Goal: Information Seeking & Learning: Learn about a topic

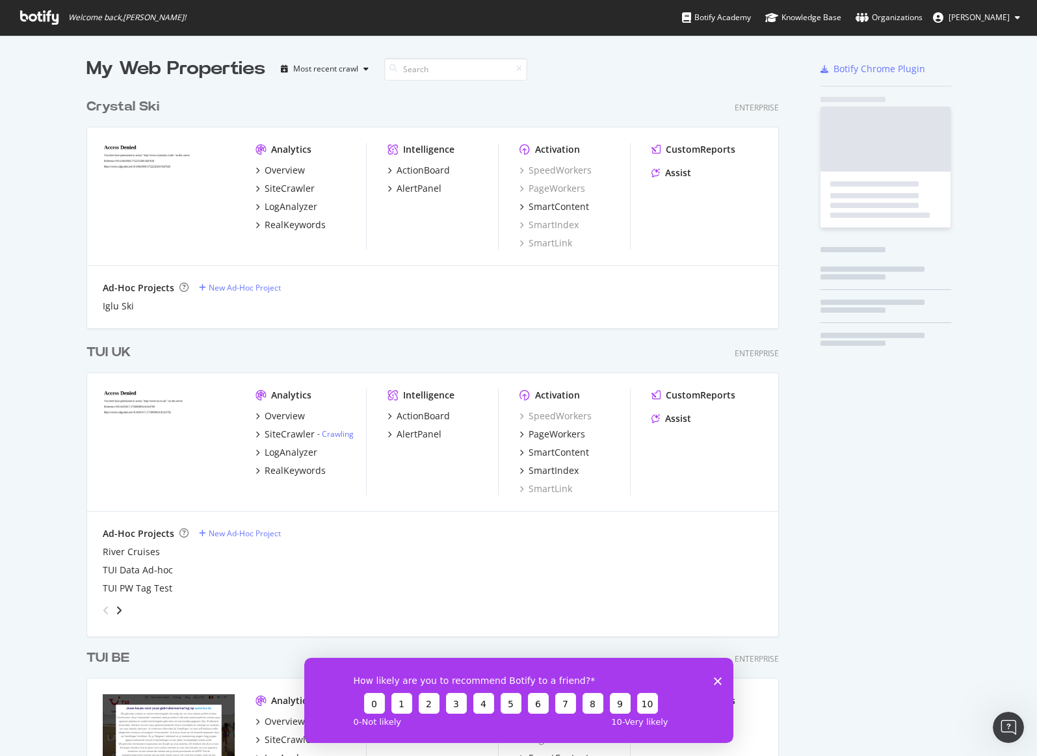
scroll to position [3772, 693]
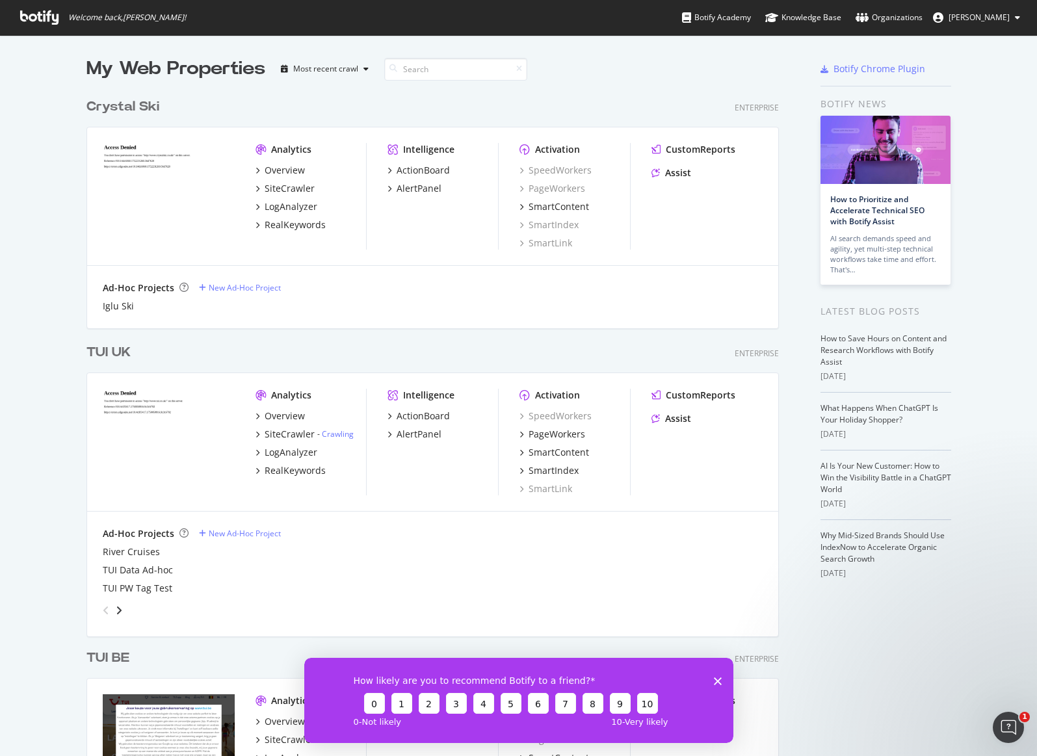
drag, startPoint x: 45, startPoint y: 196, endPoint x: 49, endPoint y: 242, distance: 47.0
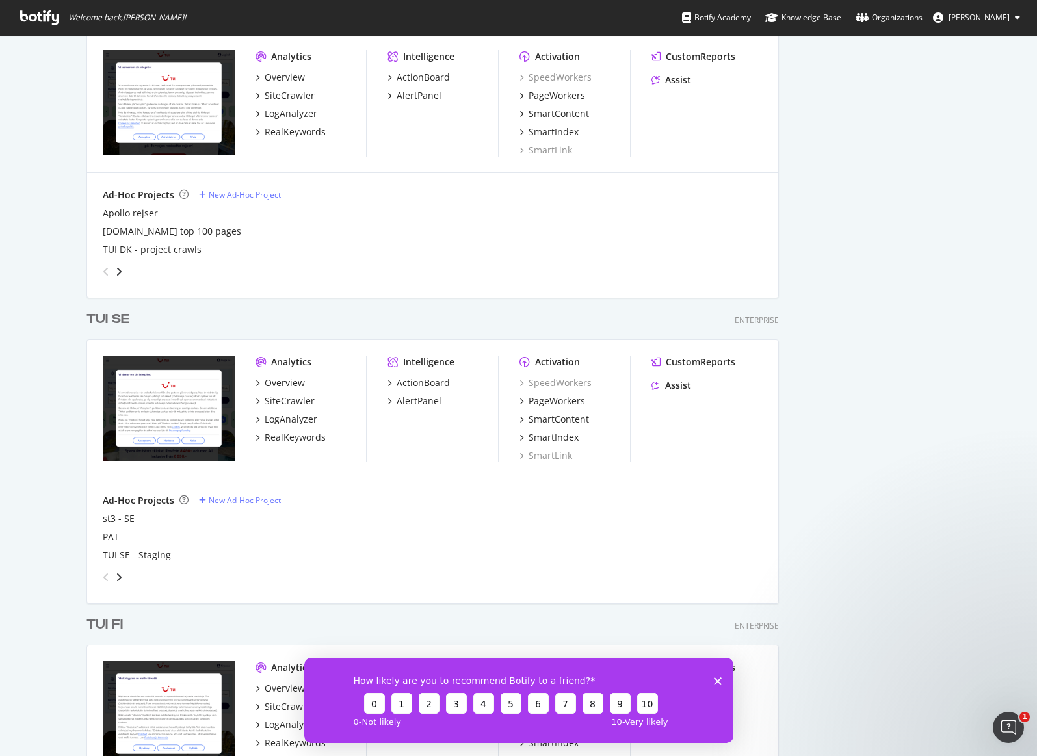
scroll to position [1759, 0]
click at [286, 381] on div "Overview" at bounding box center [284, 383] width 40 height 13
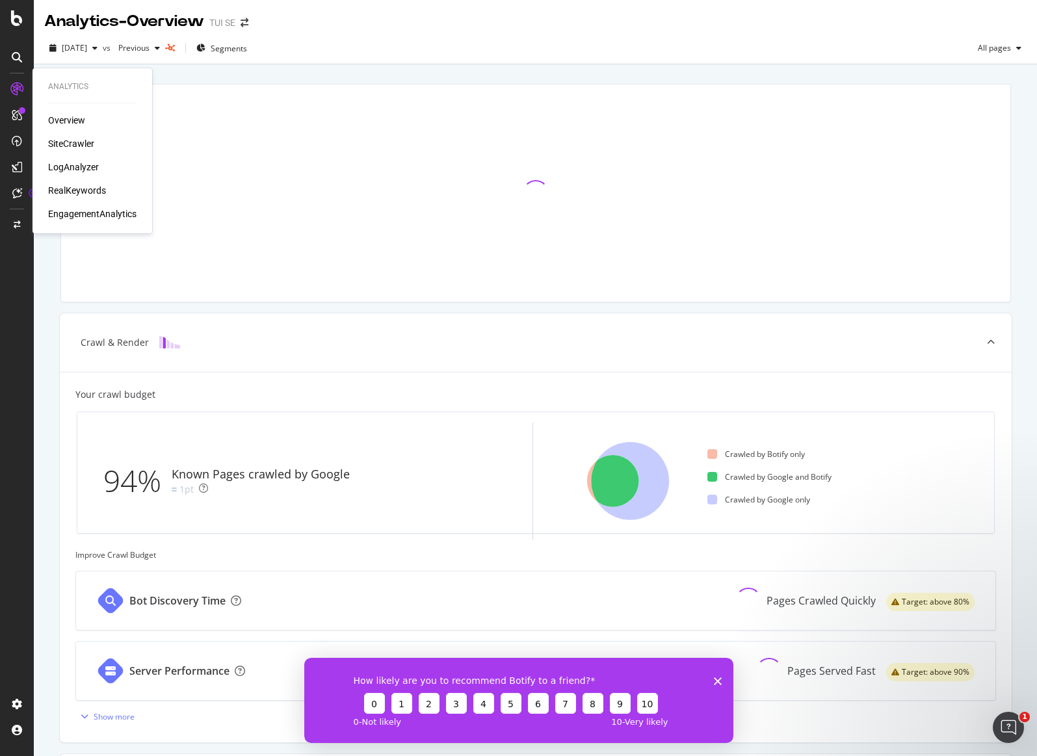
click at [75, 147] on div "SiteCrawler" at bounding box center [71, 143] width 46 height 13
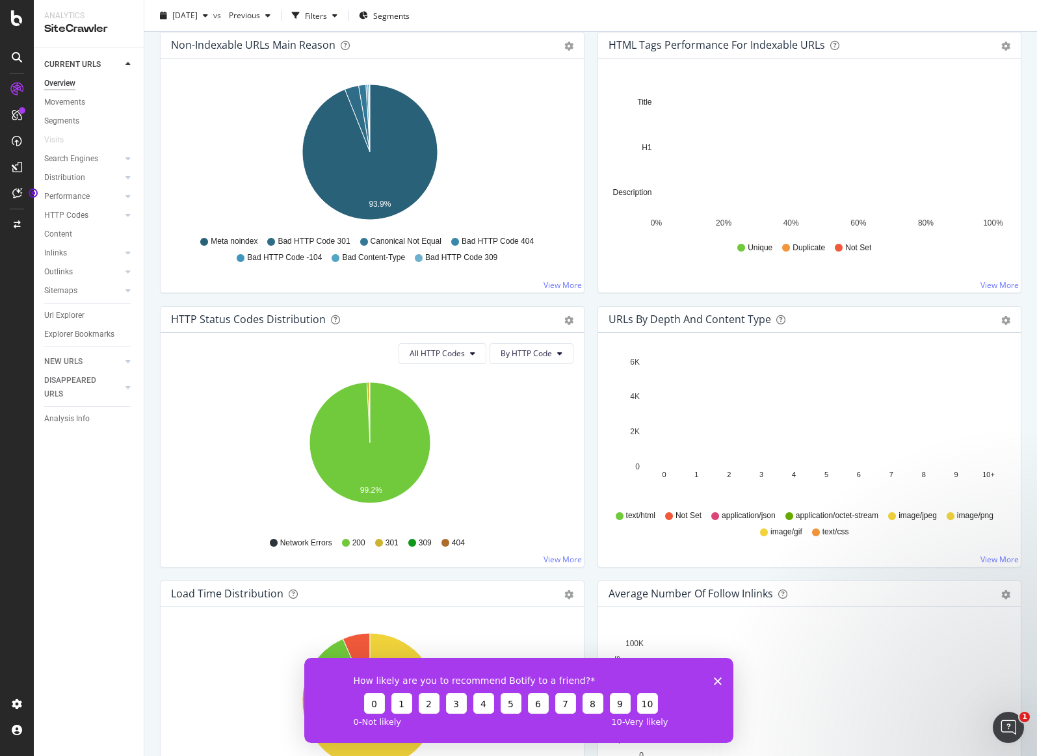
scroll to position [860, 0]
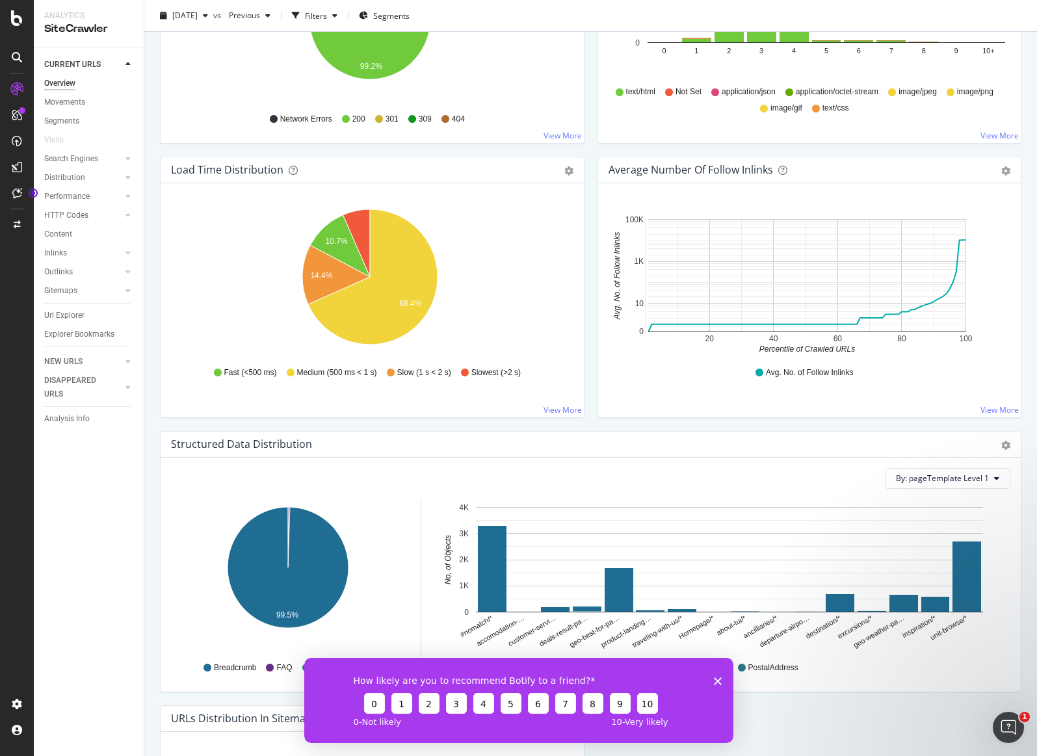
drag, startPoint x: 716, startPoint y: 676, endPoint x: 716, endPoint y: 660, distance: 16.2
click at [716, 677] on icon "Close survey" at bounding box center [717, 681] width 8 height 8
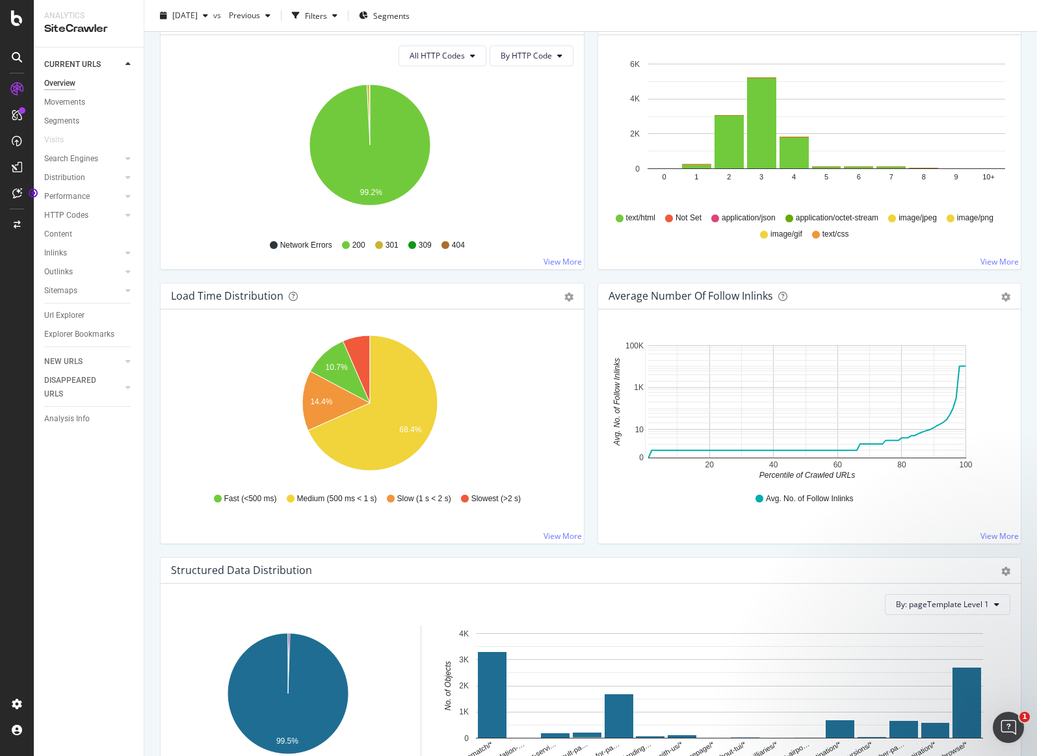
scroll to position [0, 0]
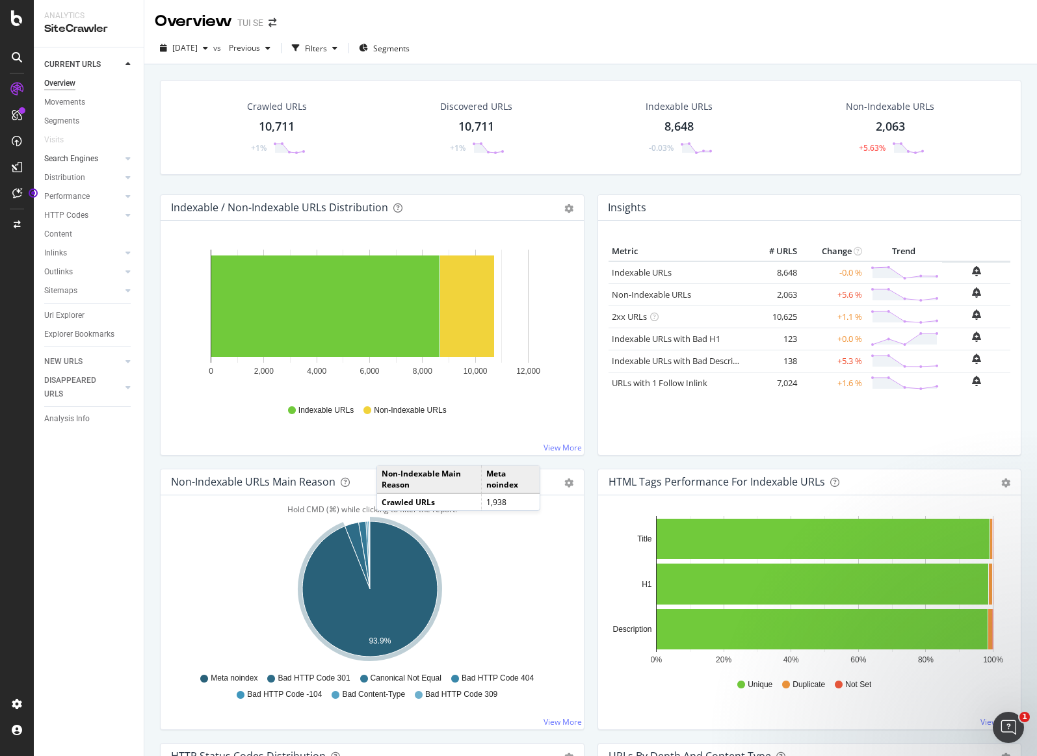
click at [106, 162] on link "Search Engines" at bounding box center [82, 159] width 77 height 14
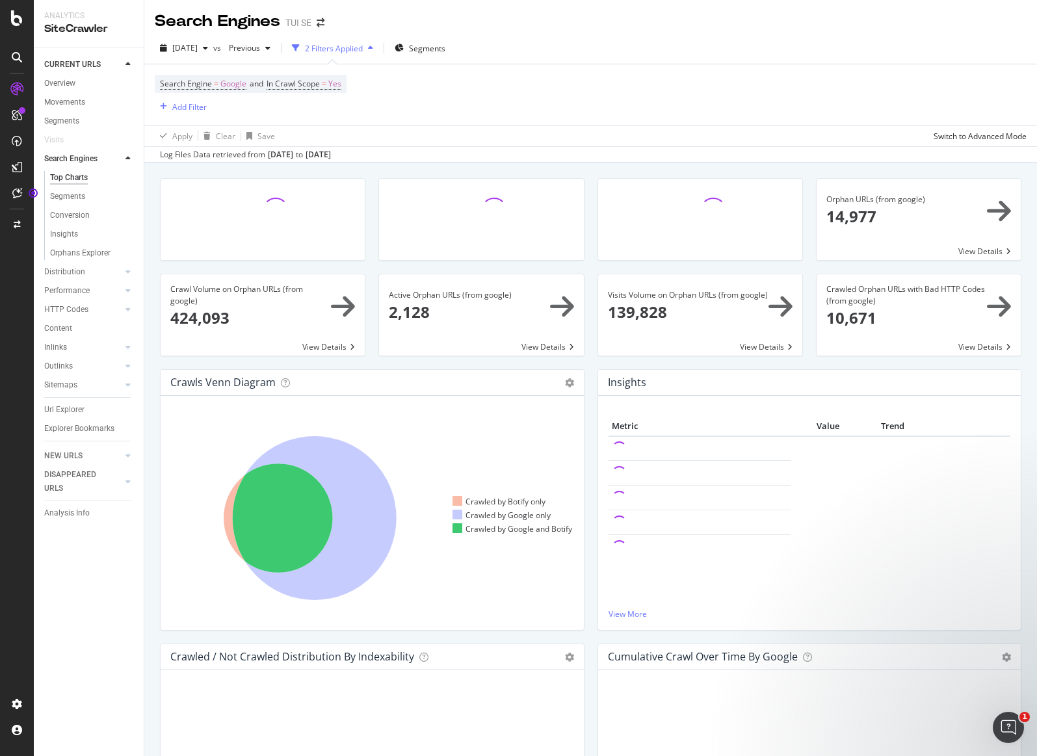
click at [129, 157] on icon at bounding box center [127, 159] width 5 height 8
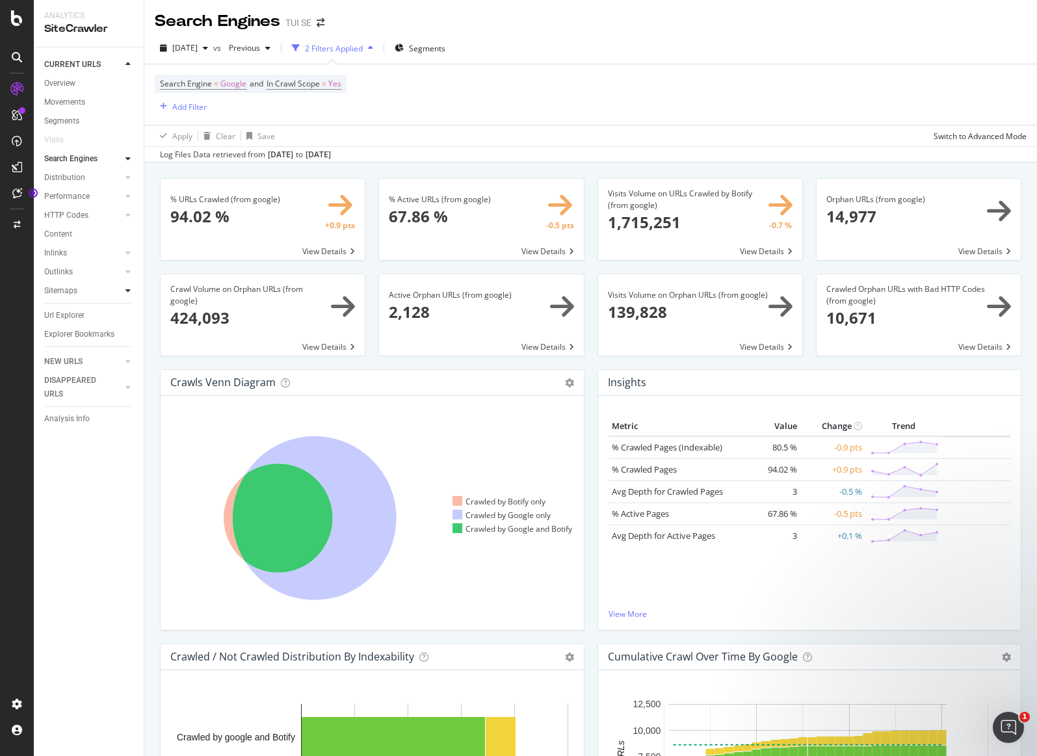
click at [125, 290] on icon at bounding box center [127, 291] width 5 height 8
click at [126, 287] on icon at bounding box center [127, 291] width 5 height 8
click at [125, 257] on div at bounding box center [128, 252] width 13 height 13
click at [125, 257] on icon at bounding box center [127, 253] width 5 height 8
click at [129, 210] on div at bounding box center [128, 215] width 13 height 13
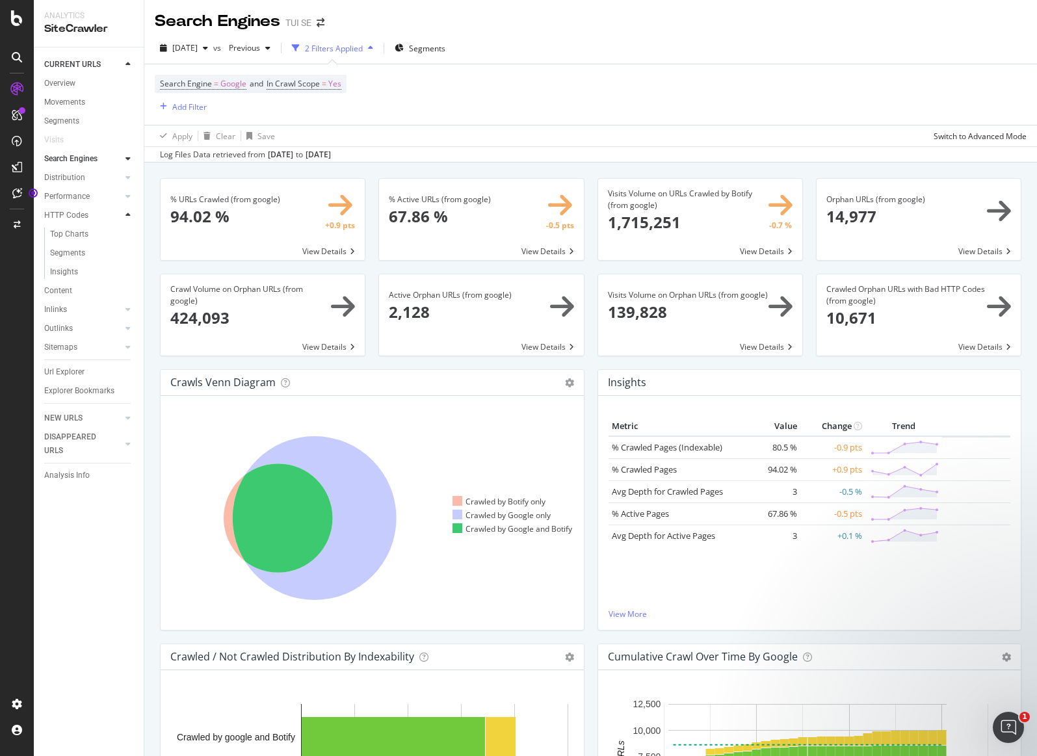
click at [127, 213] on icon at bounding box center [127, 215] width 5 height 8
click at [132, 195] on div at bounding box center [128, 196] width 13 height 13
click at [131, 195] on div at bounding box center [128, 196] width 13 height 13
click at [129, 177] on icon at bounding box center [127, 178] width 5 height 8
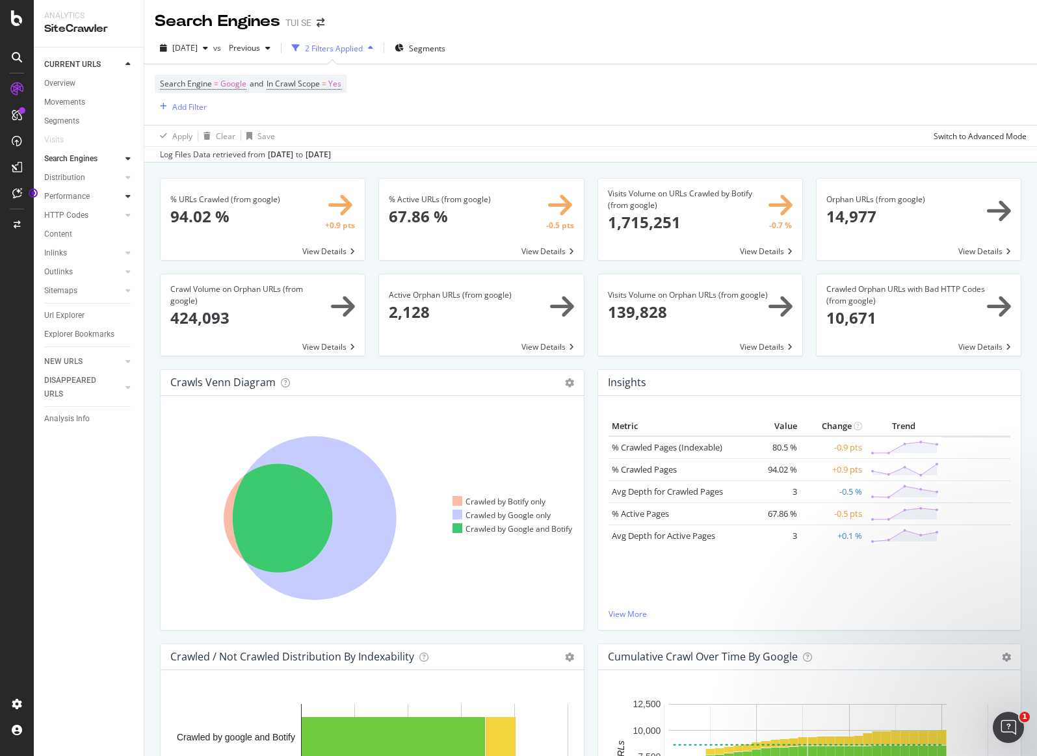
click at [129, 197] on icon at bounding box center [127, 196] width 5 height 8
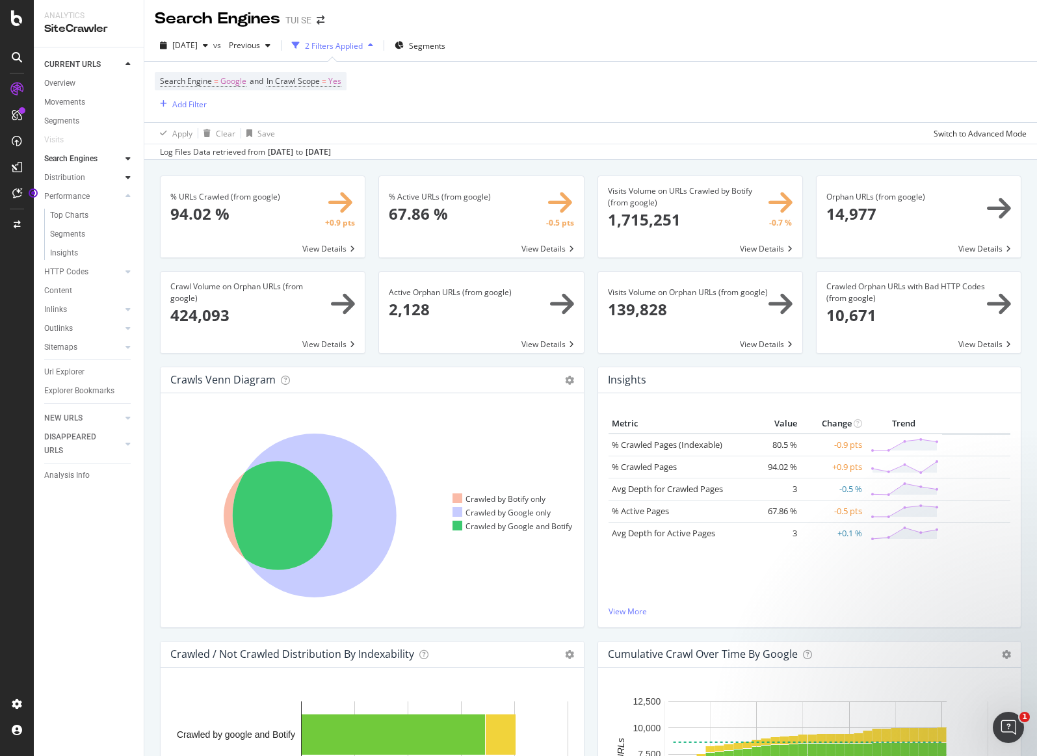
click at [129, 178] on icon at bounding box center [127, 178] width 5 height 8
click at [70, 229] on div "Insights" at bounding box center [64, 234] width 28 height 14
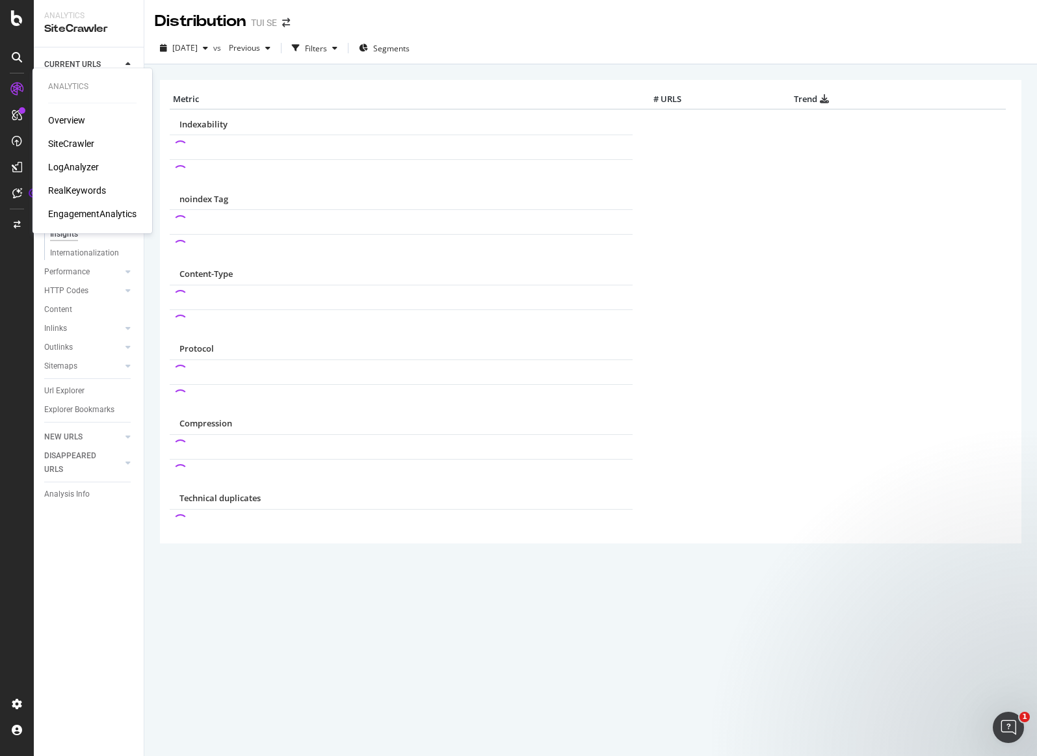
click at [87, 168] on div "LogAnalyzer" at bounding box center [73, 167] width 51 height 13
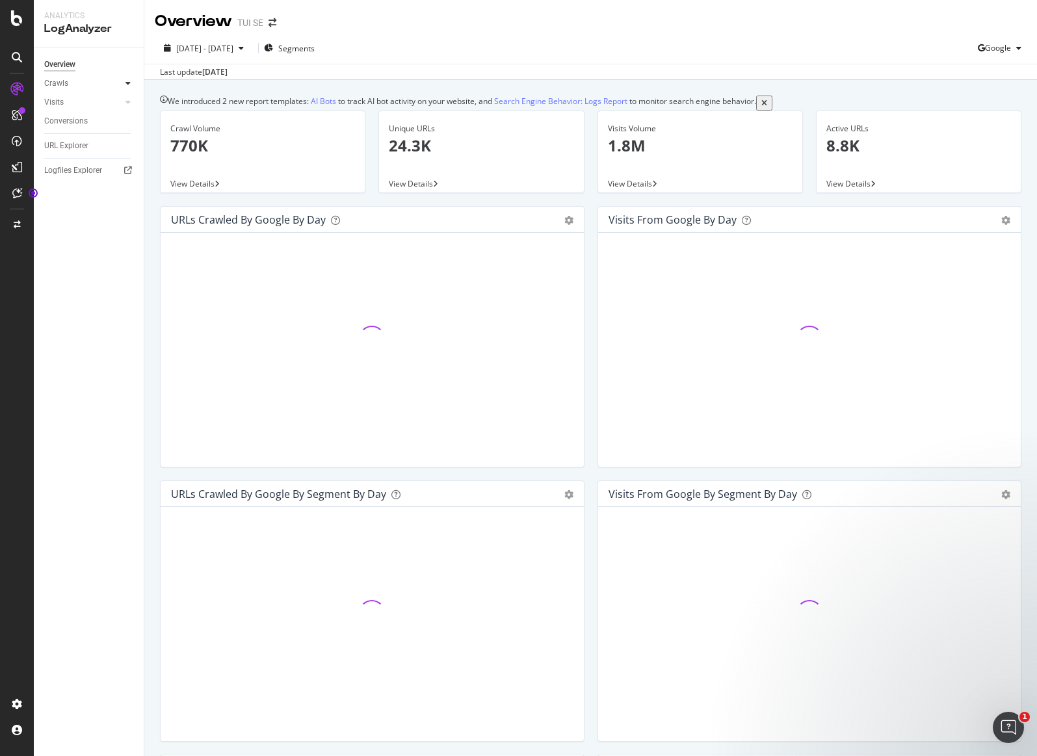
click at [123, 84] on div at bounding box center [128, 83] width 13 height 13
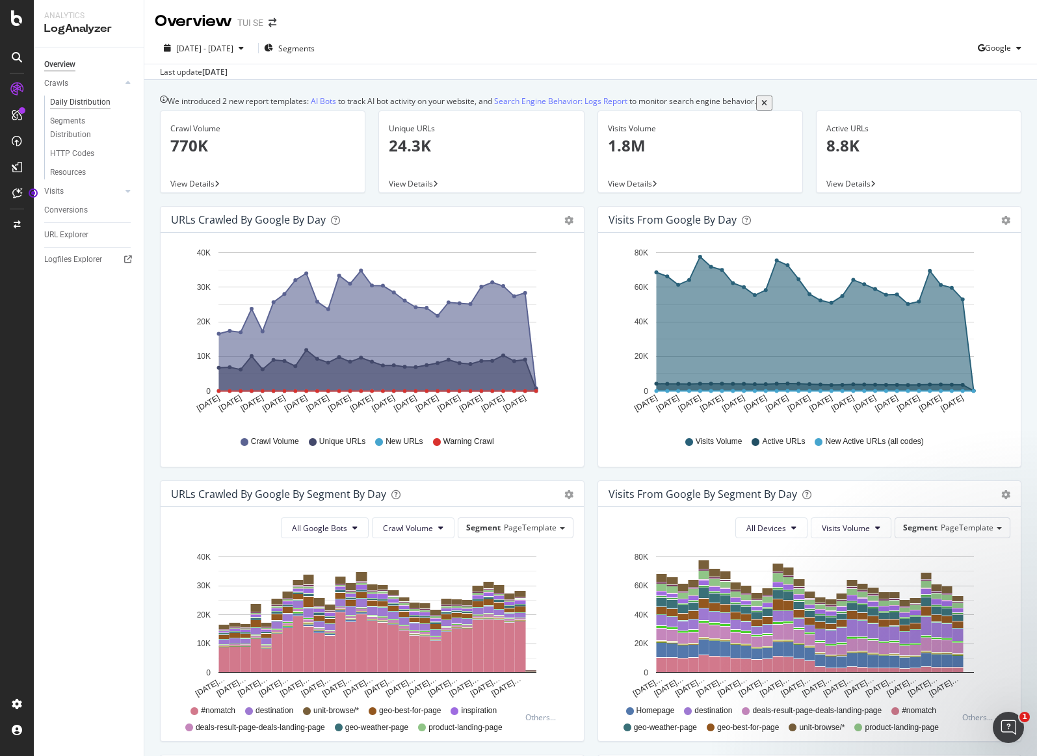
click at [96, 104] on div "Daily Distribution" at bounding box center [80, 103] width 60 height 14
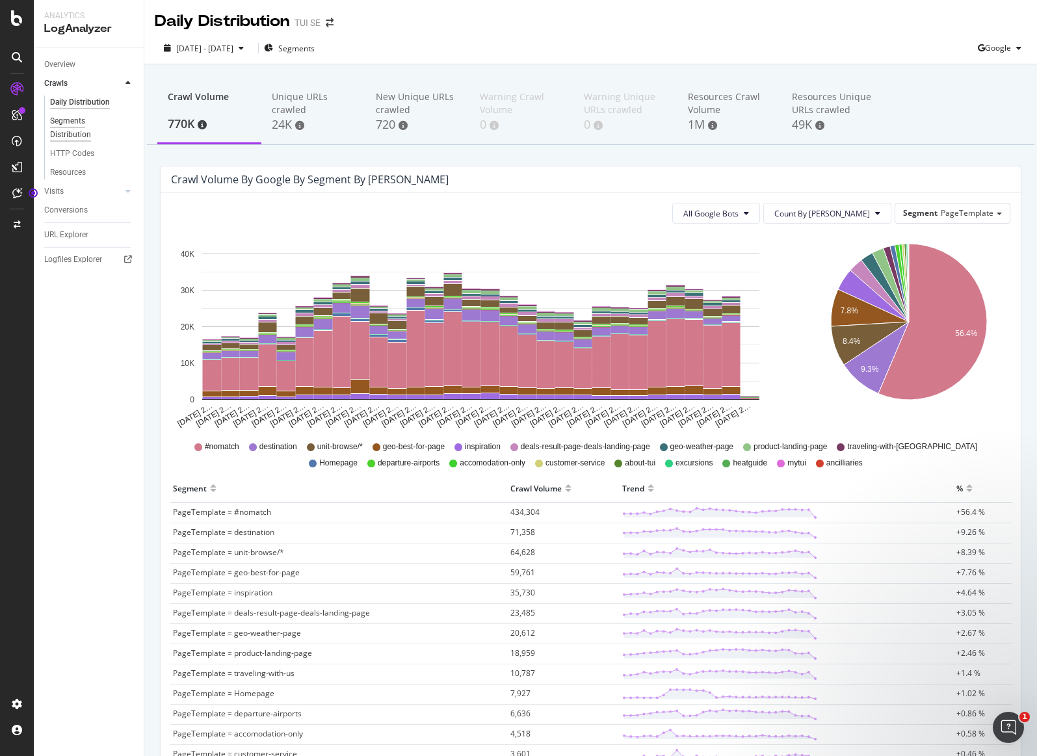
click at [63, 120] on div "Segments Distribution" at bounding box center [86, 127] width 72 height 27
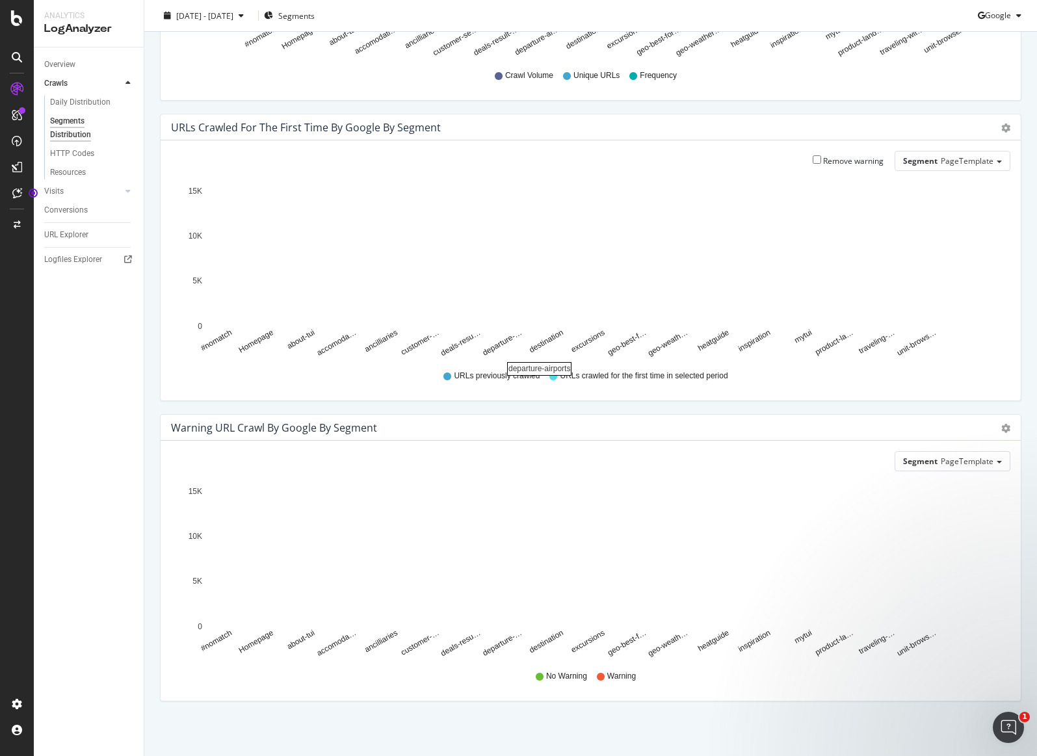
scroll to position [270, 0]
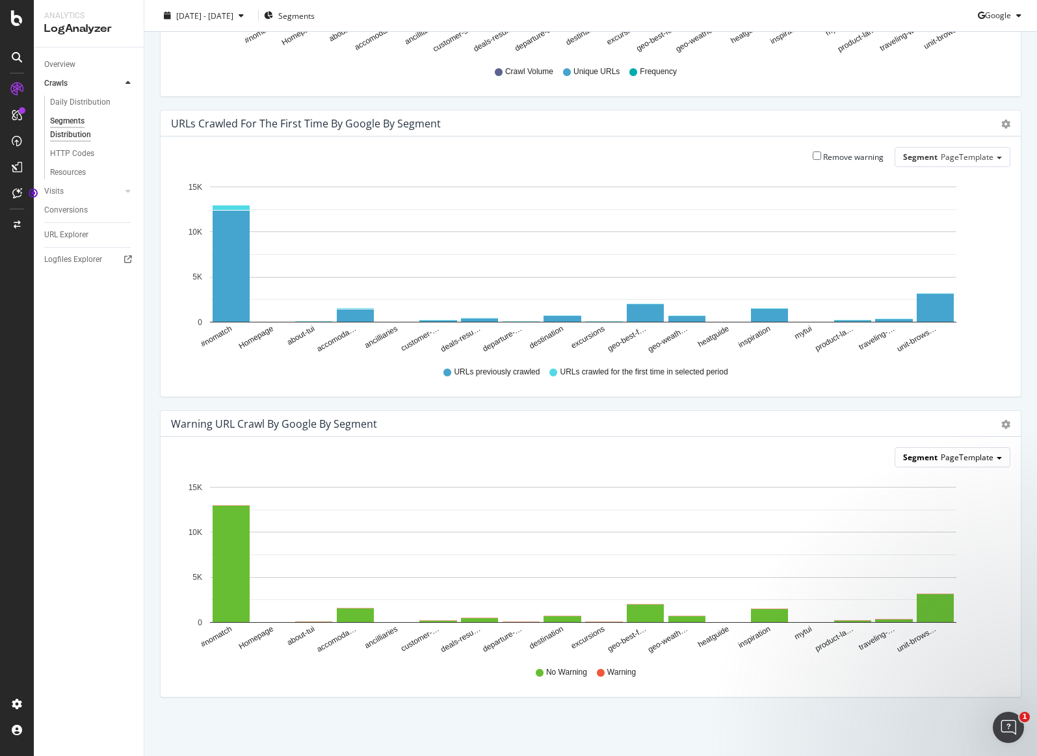
click at [982, 462] on span "PageTemplate" at bounding box center [966, 457] width 53 height 11
click at [679, 440] on div "Segment PageTemplate PageTemplate Pagetype Codebase Dashboard Meganav Robots_tx…" at bounding box center [591, 567] width 860 height 260
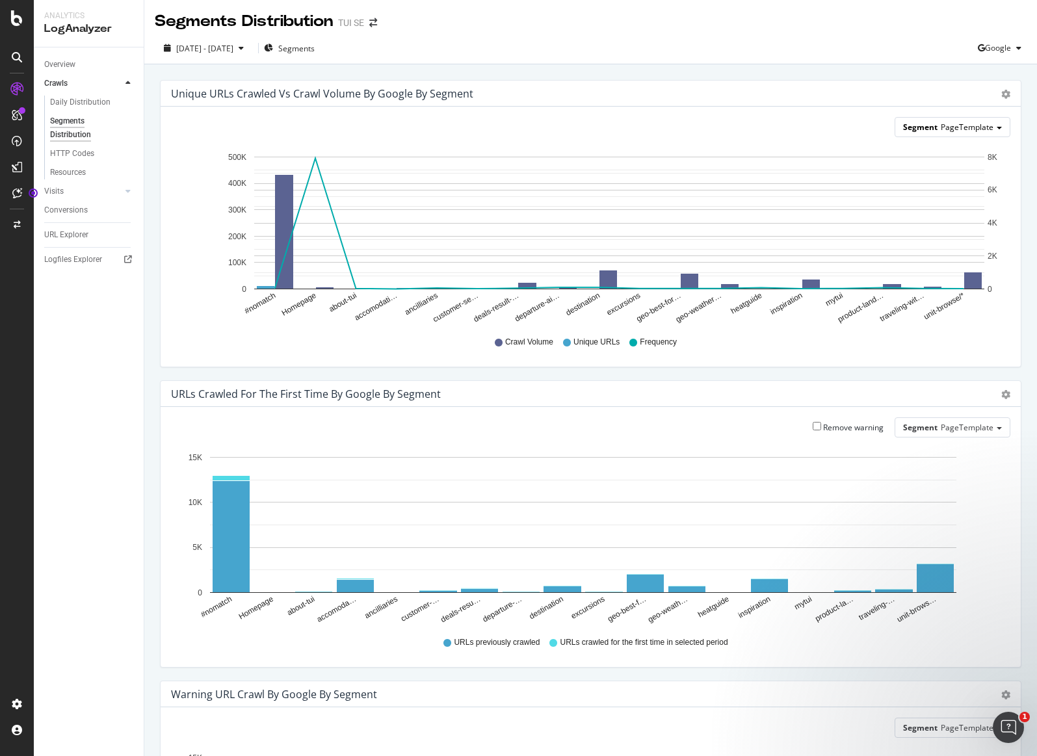
click at [973, 122] on span "PageTemplate" at bounding box center [966, 127] width 53 height 11
click at [578, 114] on div "Segment PageTemplate PageTemplate Pagetype Codebase Dashboard Meganav Robots_tx…" at bounding box center [591, 237] width 860 height 260
click at [972, 119] on div "Segment PageTemplate" at bounding box center [952, 127] width 114 height 19
click at [699, 125] on div "Segment PageTemplate PageTemplate Pagetype Codebase Dashboard Meganav Robots_tx…" at bounding box center [590, 127] width 839 height 20
click at [470, 125] on div "Segment PageTemplate" at bounding box center [590, 127] width 839 height 20
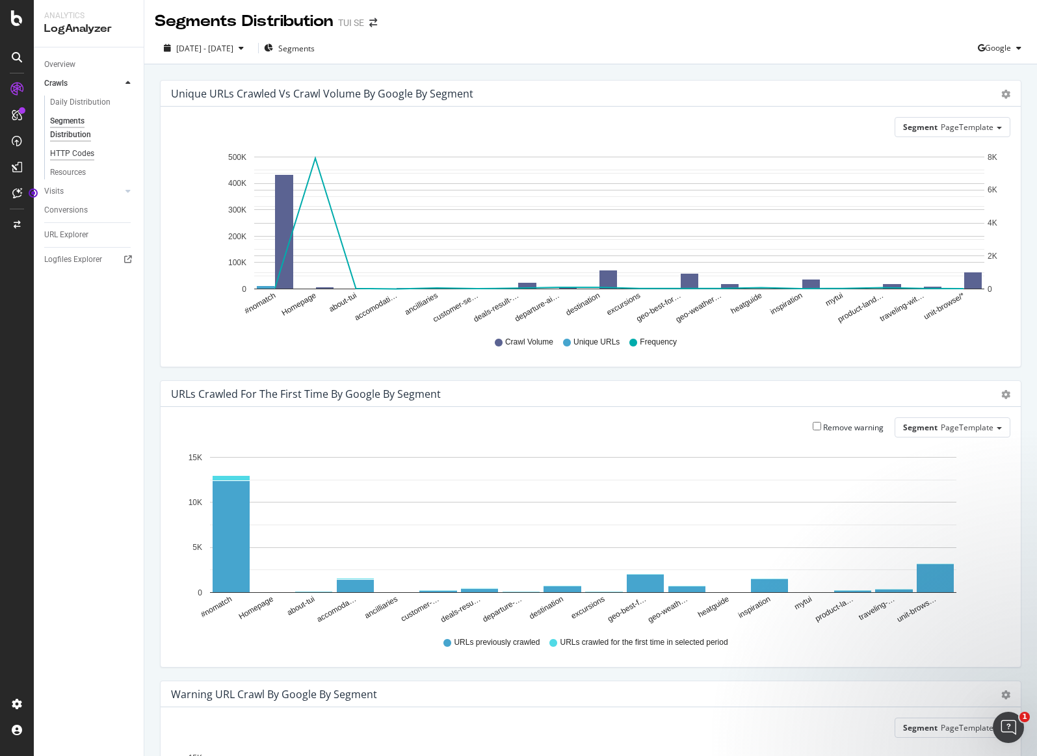
click at [85, 154] on div "HTTP Codes" at bounding box center [72, 154] width 44 height 14
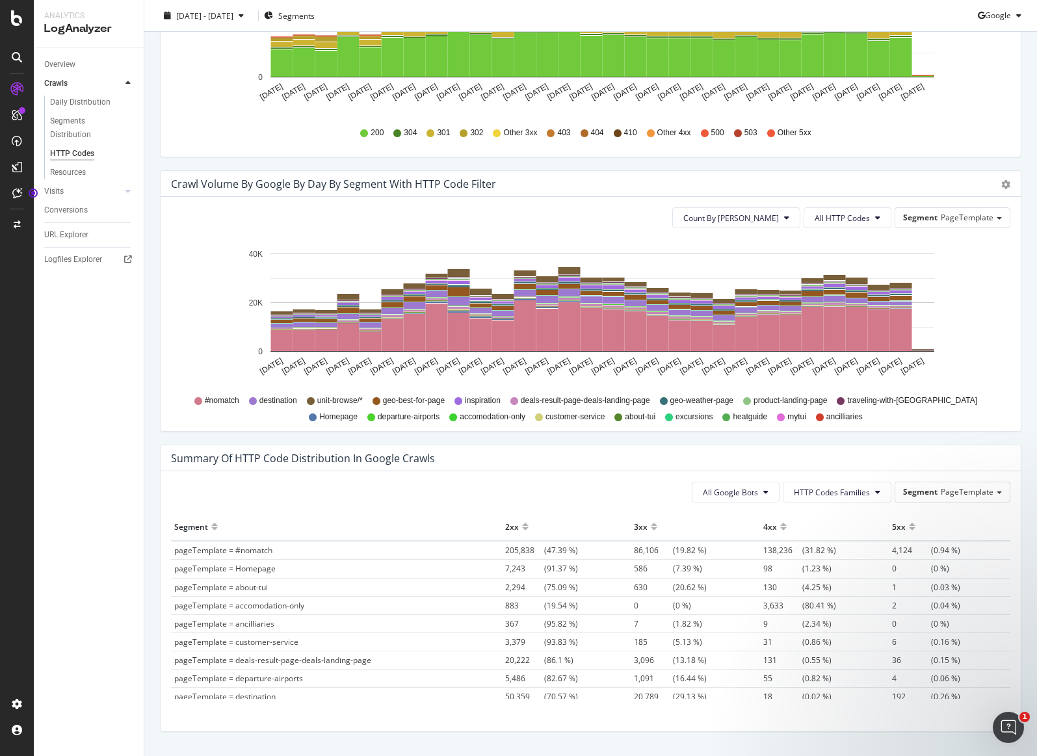
scroll to position [473, 0]
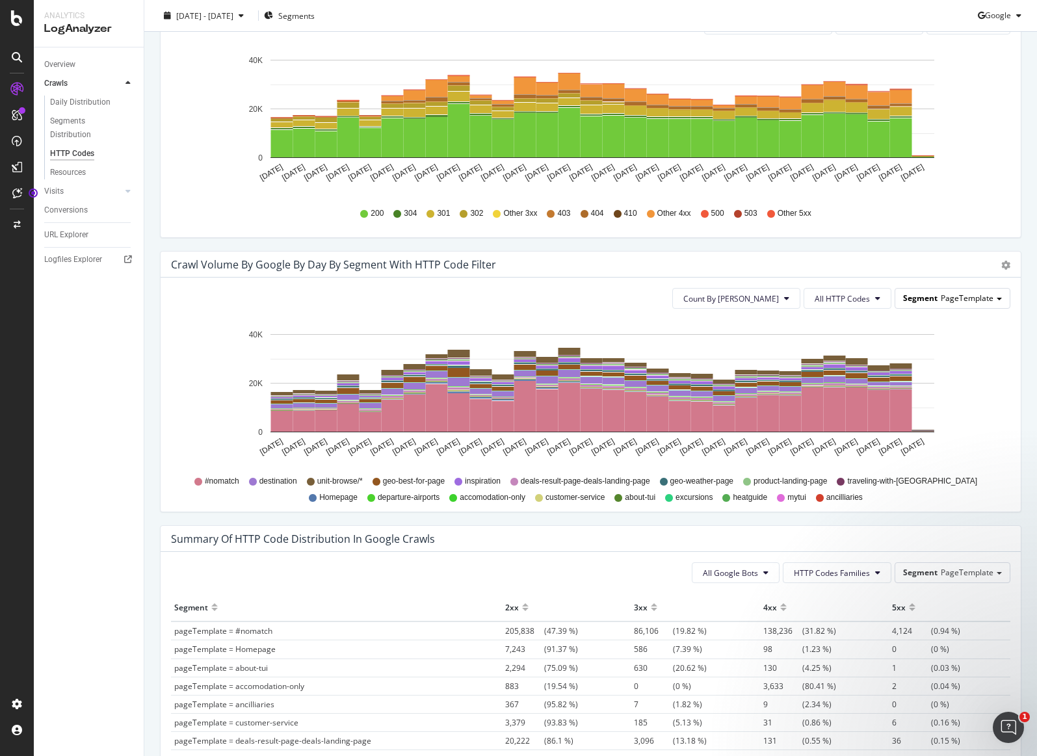
click at [944, 303] on span "PageTemplate" at bounding box center [966, 297] width 53 height 11
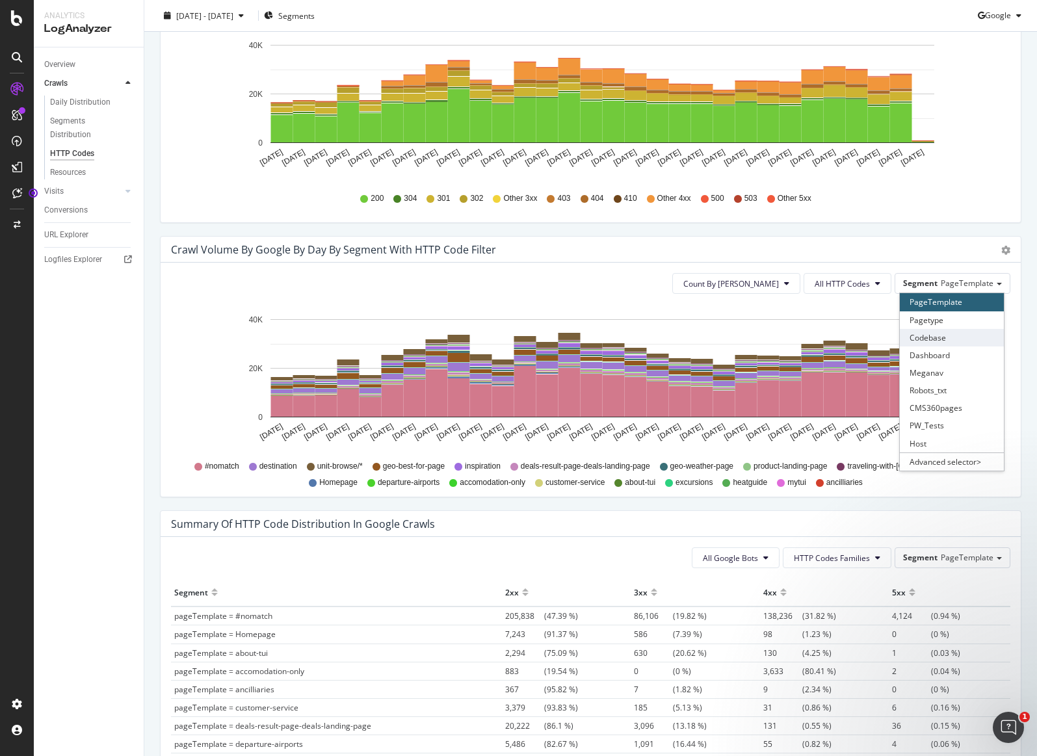
scroll to position [489, 0]
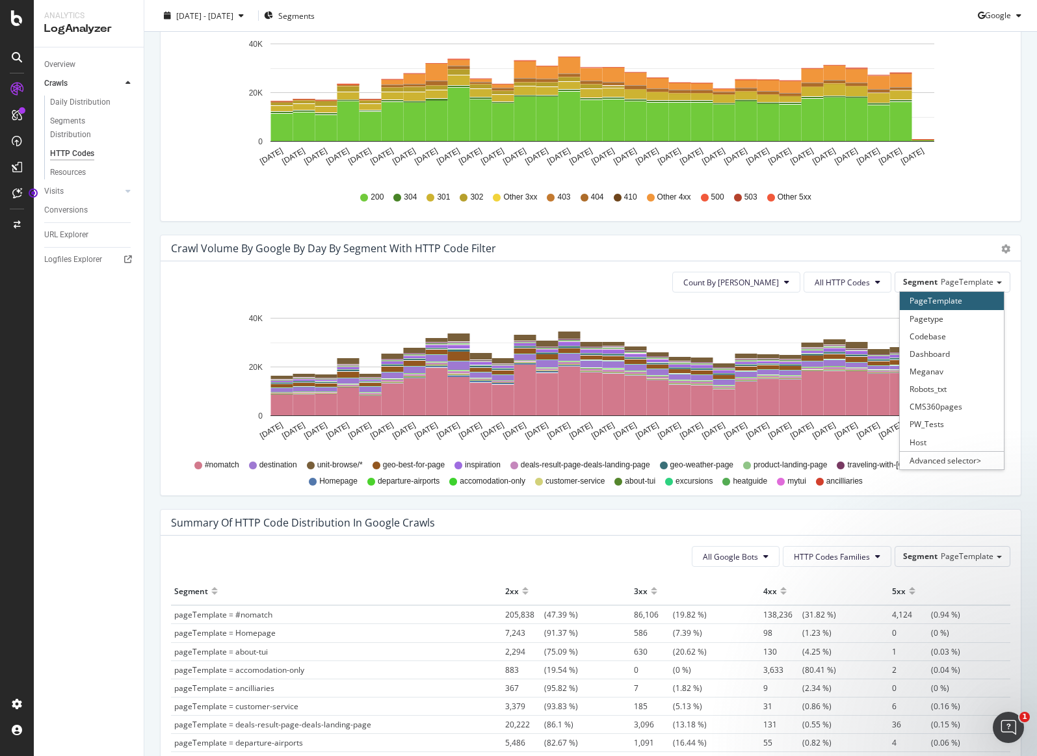
click at [708, 260] on div "Crawl Volume by google by Day by Segment with HTTP Code Filter Timeline (by Val…" at bounding box center [591, 248] width 860 height 26
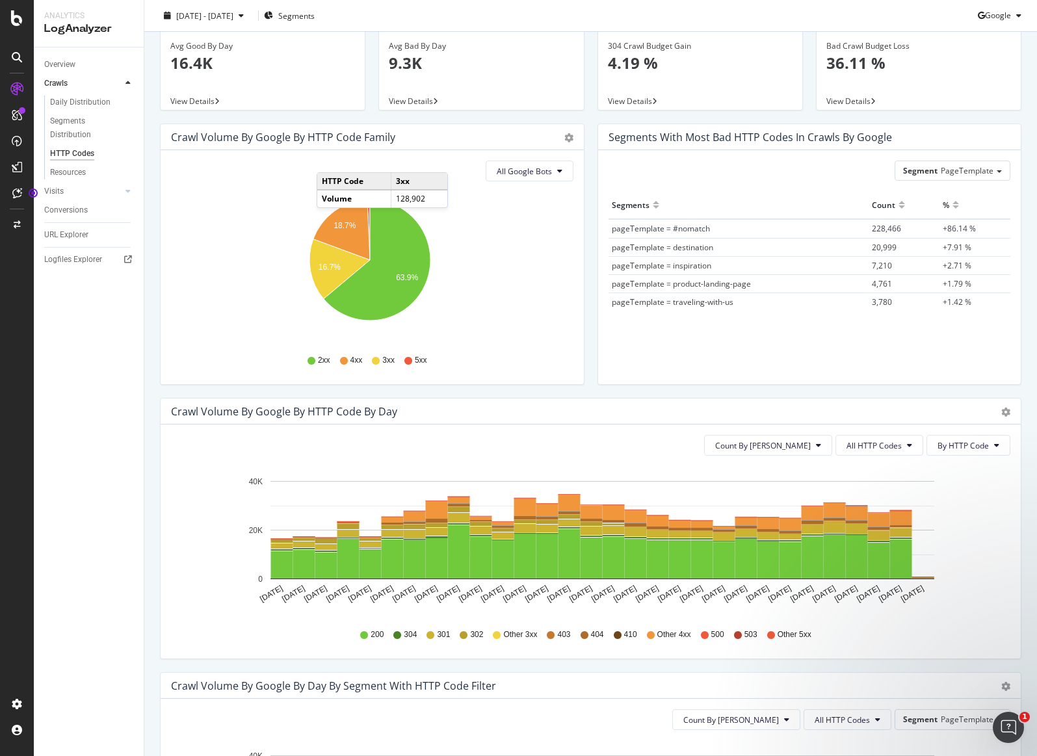
scroll to position [0, 0]
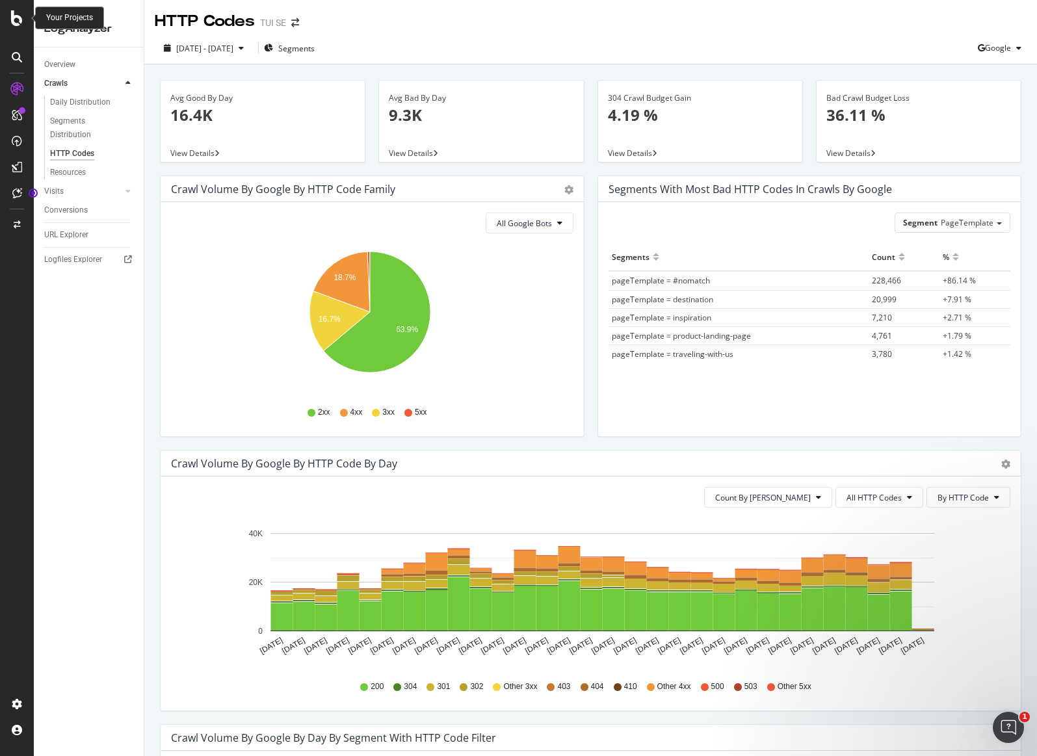
click at [18, 22] on icon at bounding box center [17, 18] width 12 height 16
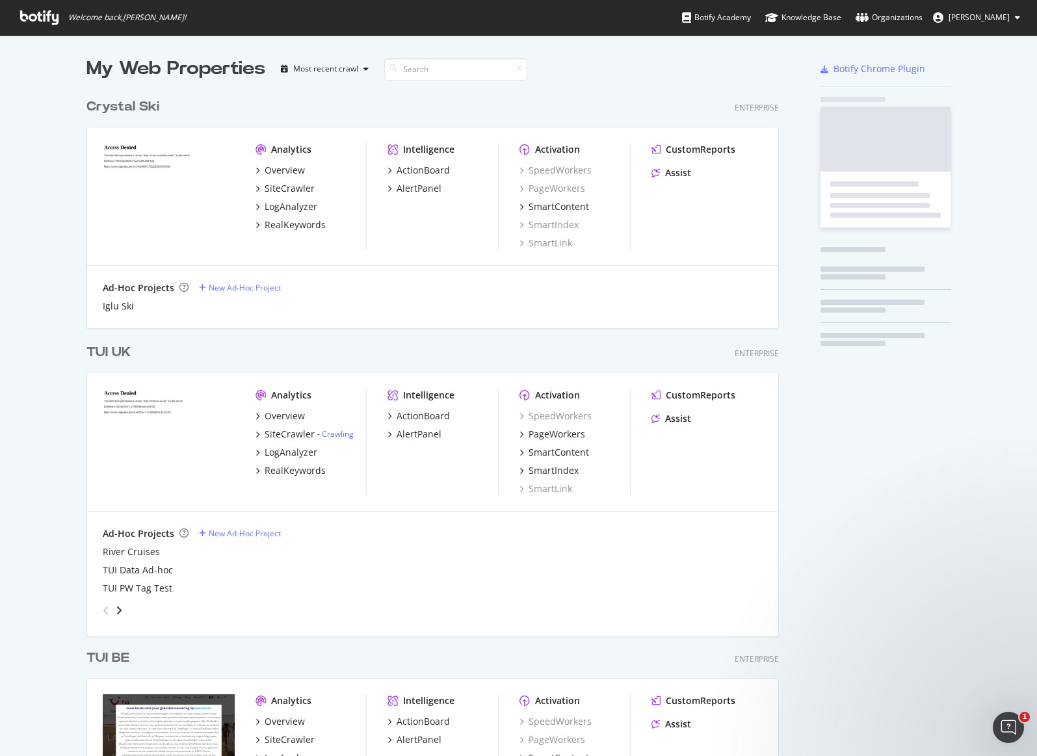
scroll to position [746, 1017]
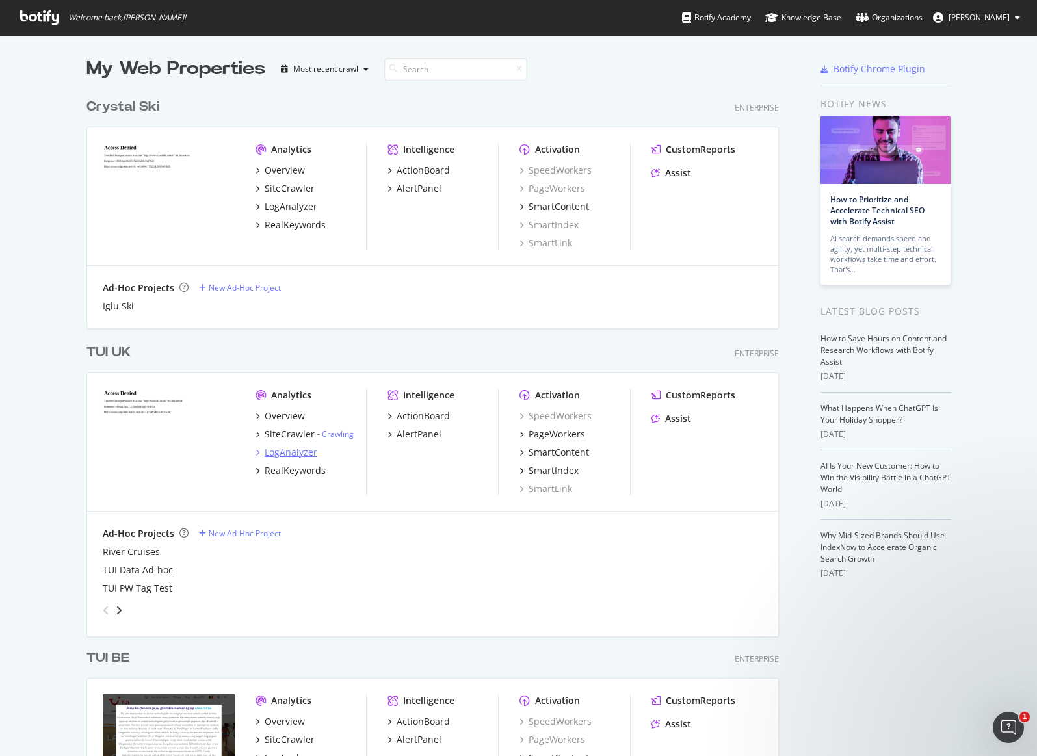
click at [302, 454] on div "LogAnalyzer" at bounding box center [290, 452] width 53 height 13
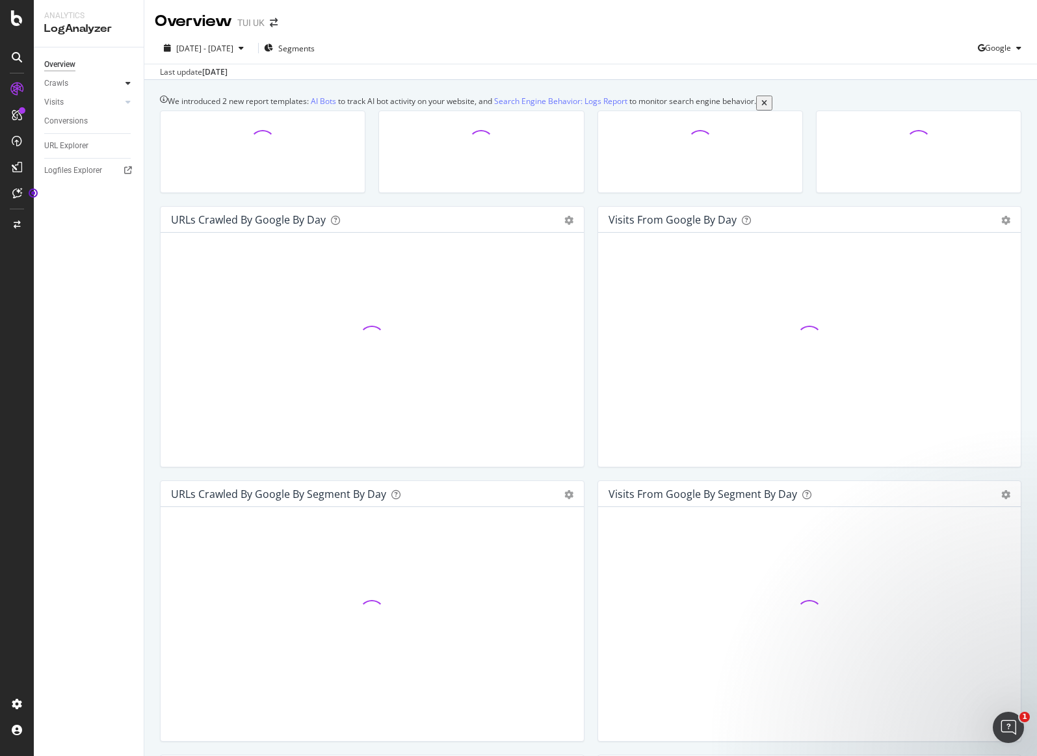
click at [122, 85] on div at bounding box center [128, 83] width 13 height 13
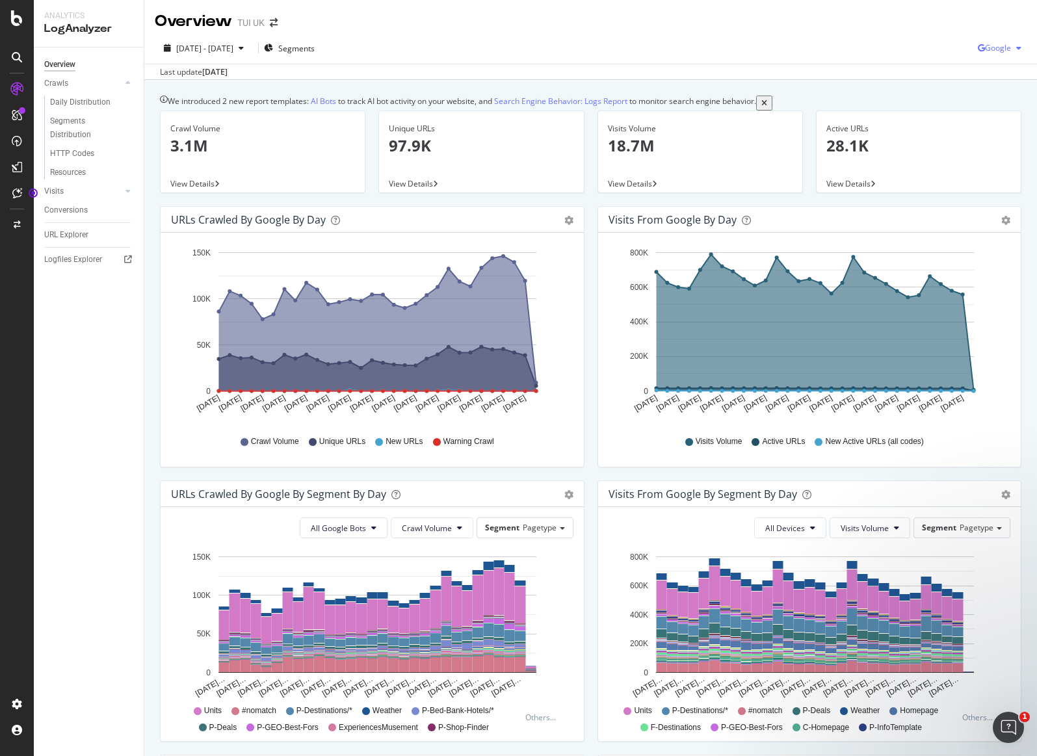
click at [991, 51] on span "Google" at bounding box center [998, 47] width 26 height 11
drag, startPoint x: 686, startPoint y: 41, endPoint x: 209, endPoint y: 31, distance: 477.1
click at [684, 41] on div "2025 Aug. 20th - Sep. 18th Segments Google" at bounding box center [590, 51] width 892 height 26
click at [482, 51] on div "2025 Aug. 20th - Sep. 18th Segments Google" at bounding box center [590, 51] width 892 height 26
click at [468, 48] on div "2025 Aug. 20th - Sep. 18th Segments Google" at bounding box center [590, 51] width 892 height 26
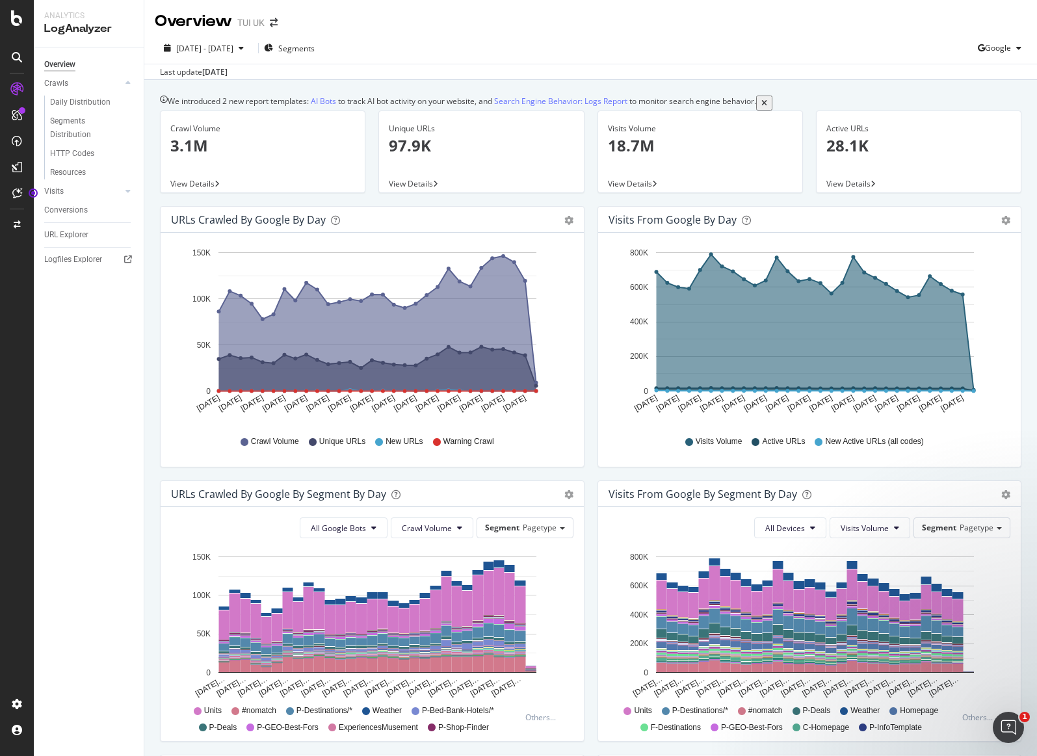
click at [465, 45] on div "2025 Aug. 20th - Sep. 18th Segments Google" at bounding box center [590, 51] width 892 height 26
click at [471, 47] on div "2025 Aug. 20th - Sep. 18th Segments Google" at bounding box center [590, 51] width 892 height 26
click at [534, 45] on div "2025 Aug. 20th - Sep. 18th Segments Google" at bounding box center [590, 51] width 892 height 26
click at [1016, 47] on icon "button" at bounding box center [1018, 48] width 5 height 8
click at [996, 124] on span "OpenAI" at bounding box center [997, 122] width 48 height 12
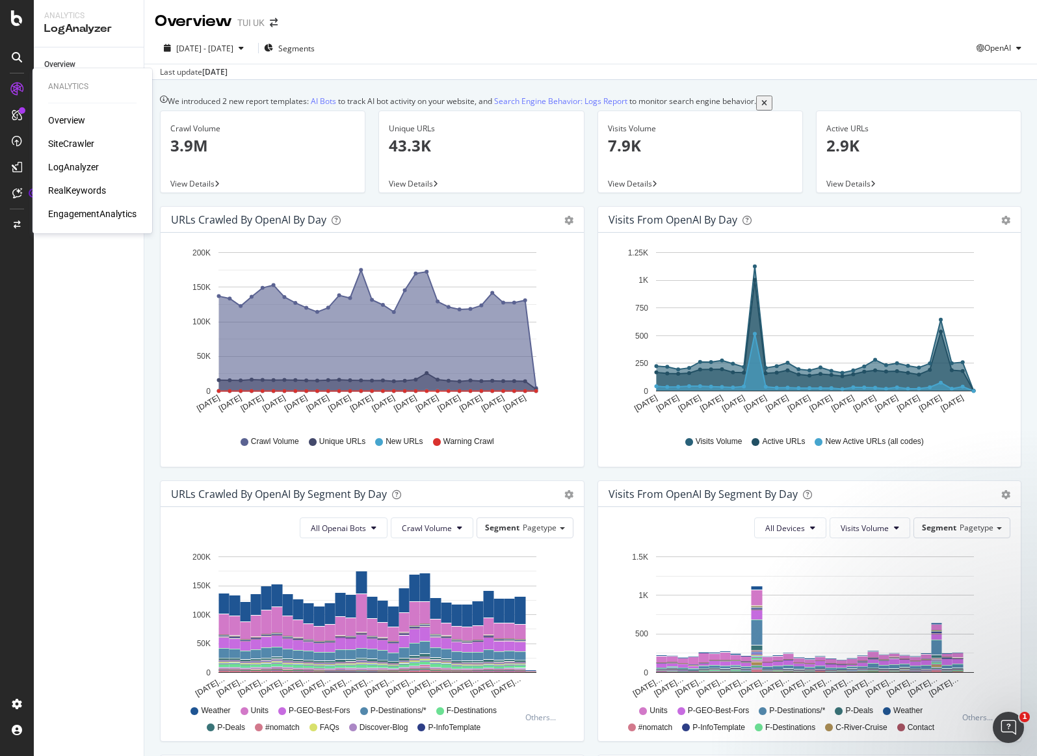
click at [16, 88] on icon at bounding box center [16, 89] width 13 height 13
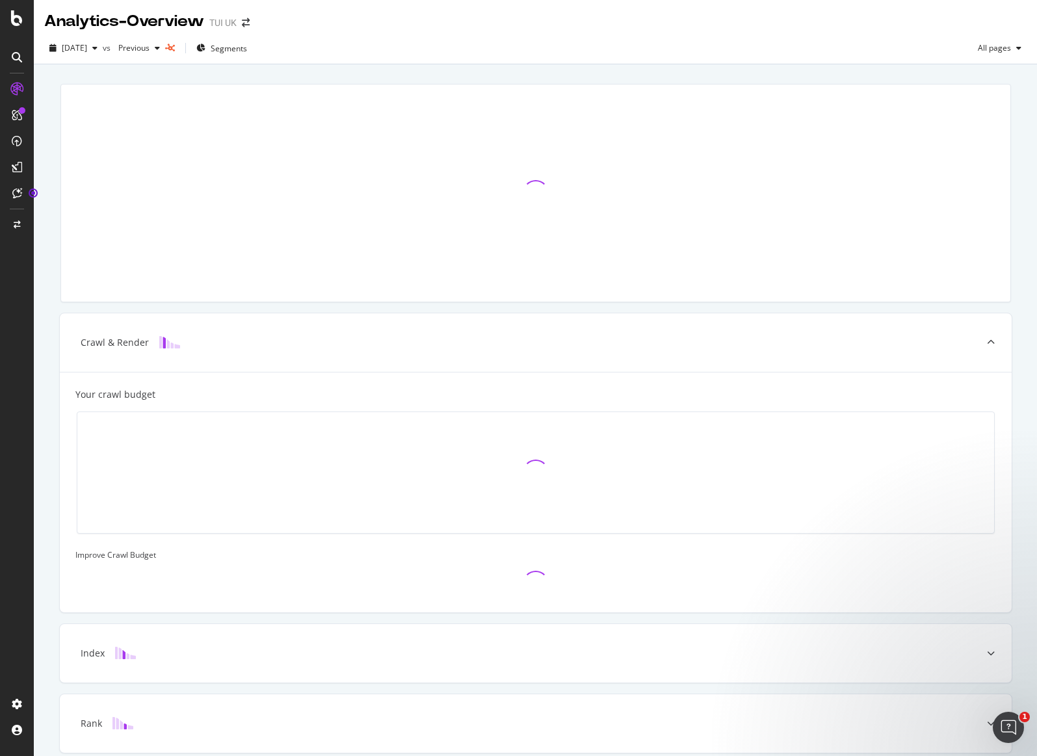
click at [15, 64] on div at bounding box center [16, 57] width 21 height 21
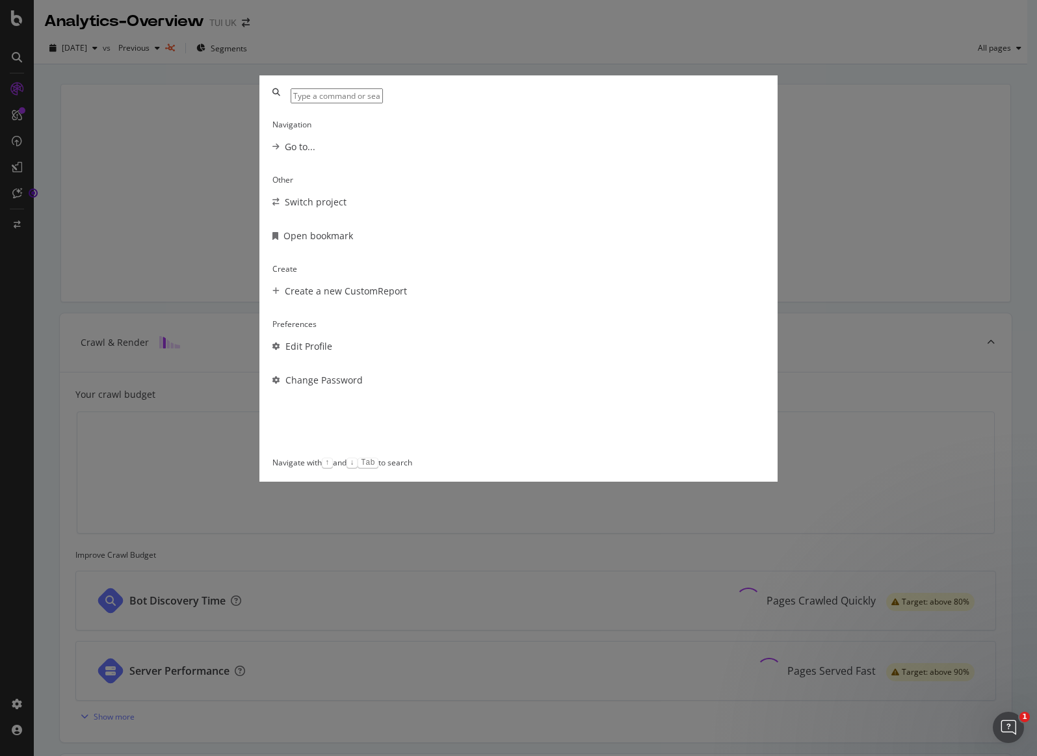
click at [18, 21] on div "Navigation Go to... Other Switch project Open bookmark Create Create a new Cust…" at bounding box center [518, 378] width 1037 height 756
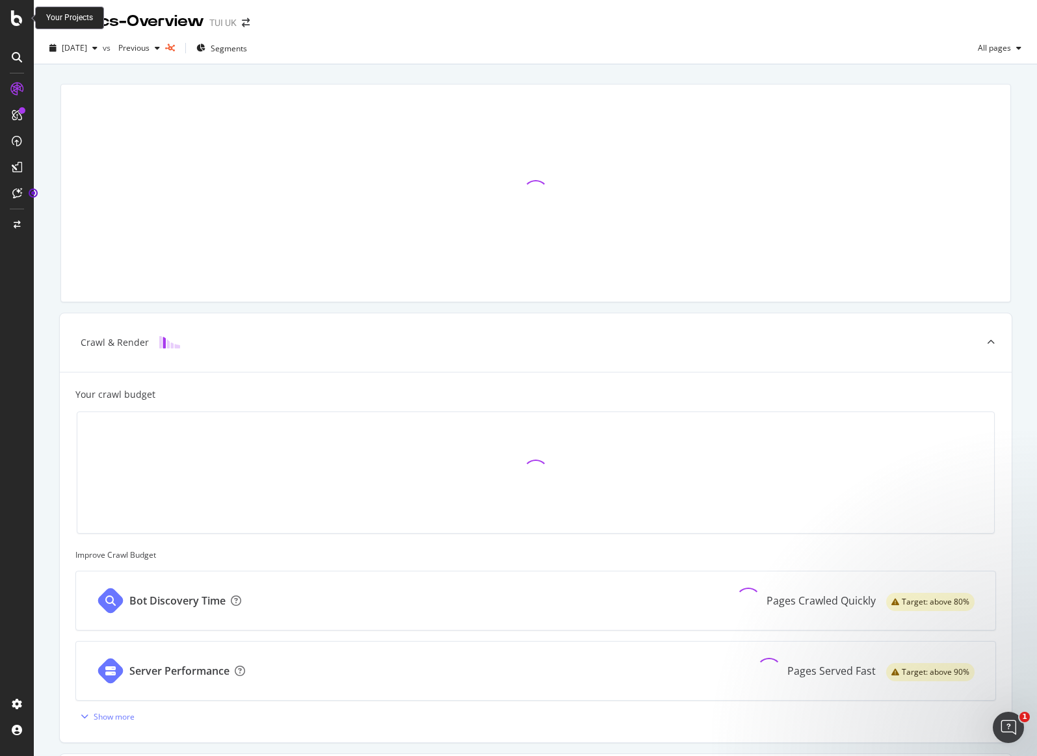
click at [20, 21] on icon at bounding box center [17, 18] width 12 height 16
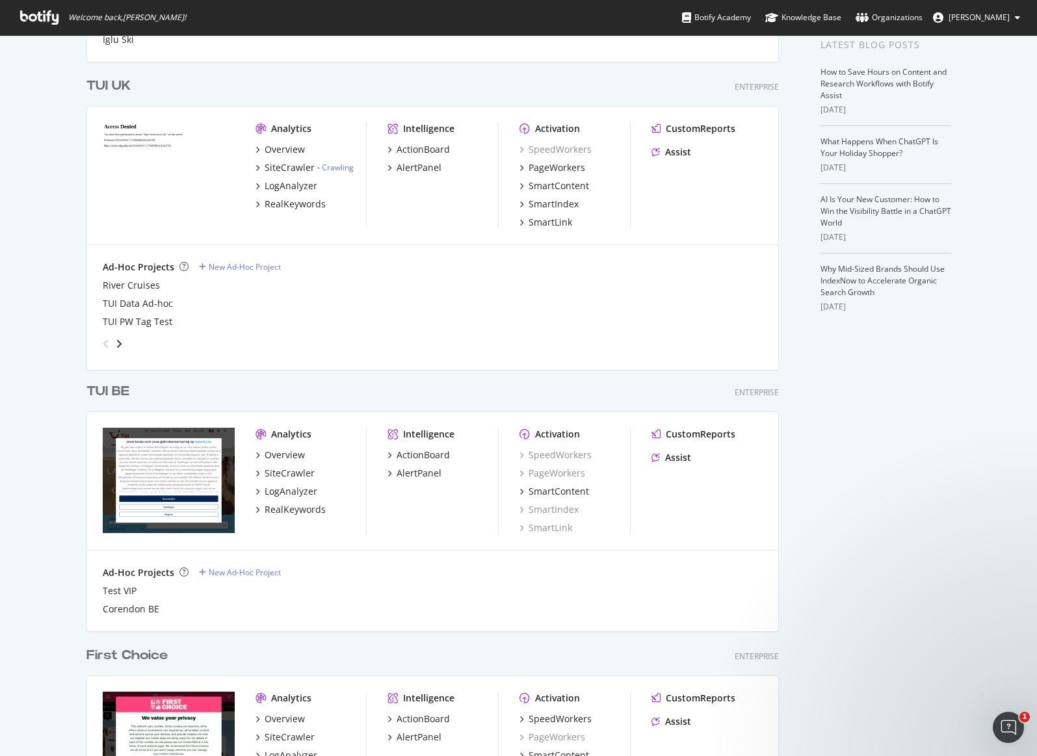
scroll to position [553, 0]
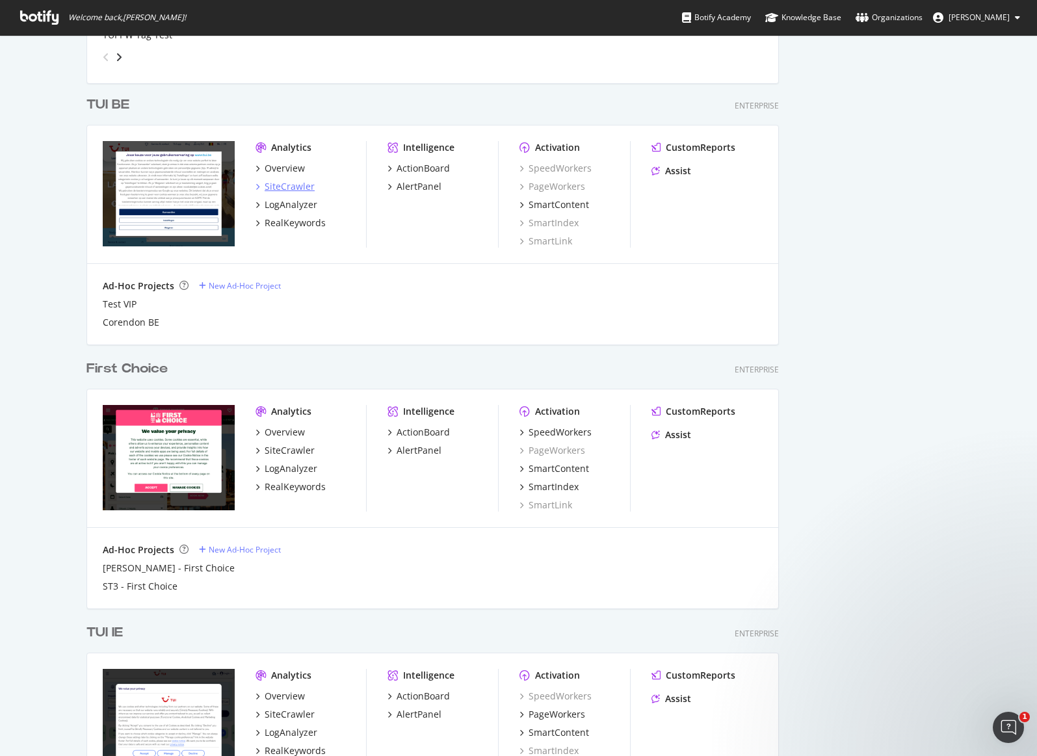
click at [291, 188] on div "SiteCrawler" at bounding box center [289, 186] width 50 height 13
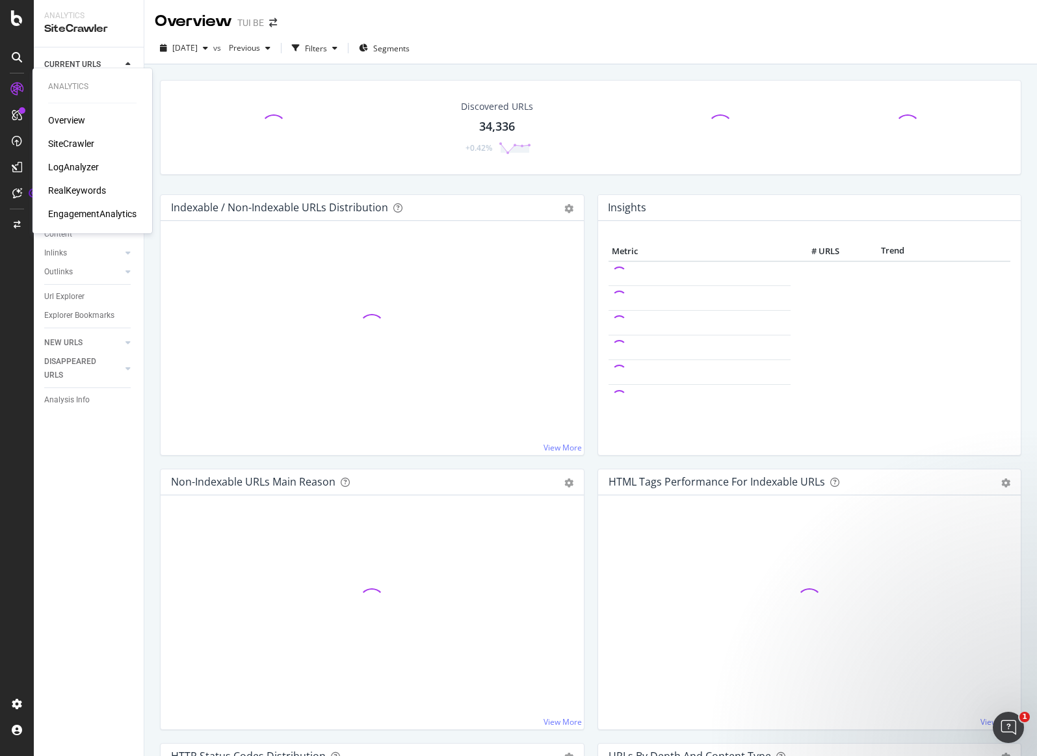
click at [10, 83] on icon at bounding box center [16, 89] width 13 height 13
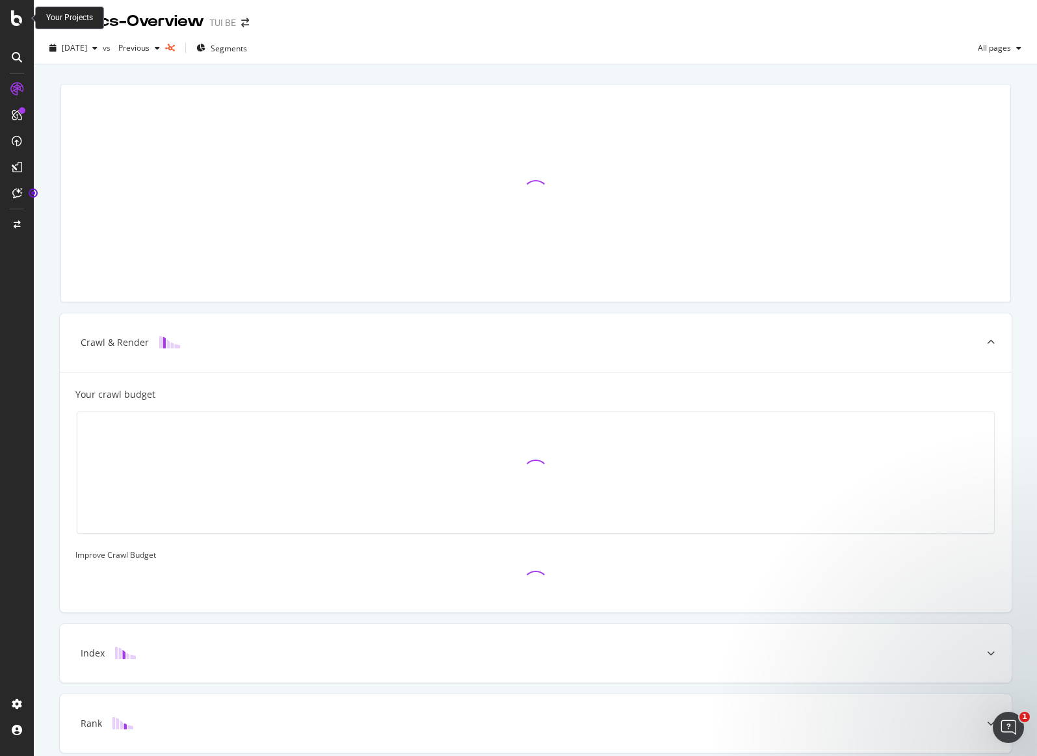
click at [21, 14] on icon at bounding box center [17, 18] width 12 height 16
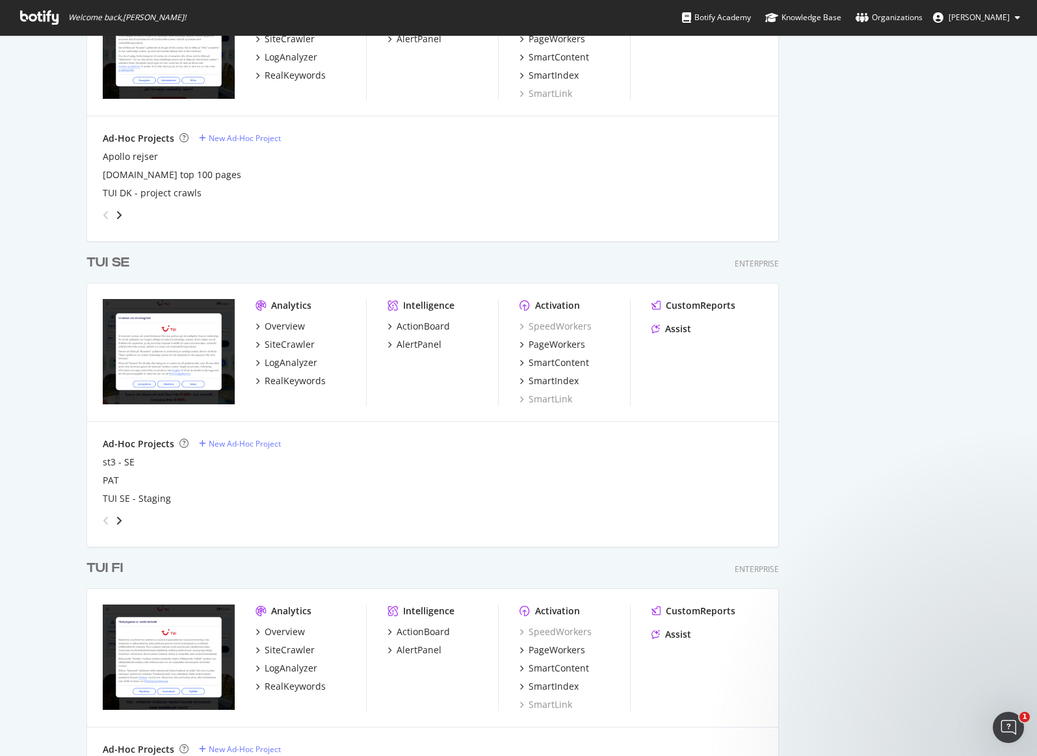
scroll to position [1823, 0]
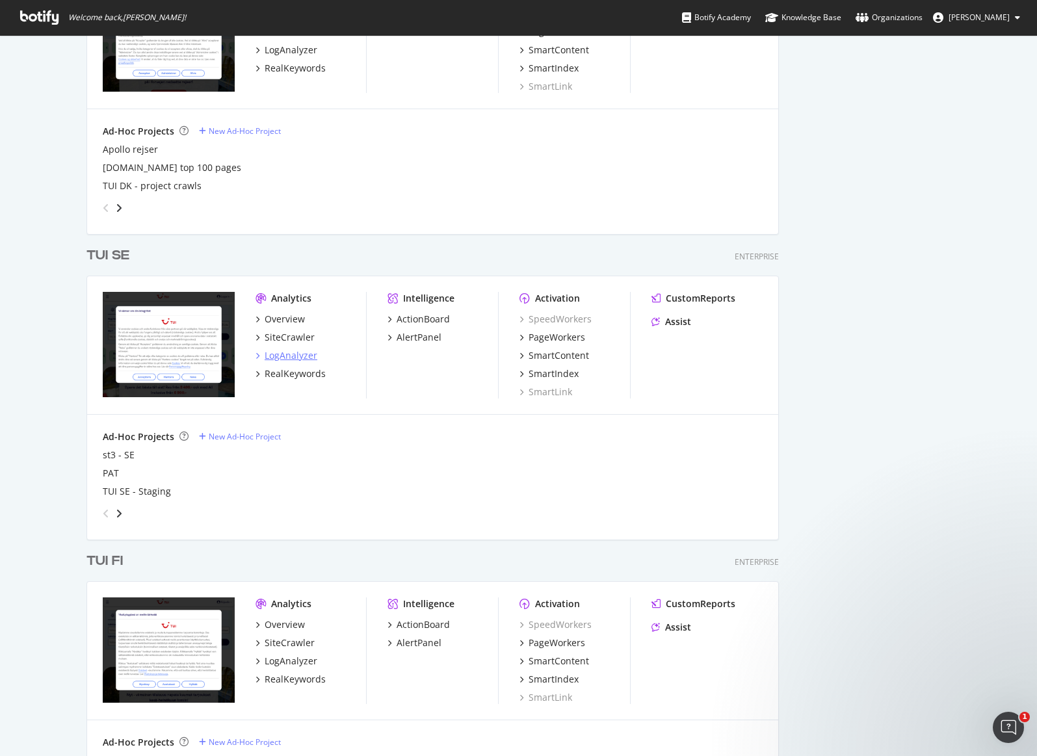
click at [289, 354] on div "LogAnalyzer" at bounding box center [290, 355] width 53 height 13
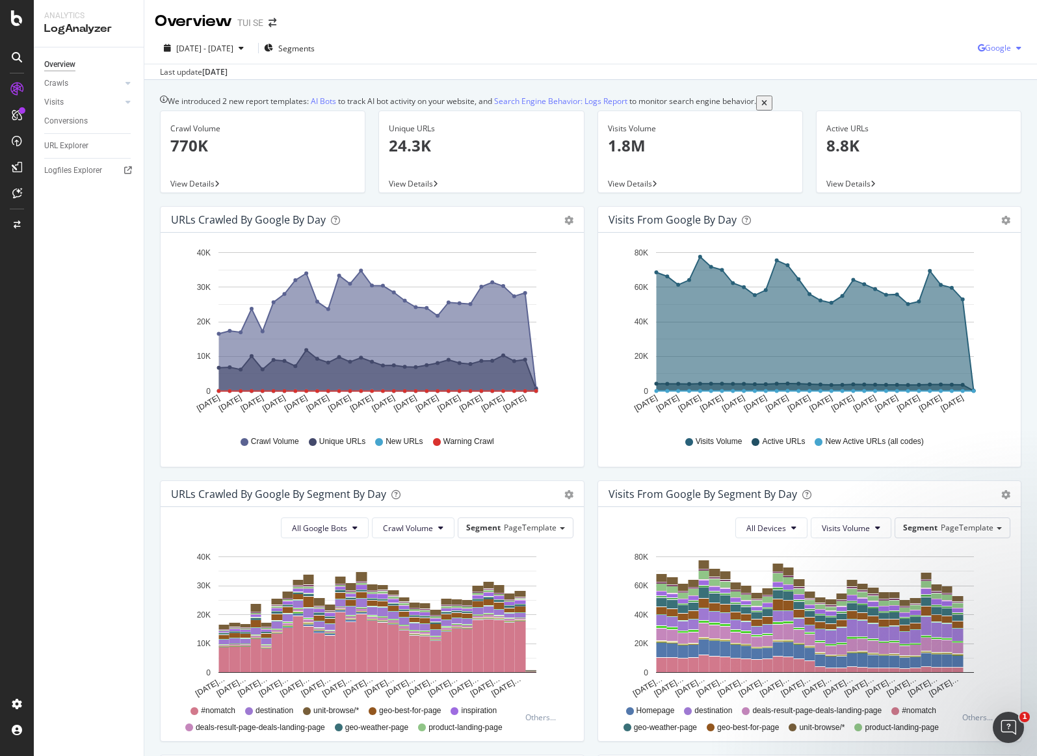
click at [994, 42] on div "Google" at bounding box center [1001, 47] width 49 height 19
click at [1004, 123] on span "OpenAI" at bounding box center [997, 122] width 48 height 12
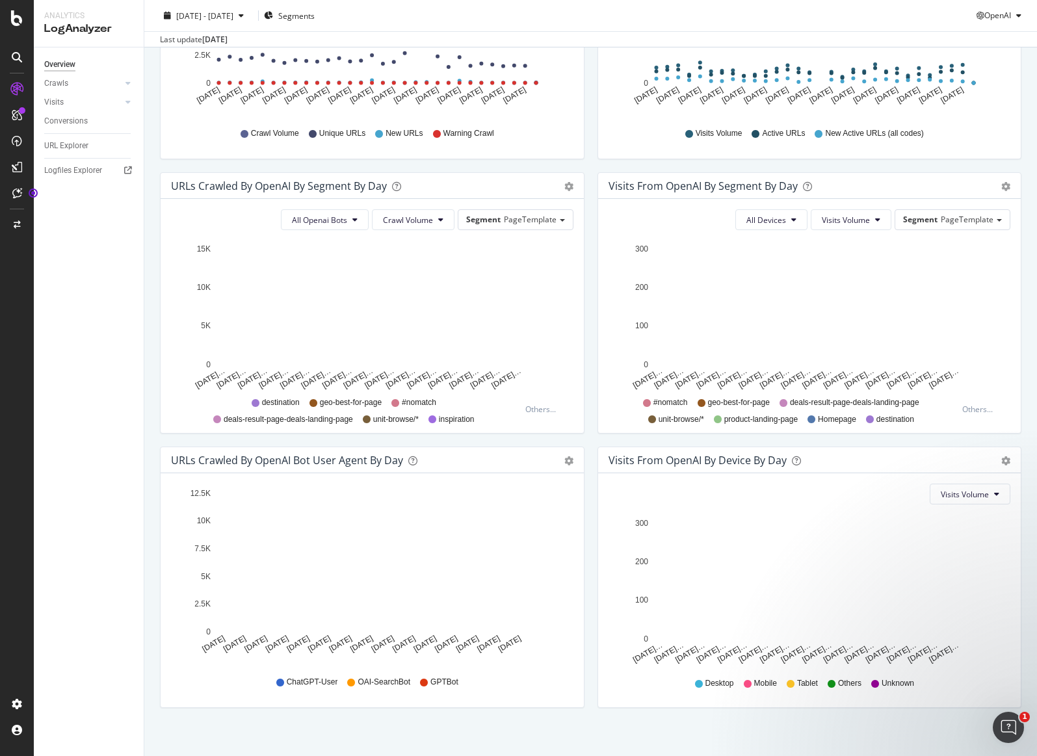
scroll to position [328, 0]
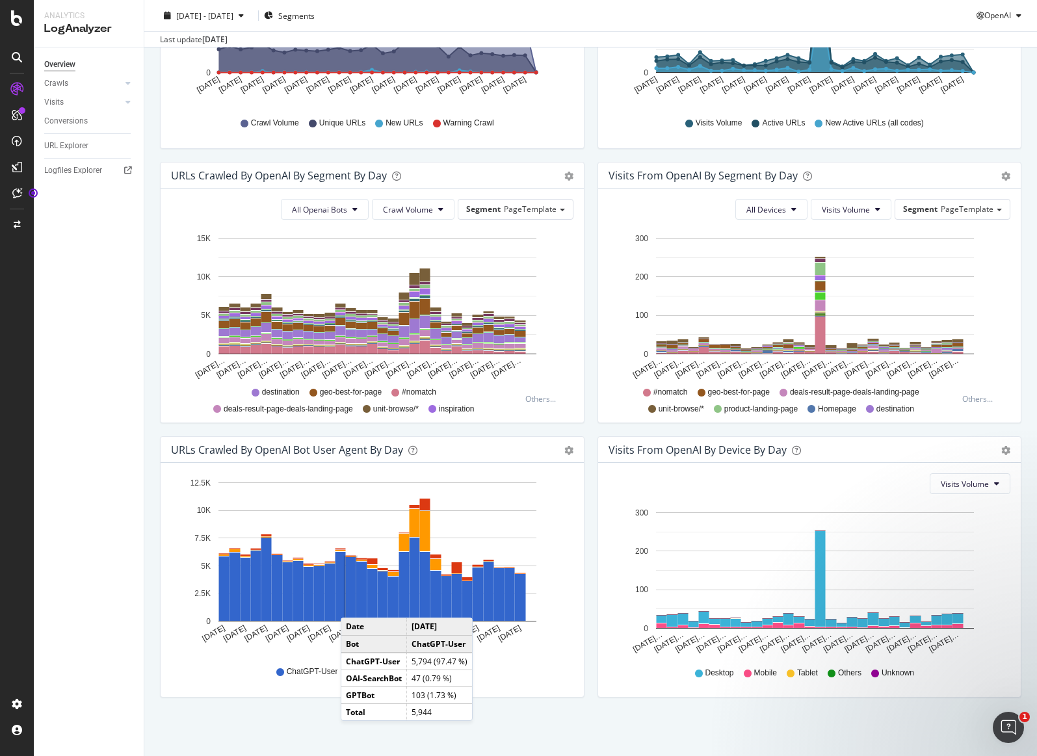
drag, startPoint x: 667, startPoint y: 730, endPoint x: 671, endPoint y: 717, distance: 12.9
click at [667, 729] on div "We introduced 2 new report templates: AI Bots to track AI bot activity on your …" at bounding box center [590, 258] width 892 height 994
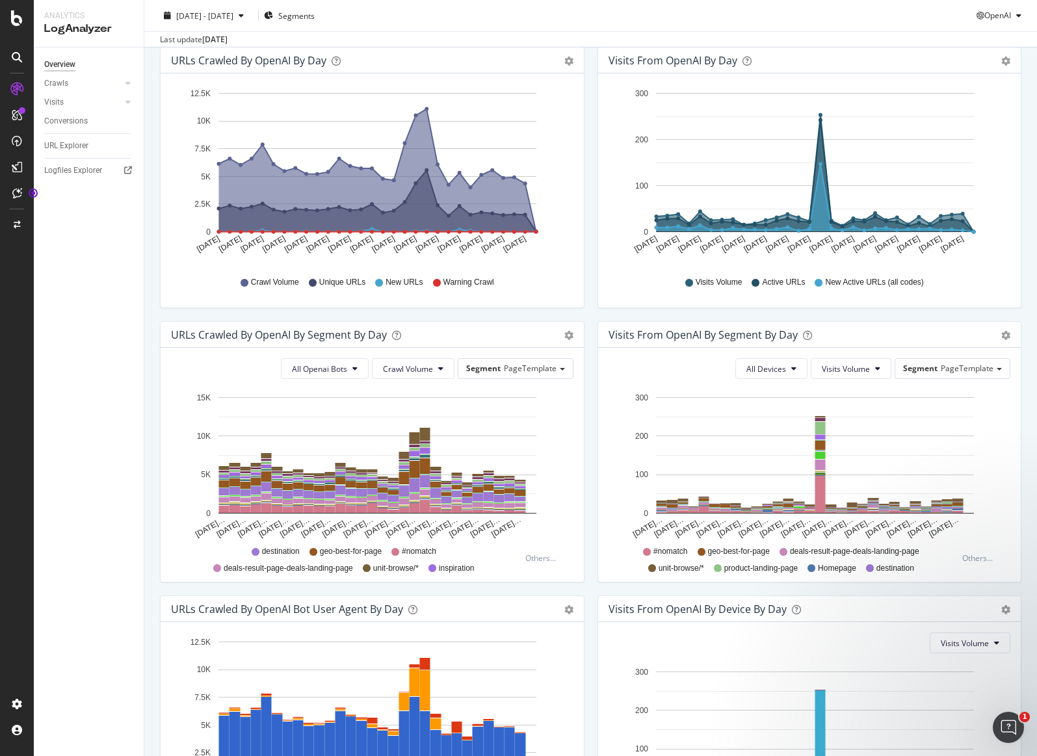
scroll to position [0, 0]
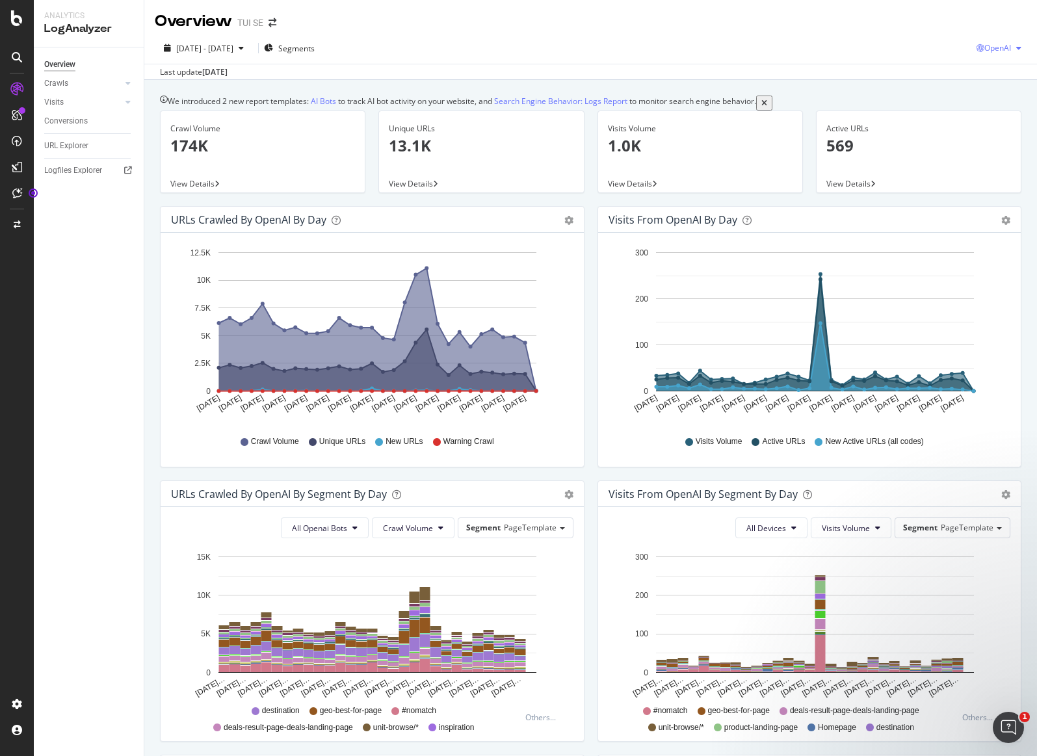
click at [976, 44] on icon "button" at bounding box center [980, 48] width 8 height 8
click at [971, 148] on div "Other AI Bots" at bounding box center [986, 145] width 90 height 19
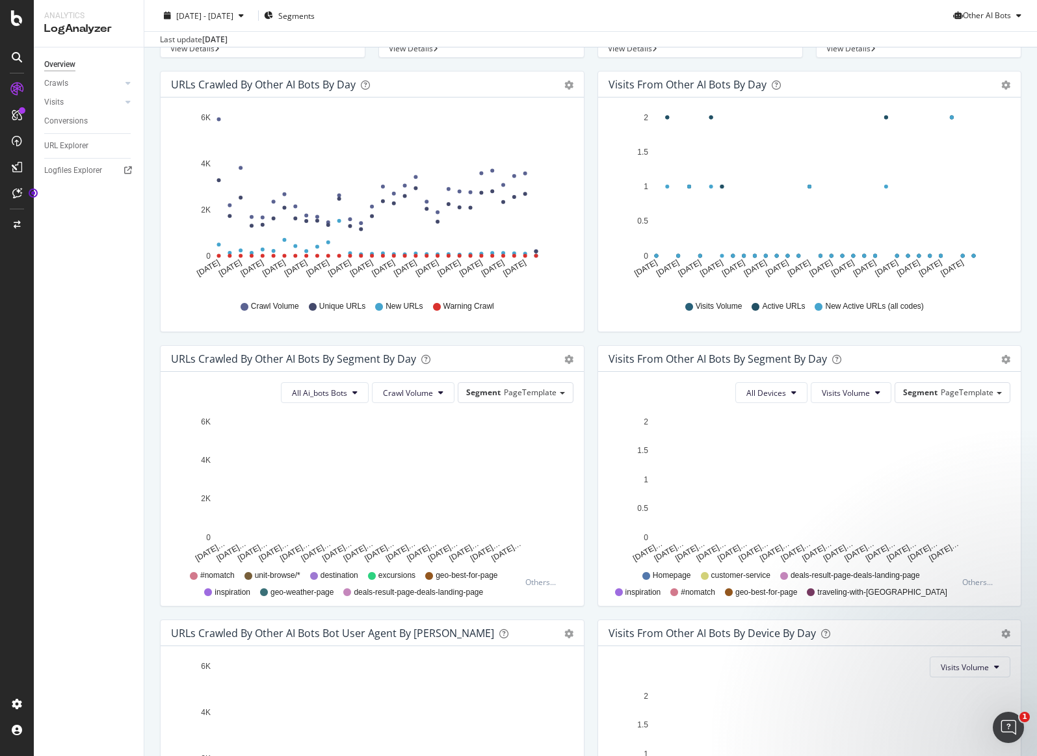
scroll to position [328, 0]
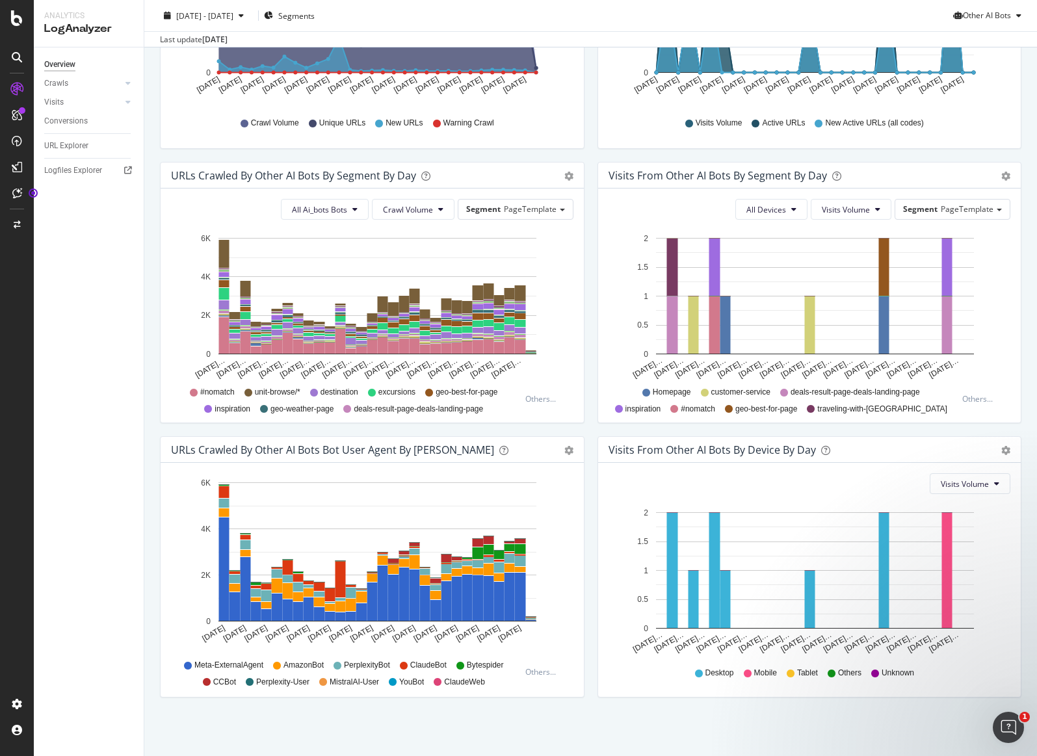
click at [369, 728] on div "We introduced 2 new report templates: AI Bots to track AI bot activity on your …" at bounding box center [590, 258] width 892 height 994
click at [591, 415] on div "Visits from Other AI Bots By Segment By Day Timeline (by Value) Table All Devic…" at bounding box center [809, 299] width 437 height 274
click at [105, 304] on div "Overview Crawls Daily Distribution Segments Distribution HTTP Codes Resources V…" at bounding box center [89, 401] width 110 height 708
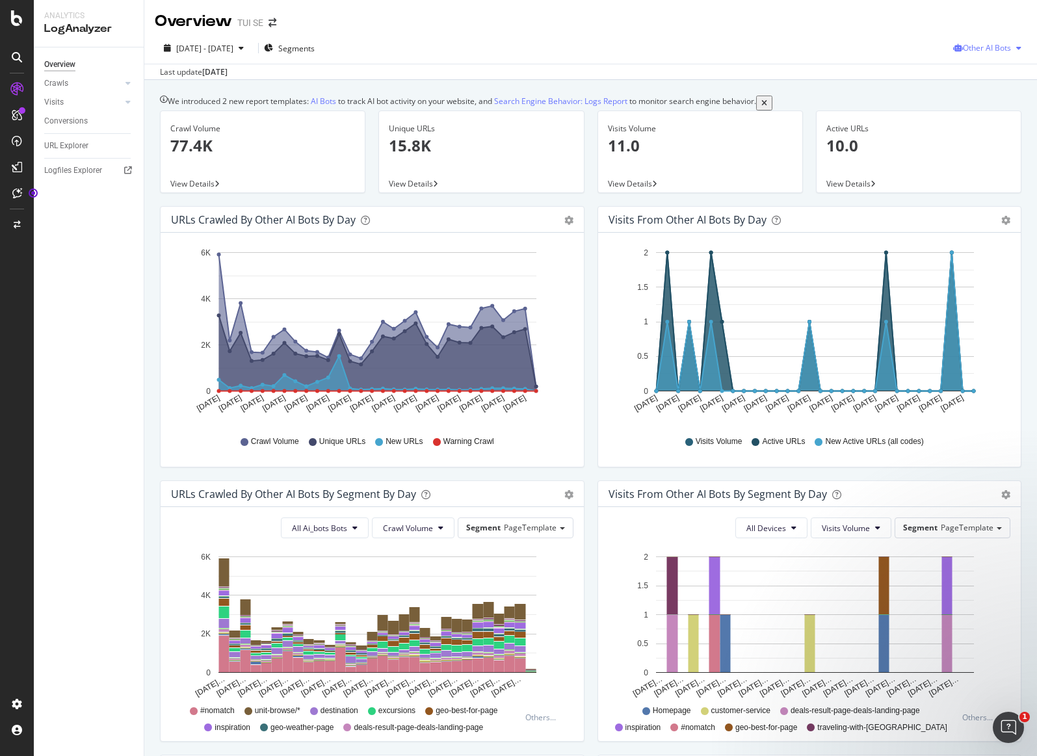
click at [975, 45] on span "Other AI Bots" at bounding box center [986, 47] width 48 height 11
click at [998, 123] on span "OpenAI" at bounding box center [989, 122] width 51 height 12
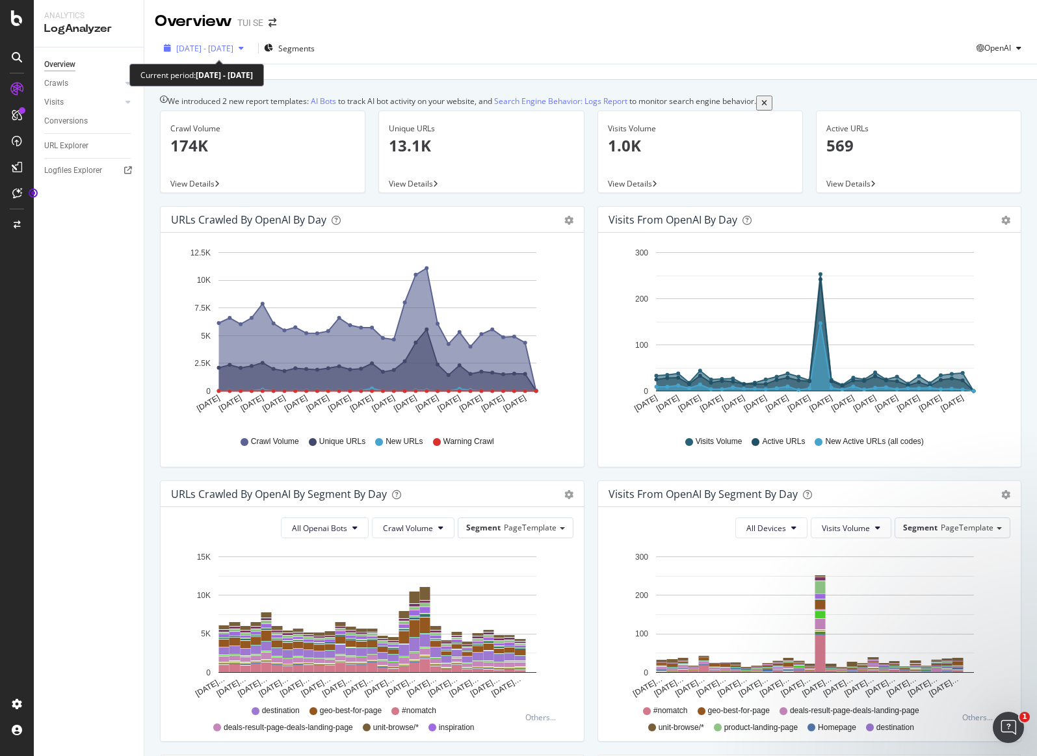
click at [233, 49] on span "2025 Aug. 20th - Sep. 18th" at bounding box center [204, 48] width 57 height 11
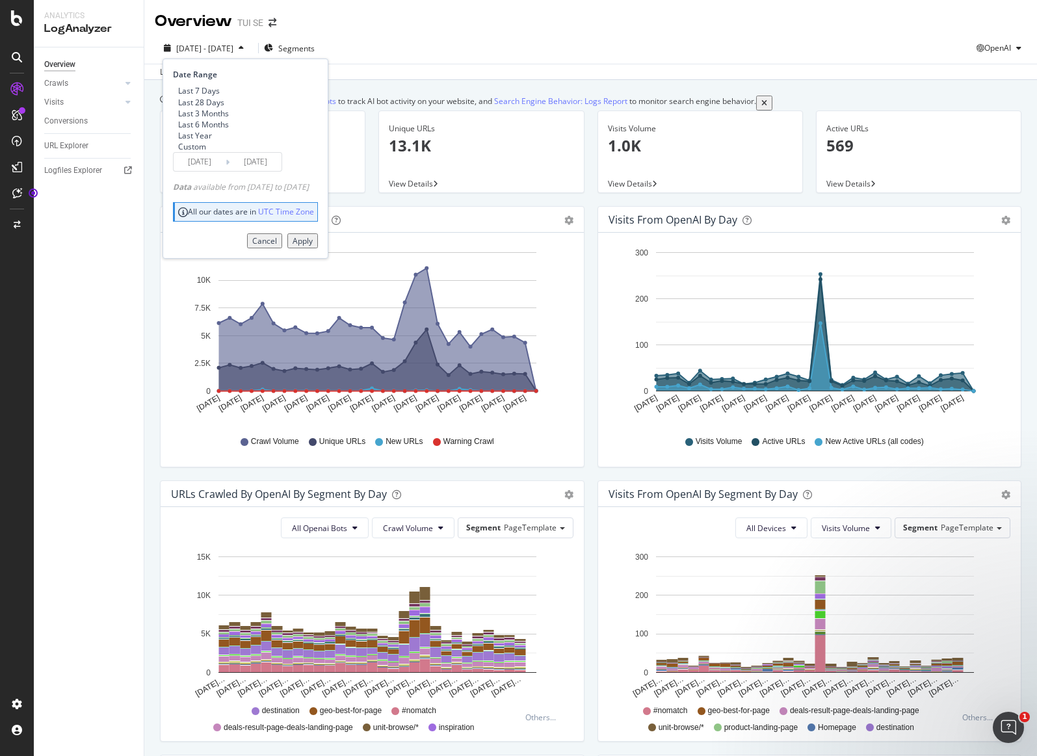
click at [173, 130] on div "Last 6 Months" at bounding box center [173, 124] width 0 height 11
click at [173, 141] on div "Last Year" at bounding box center [173, 135] width 0 height 11
type input "2024/09/19"
click at [313, 246] on div "Apply" at bounding box center [302, 240] width 20 height 11
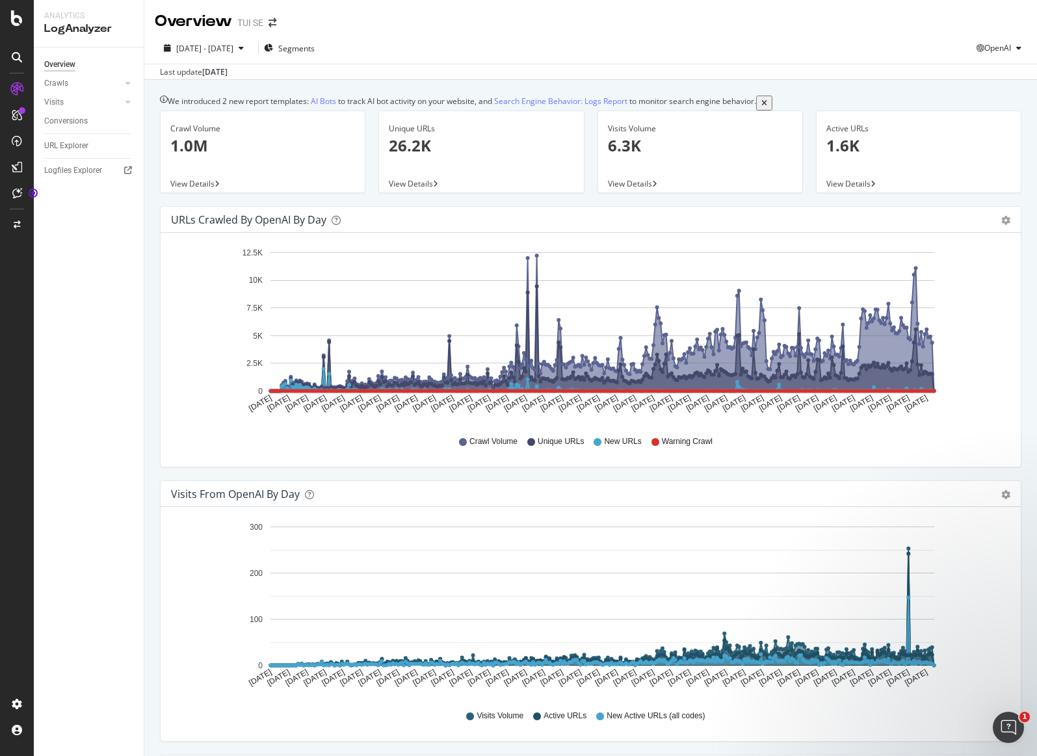
click at [1014, 755] on div "Chart size updated We resized your charts for better readability over the large…" at bounding box center [518, 769] width 1037 height 26
click at [6, 755] on icon "close toast" at bounding box center [3, 769] width 6 height 26
click at [1001, 43] on span "OpenAI" at bounding box center [997, 47] width 27 height 11
click at [988, 149] on span "Other AI Bots" at bounding box center [996, 146] width 48 height 12
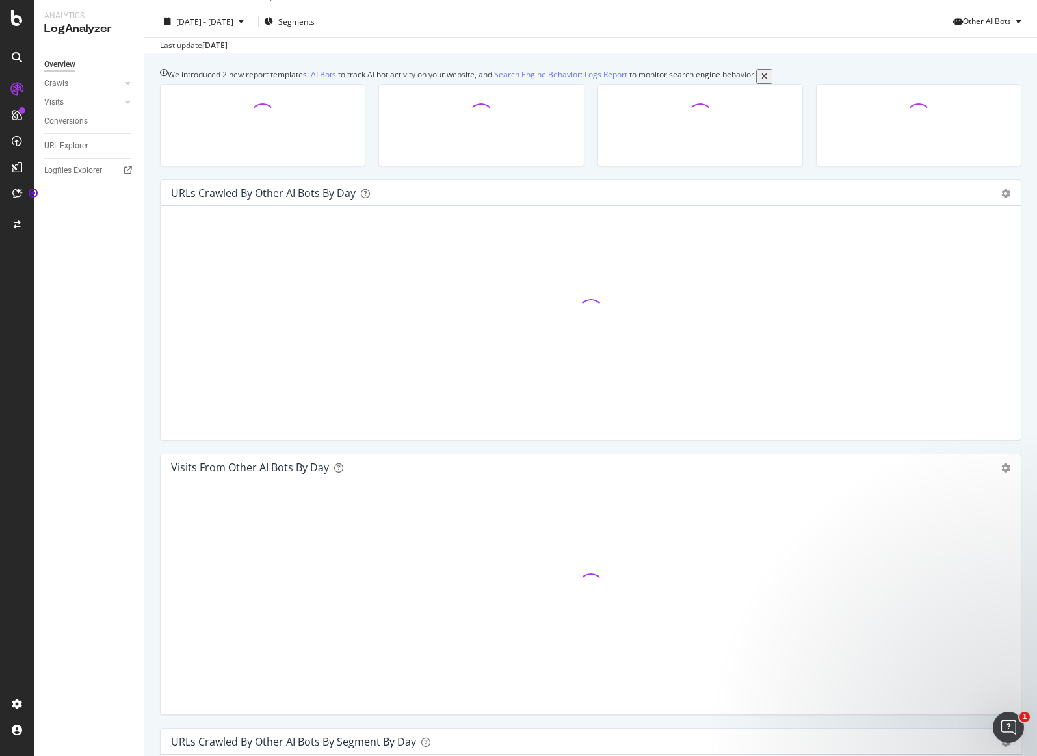
scroll to position [27, 0]
click at [6, 755] on icon "close toast" at bounding box center [3, 769] width 6 height 26
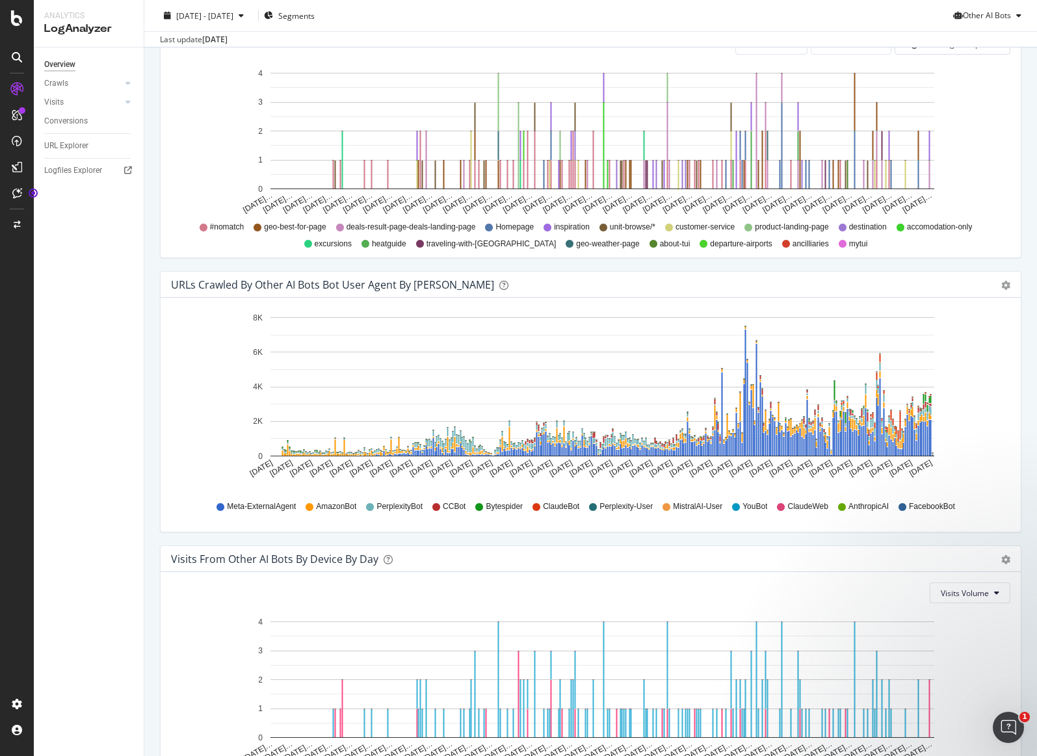
scroll to position [1051, 0]
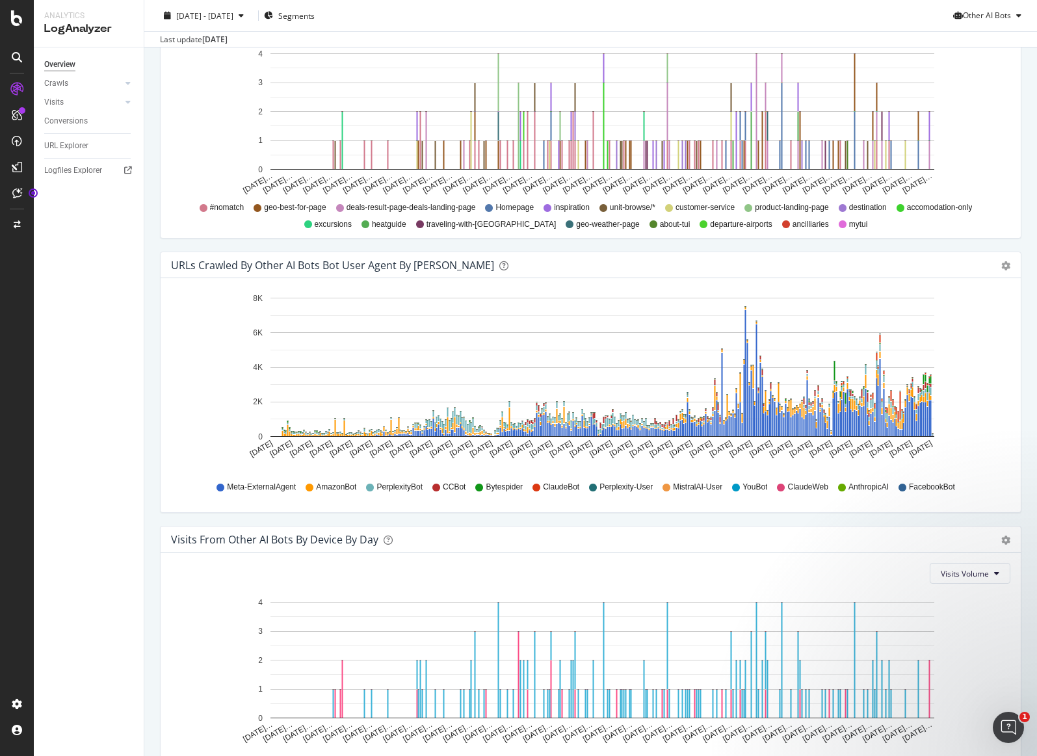
click at [952, 523] on div "URLs Crawled by Other AI Bots bot User Agent By Day Timeline (by Value) Timelin…" at bounding box center [590, 388] width 874 height 274
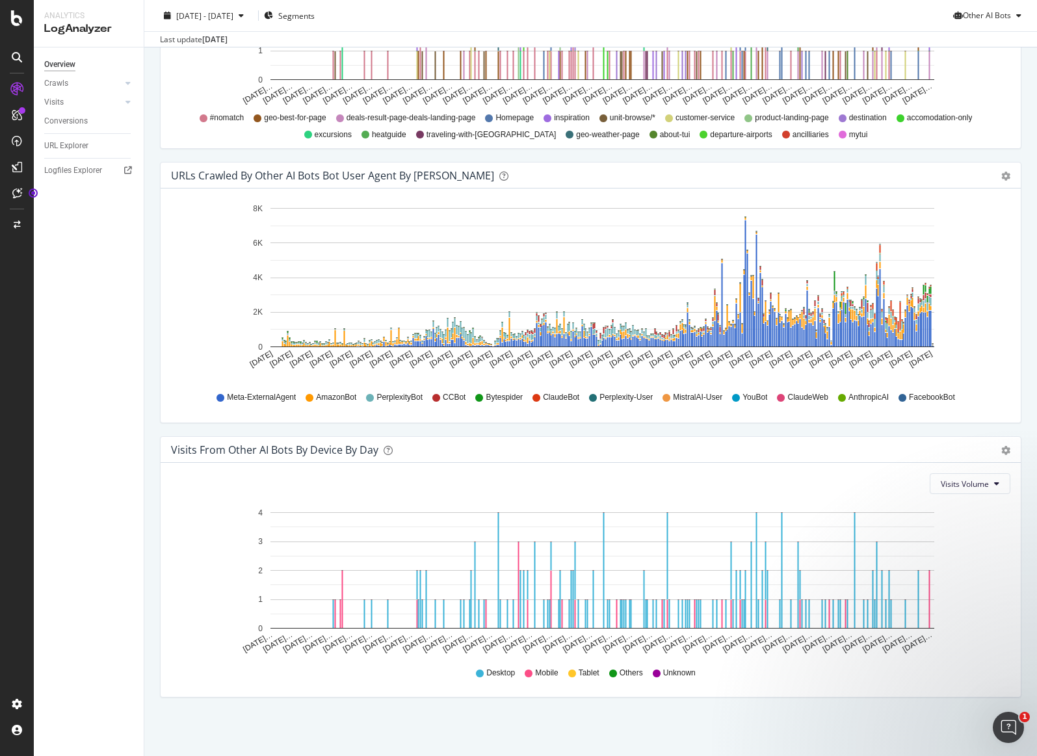
scroll to position [0, 0]
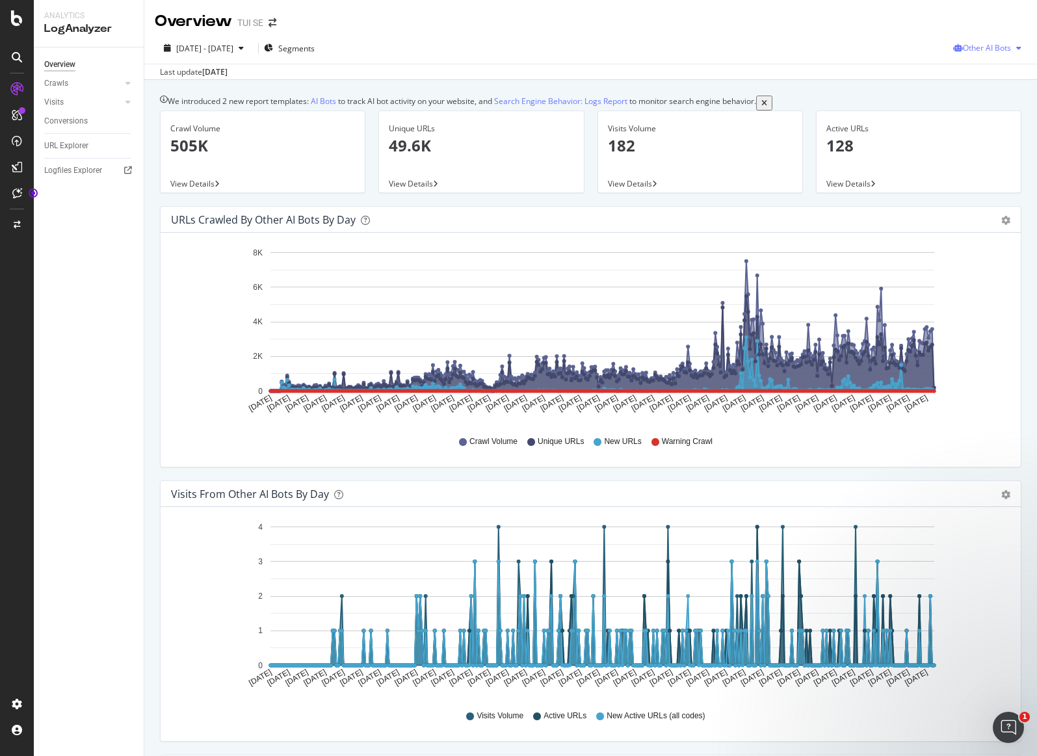
click at [983, 51] on span "Other AI Bots" at bounding box center [986, 47] width 48 height 11
click at [996, 125] on span "OpenAI" at bounding box center [989, 122] width 51 height 12
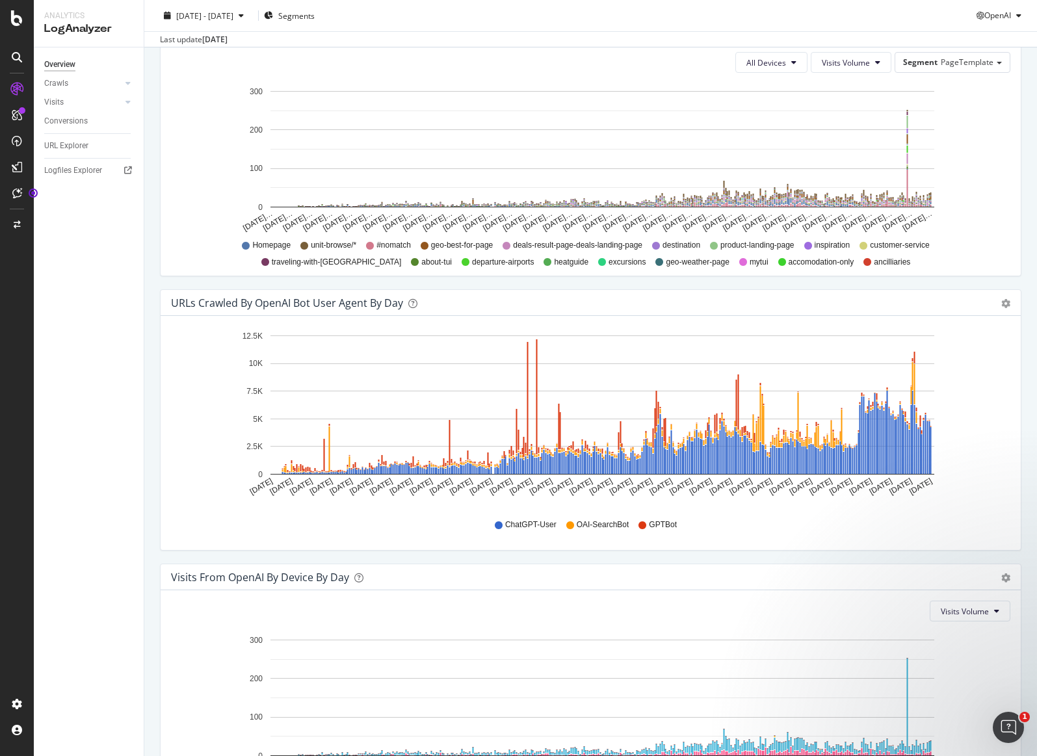
scroll to position [1150, 0]
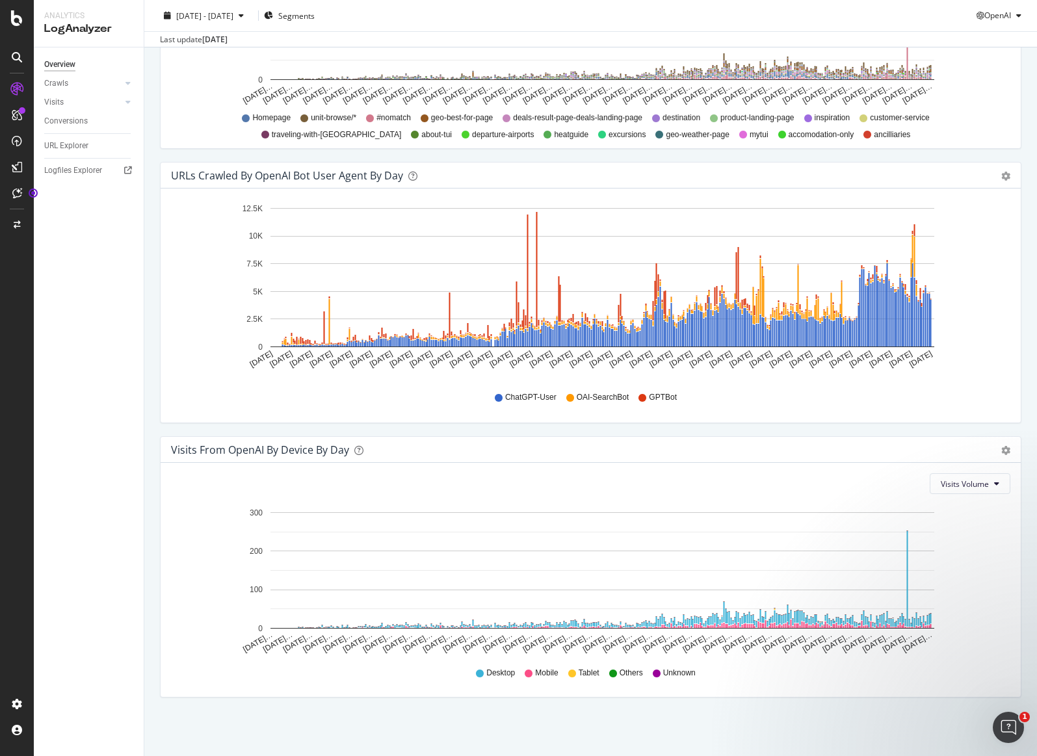
click at [664, 400] on span "GPTBot" at bounding box center [663, 397] width 28 height 11
click at [745, 404] on div "ChatGPT-User OAI-SearchBot GPTBot" at bounding box center [590, 397] width 826 height 29
click at [509, 396] on span "ChatGPT-User" at bounding box center [530, 397] width 51 height 11
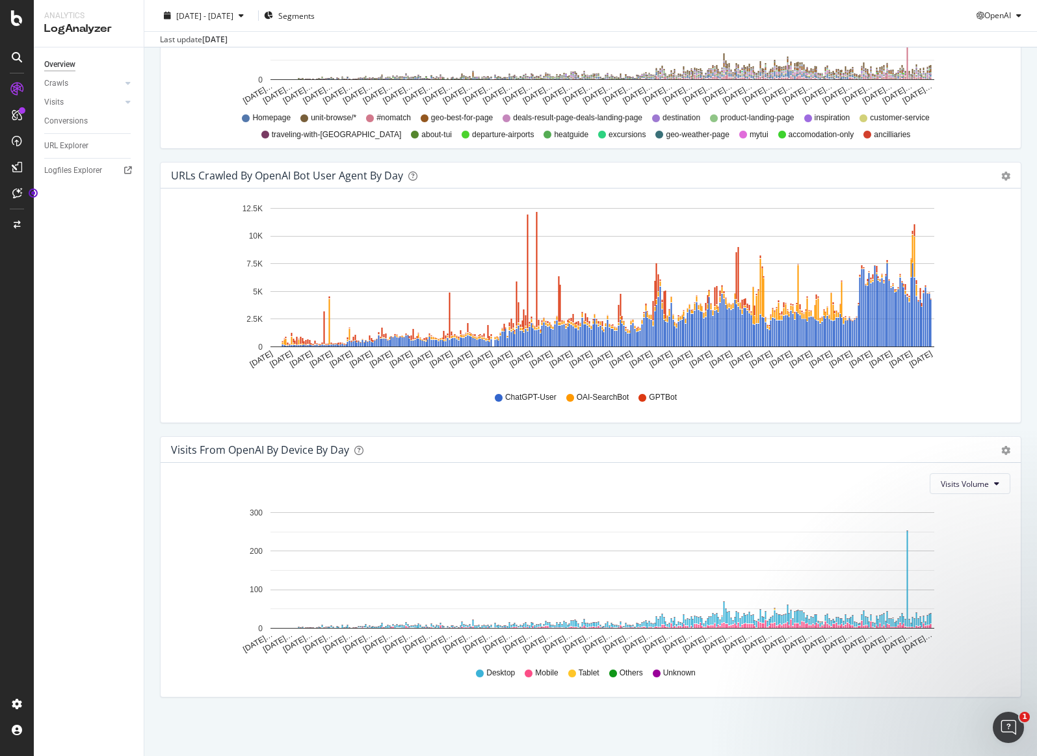
click at [556, 420] on div "Hold CMD (⌘) while clicking to filter the report. Sep 19 2024 Sep 30 2024 Oct 1…" at bounding box center [591, 305] width 860 height 234
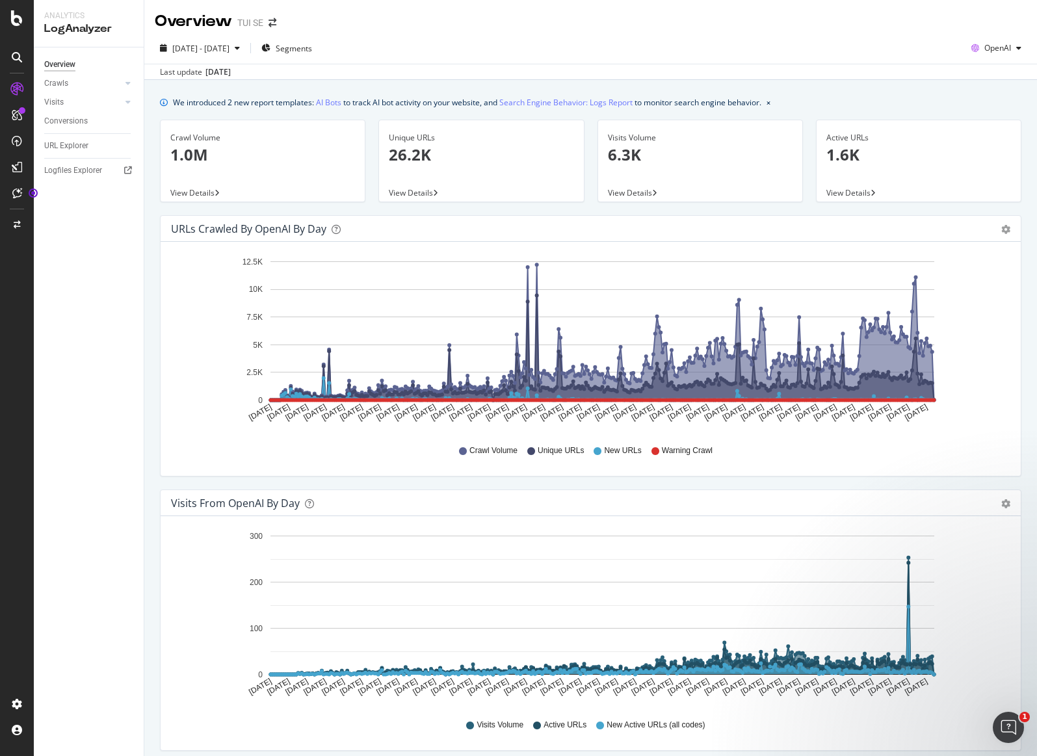
scroll to position [1150, 0]
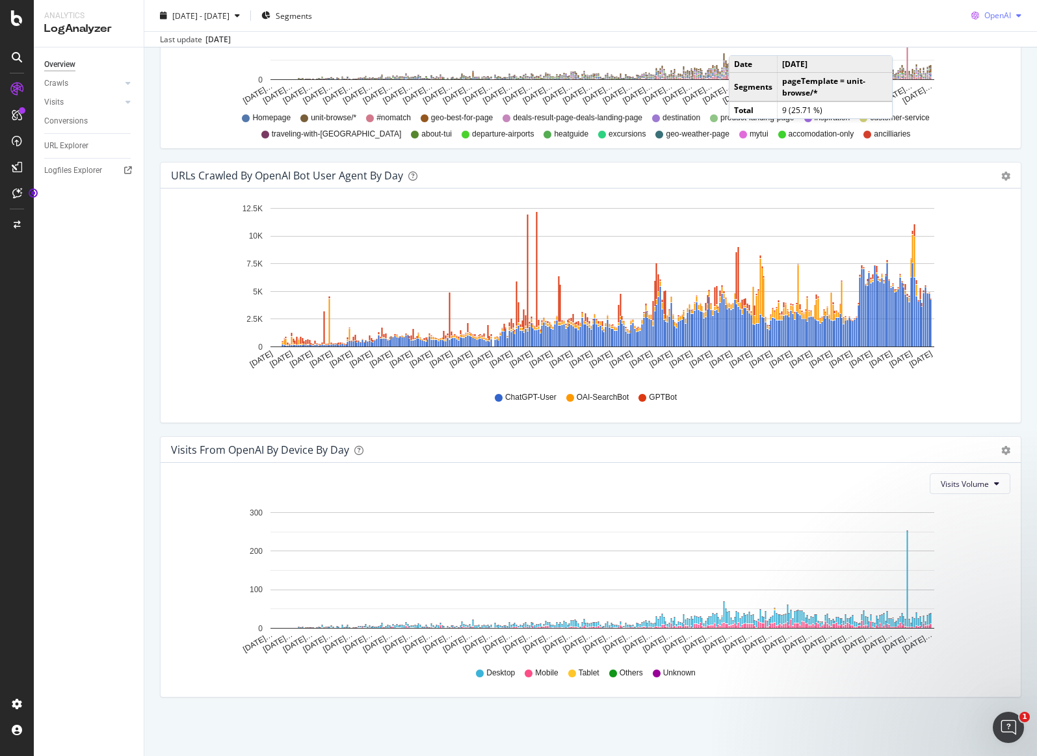
click at [992, 14] on span "OpenAI" at bounding box center [997, 15] width 27 height 11
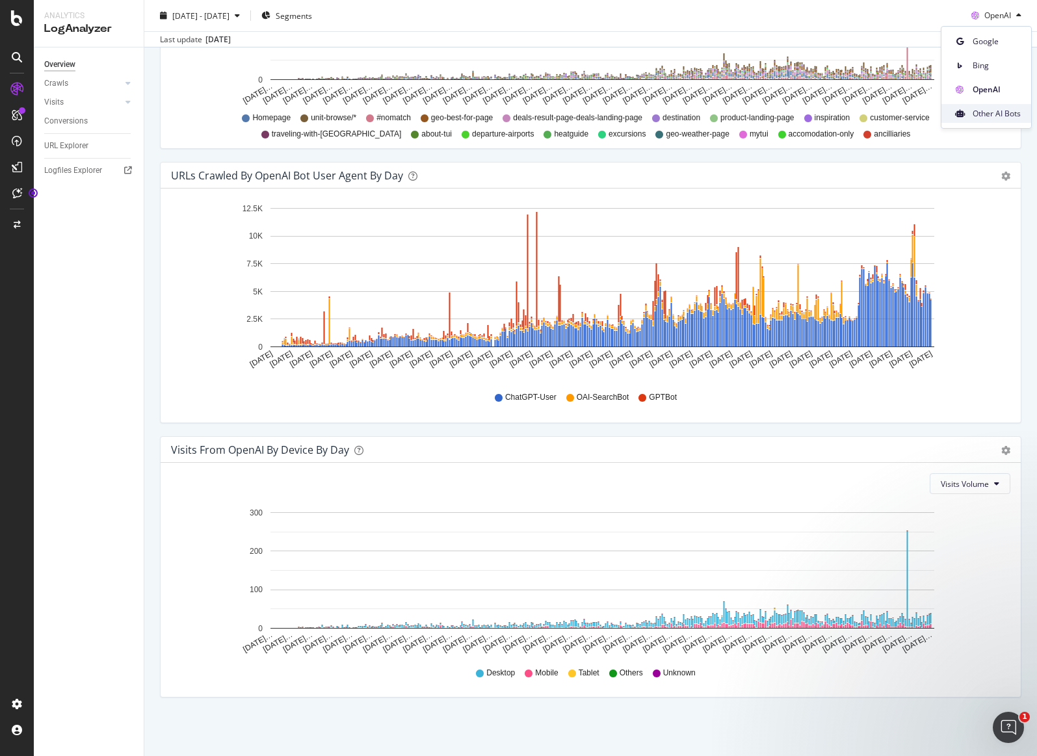
click at [996, 112] on span "Other AI Bots" at bounding box center [996, 114] width 48 height 12
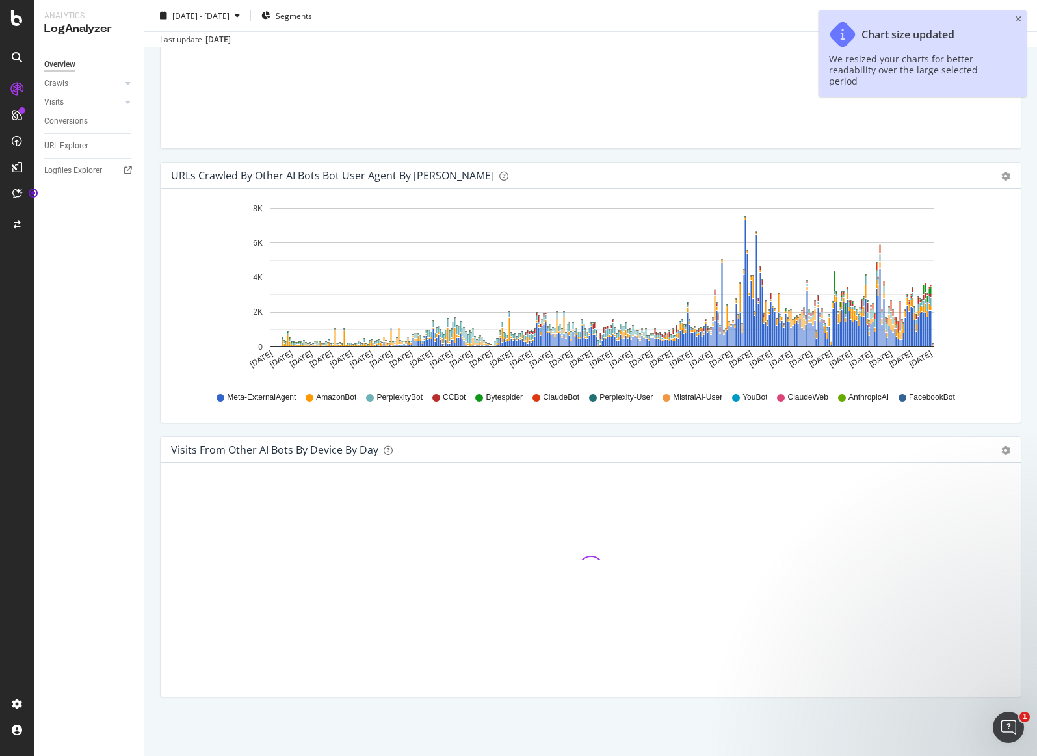
click at [830, 151] on div "Visits from Other AI Bots By Segment By Day Timeline (by Value) Table Hold CMD …" at bounding box center [590, 25] width 874 height 274
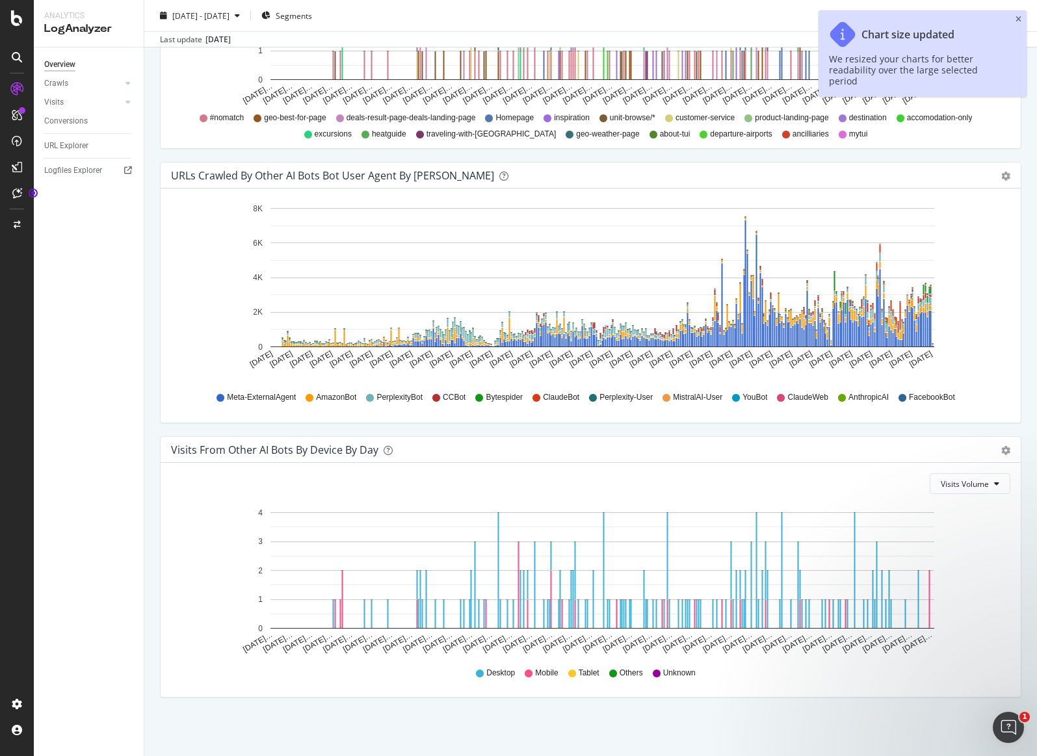
click at [952, 273] on icon "[DATE] [DATE] [DATE] [DATE] [DATE] [DATE] [DATE] [DATE] [DATE] [DATE] [DATE] [D…" at bounding box center [585, 289] width 829 height 181
click at [1019, 16] on icon "close toast" at bounding box center [1018, 20] width 6 height 8
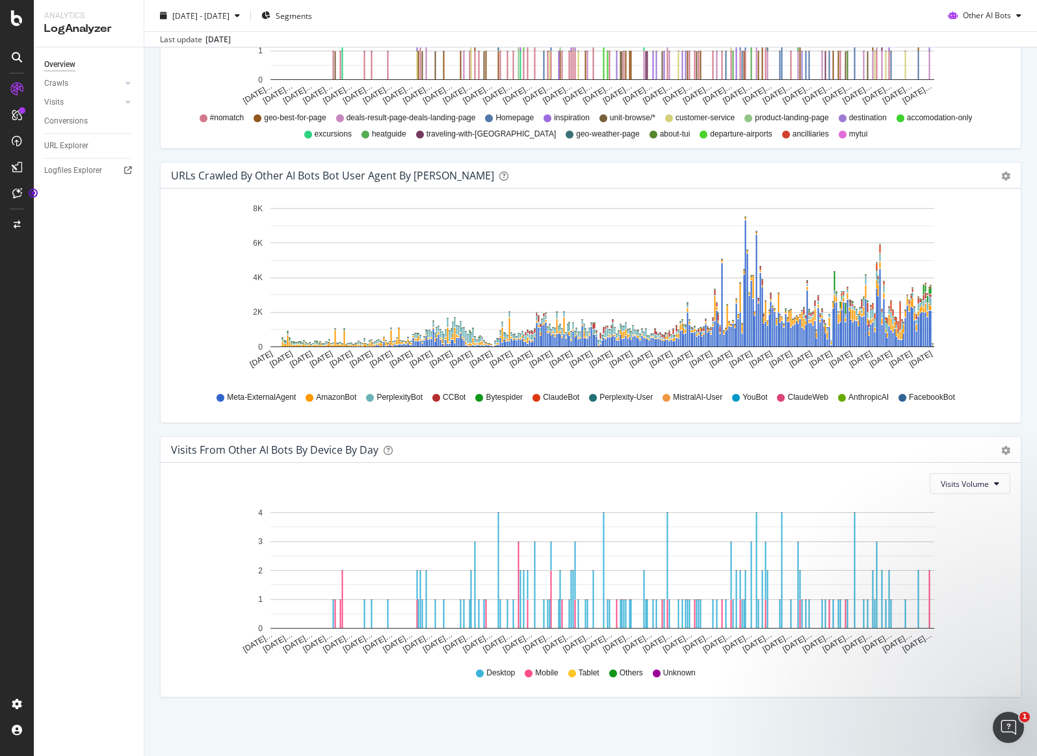
click at [257, 397] on span "Meta-ExternalAgent" at bounding box center [261, 397] width 69 height 11
click at [178, 353] on icon "[DATE] [DATE] [DATE] [DATE] [DATE] [DATE] [DATE] [DATE] [DATE] [DATE] [DATE] [D…" at bounding box center [585, 289] width 829 height 181
click at [978, 12] on span "Other AI Bots" at bounding box center [986, 15] width 48 height 11
click at [996, 39] on span "Google" at bounding box center [989, 42] width 51 height 12
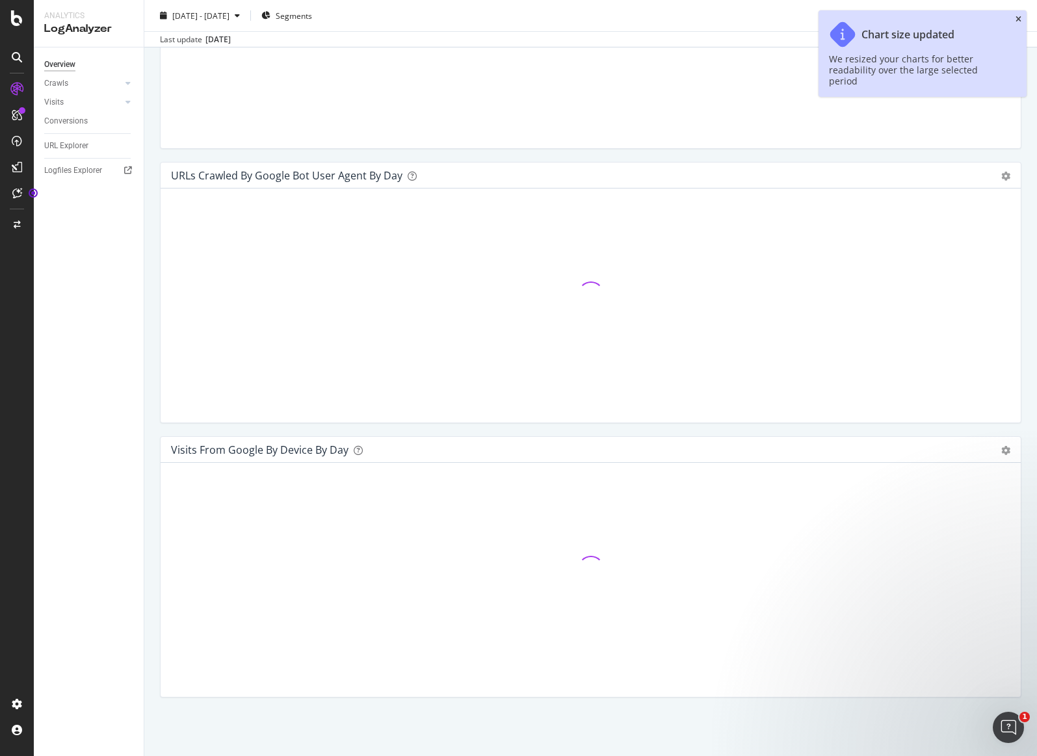
click at [1016, 19] on icon "close toast" at bounding box center [1018, 20] width 6 height 8
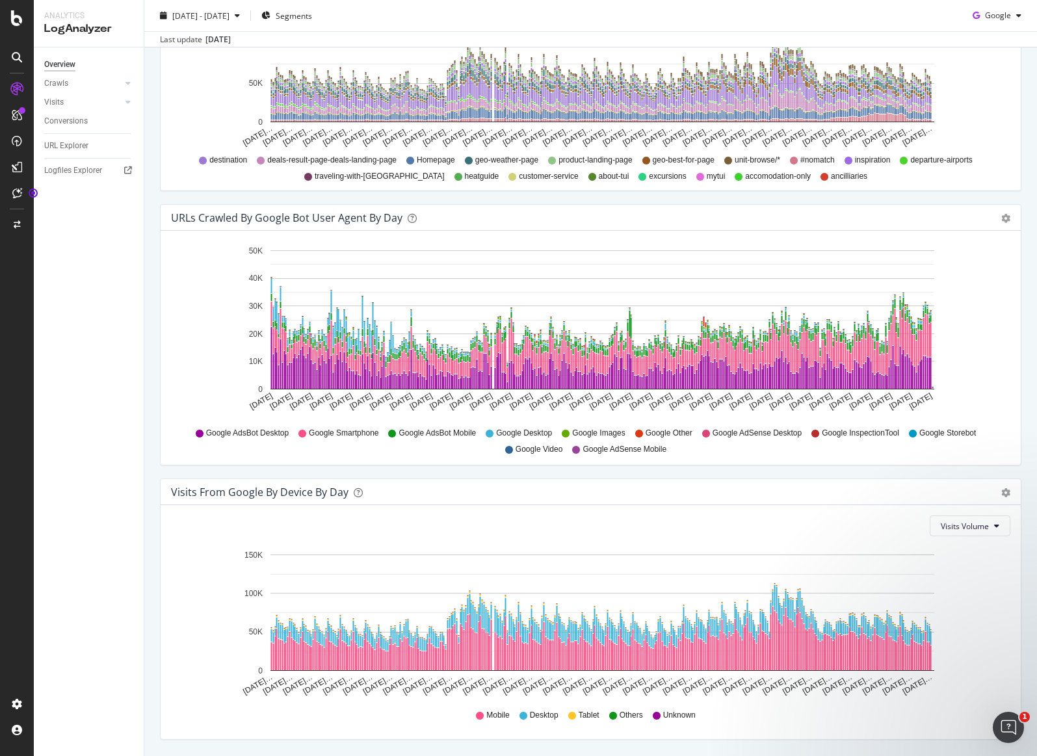
scroll to position [1107, 0]
click at [243, 432] on span "Google AdsBot Desktop" at bounding box center [247, 433] width 83 height 11
click at [340, 433] on span "Google Smartphone" at bounding box center [344, 433] width 70 height 11
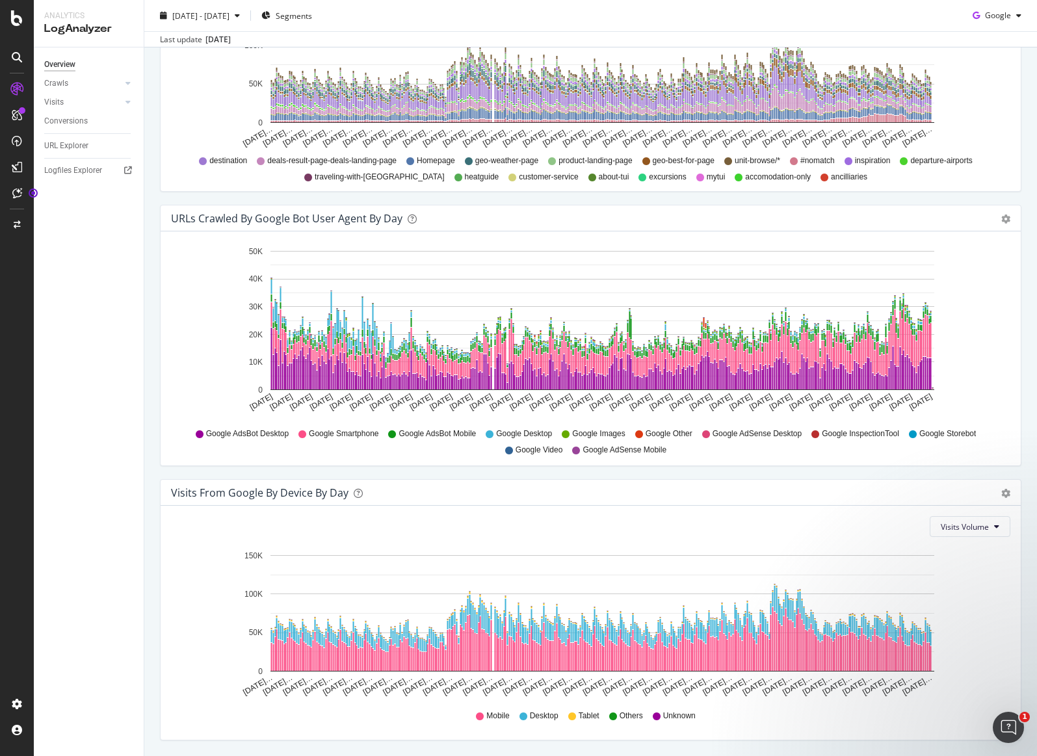
click at [432, 433] on span "Google AdsBot Mobile" at bounding box center [436, 433] width 77 height 11
drag, startPoint x: 693, startPoint y: 454, endPoint x: 524, endPoint y: 445, distance: 169.2
click at [517, 444] on div "Google AdsBot Desktop Google Smartphone Google AdsBot Mobile Google Desktop Goo…" at bounding box center [590, 440] width 826 height 29
click at [612, 447] on span "Google AdSense Mobile" at bounding box center [624, 450] width 84 height 11
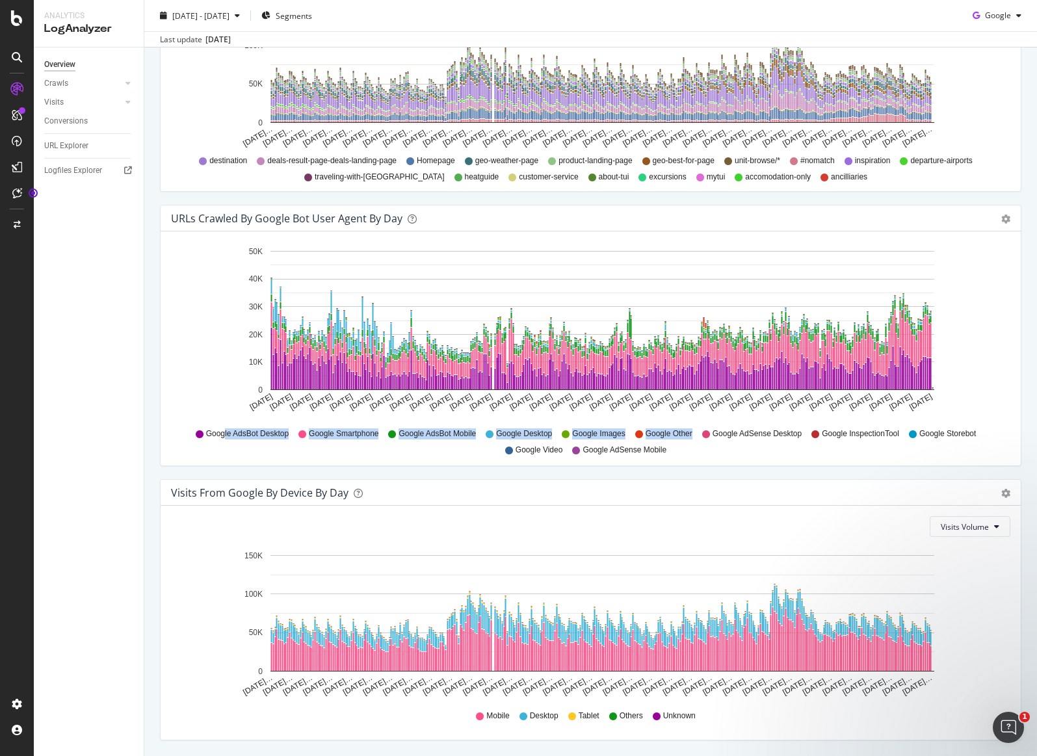
drag, startPoint x: 680, startPoint y: 452, endPoint x: 218, endPoint y: 431, distance: 461.9
click at [218, 431] on div "Google AdsBot Desktop Google Smartphone Google AdsBot Mobile Google Desktop Goo…" at bounding box center [590, 440] width 826 height 29
click at [224, 435] on span "Google AdsBot Desktop" at bounding box center [247, 433] width 83 height 11
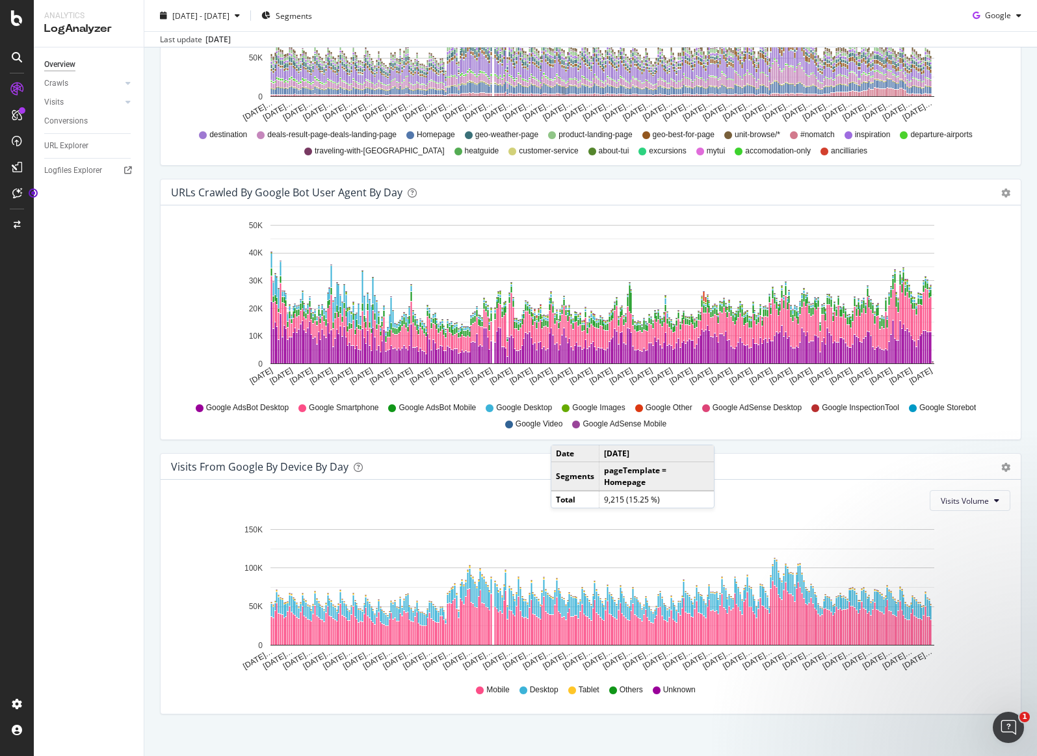
scroll to position [1150, 0]
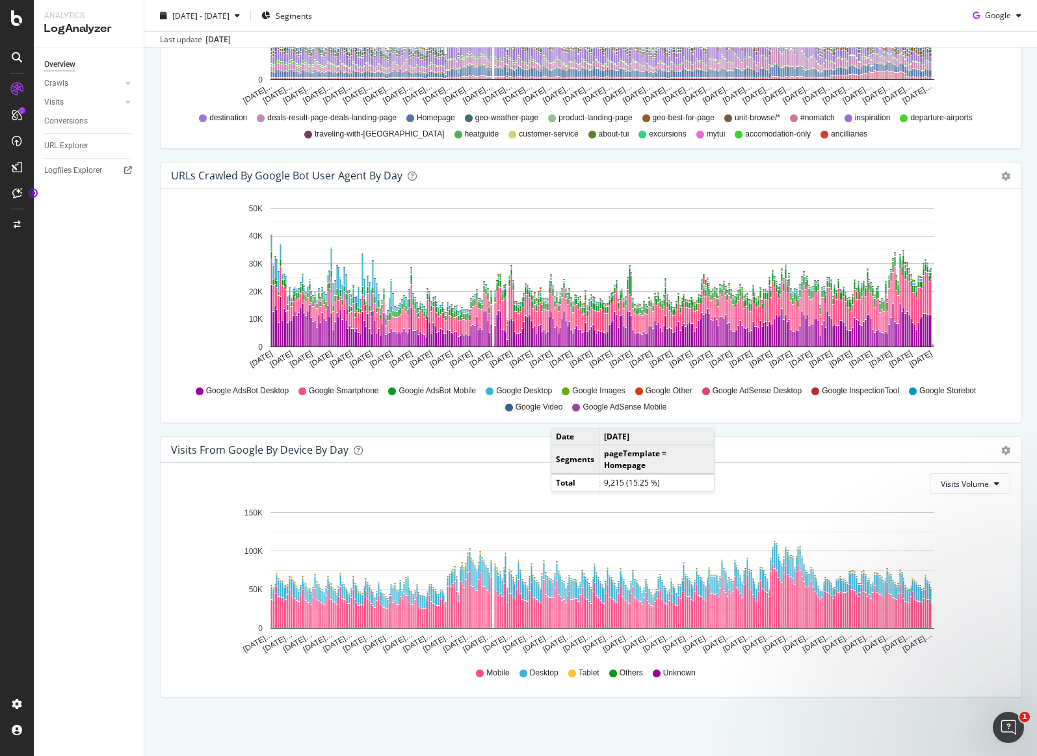
click at [439, 444] on div "Visits From Google By Device By Day" at bounding box center [576, 449] width 810 height 13
click at [402, 425] on div "URLs Crawled by Google bot User Agent By Day Timeline (by Value) Timeline (by P…" at bounding box center [590, 299] width 874 height 274
click at [983, 378] on icon "[DATE] [DATE] [DATE] [DATE] [DATE] [DATE] [DATE] [DATE] [DATE] [DATE] [DATE] [D…" at bounding box center [585, 289] width 829 height 181
click at [840, 416] on div "Hold CMD (⌘) while clicking to filter the report. [DATE] [DATE] [DATE] [DATE] […" at bounding box center [591, 305] width 860 height 234
click at [847, 425] on div "URLs Crawled by Google bot User Agent By Day Timeline (by Value) Timeline (by P…" at bounding box center [590, 299] width 874 height 274
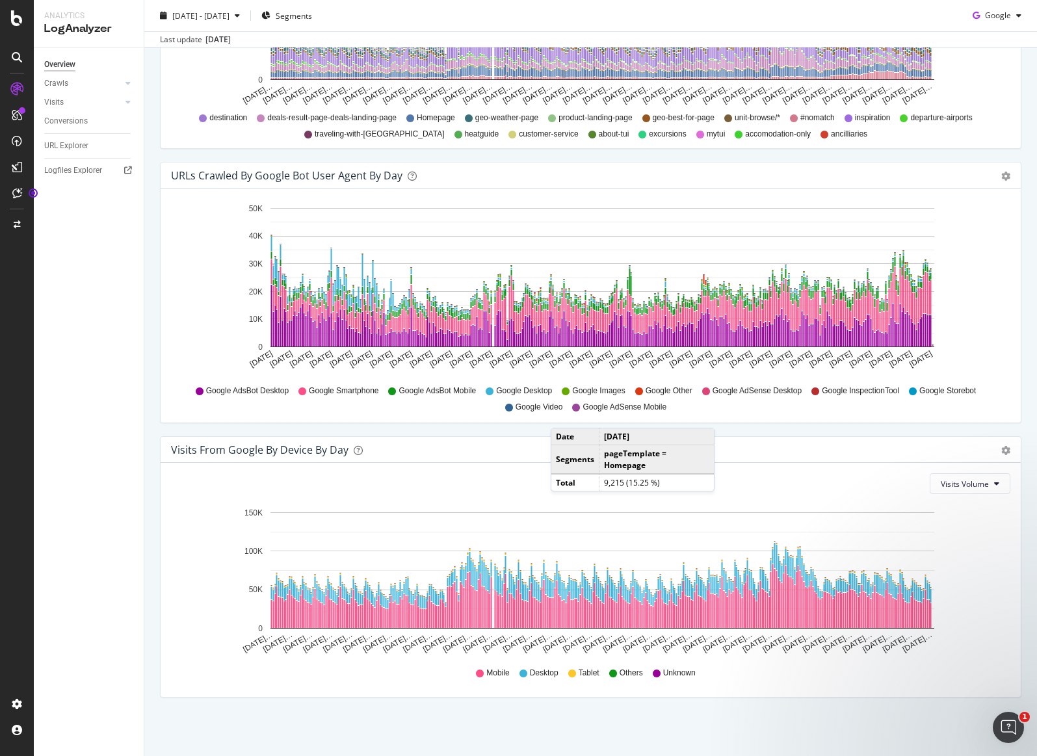
click at [446, 445] on div "Visits From Google By Device By Day" at bounding box center [576, 449] width 810 height 13
click at [762, 709] on div "Visits From Google By Device By Day Timeline (by Value) Timeline (by Percentage…" at bounding box center [590, 573] width 874 height 274
click at [986, 14] on span "Google" at bounding box center [998, 15] width 26 height 11
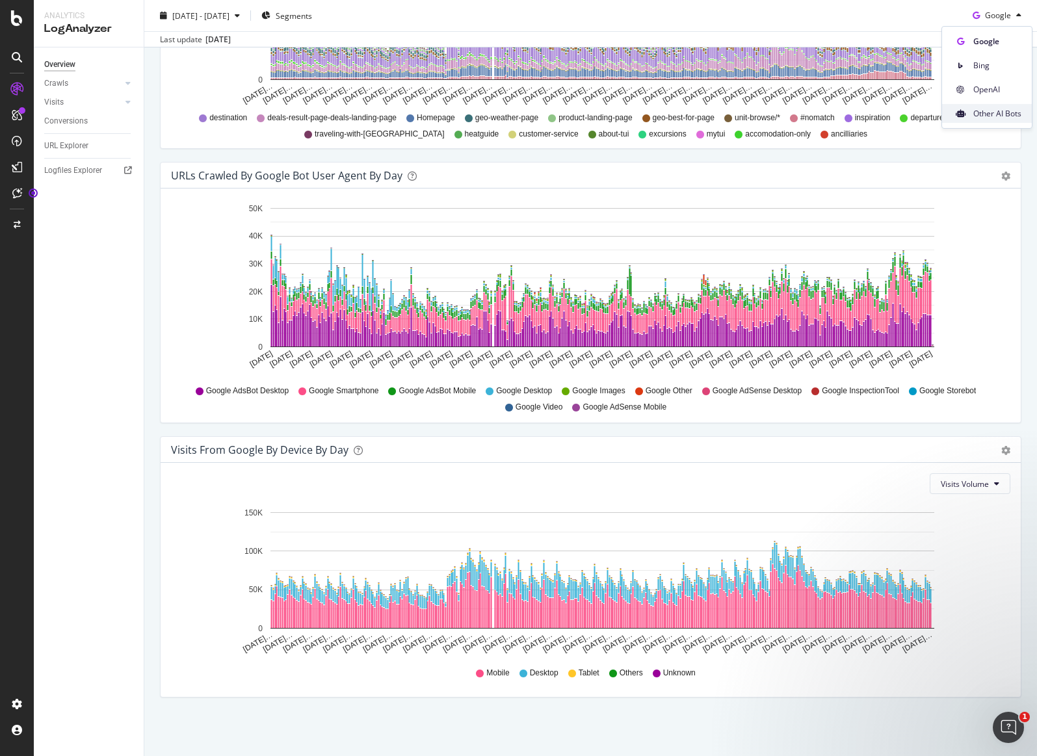
click at [1006, 106] on div "Other AI Bots" at bounding box center [987, 113] width 90 height 19
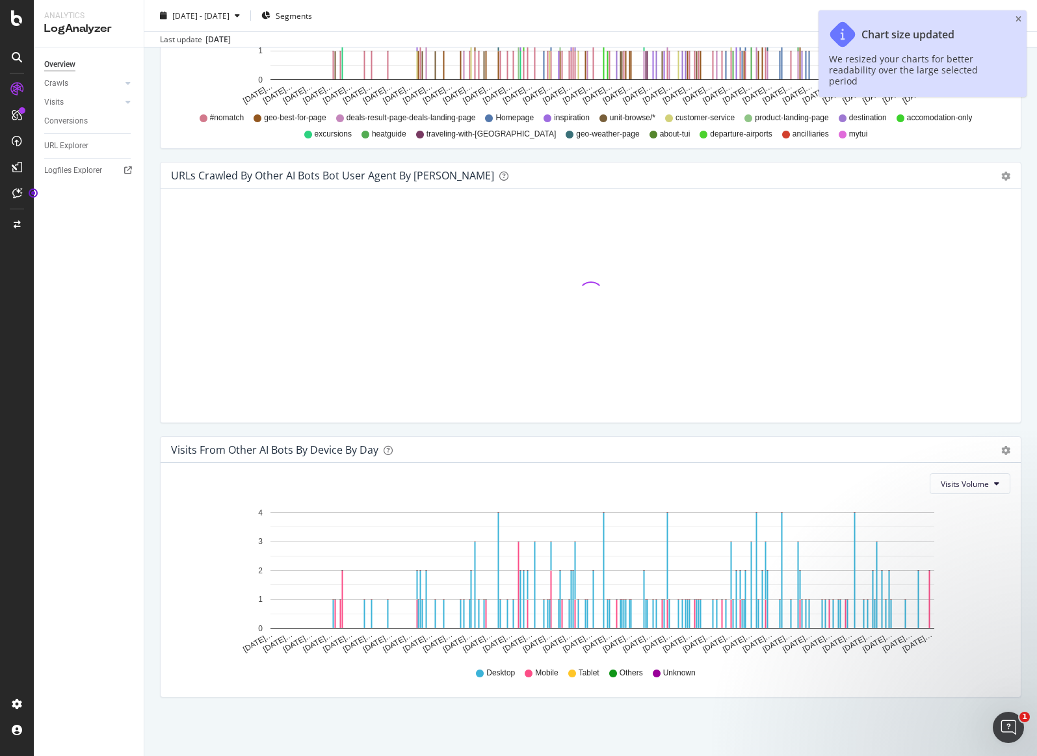
click at [1016, 19] on icon "close toast" at bounding box center [1018, 20] width 6 height 8
click at [1016, 15] on div "button" at bounding box center [1019, 16] width 16 height 8
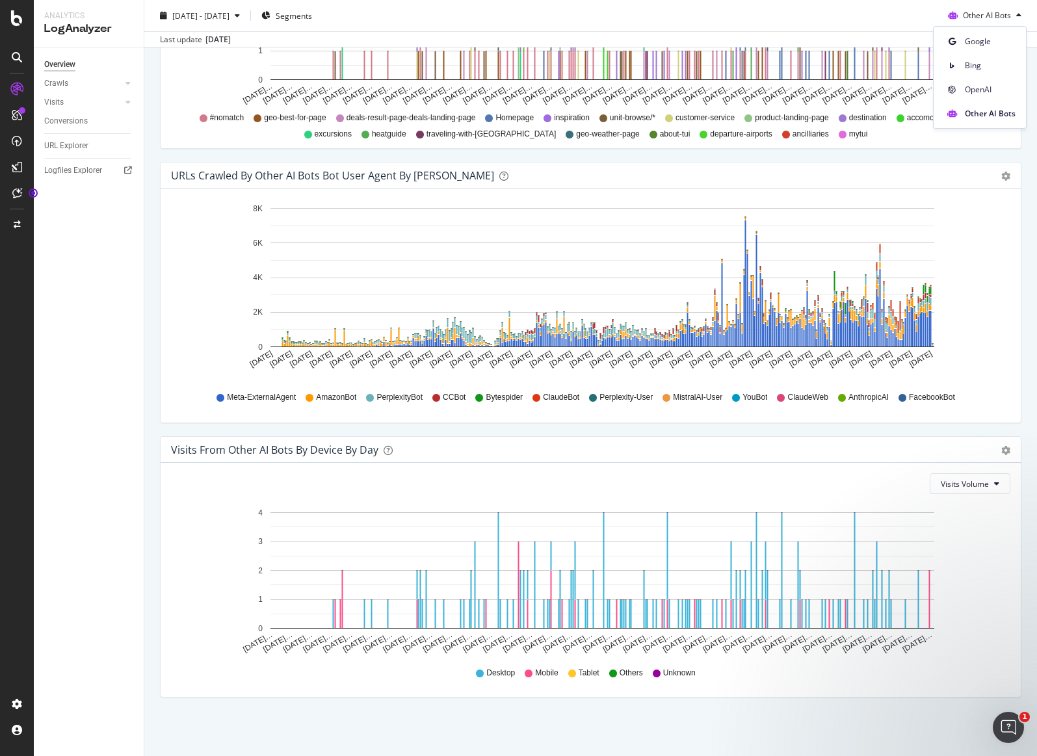
click at [1018, 21] on div "[DATE] - [DATE] Segments Other AI Bots" at bounding box center [590, 18] width 892 height 26
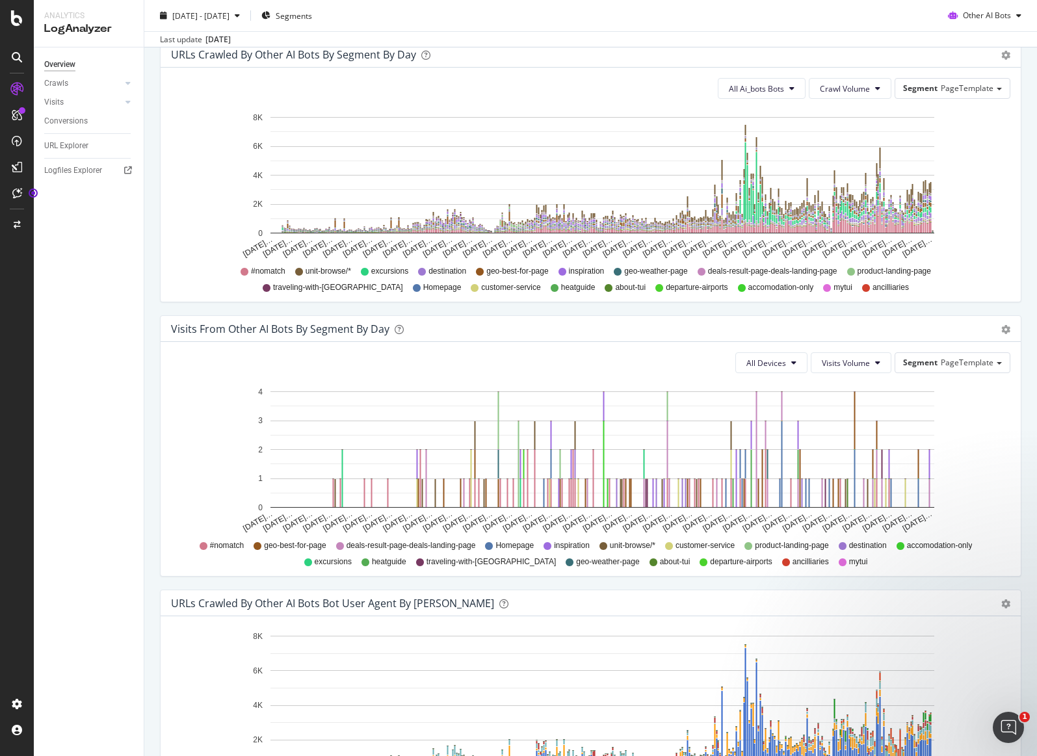
scroll to position [614, 0]
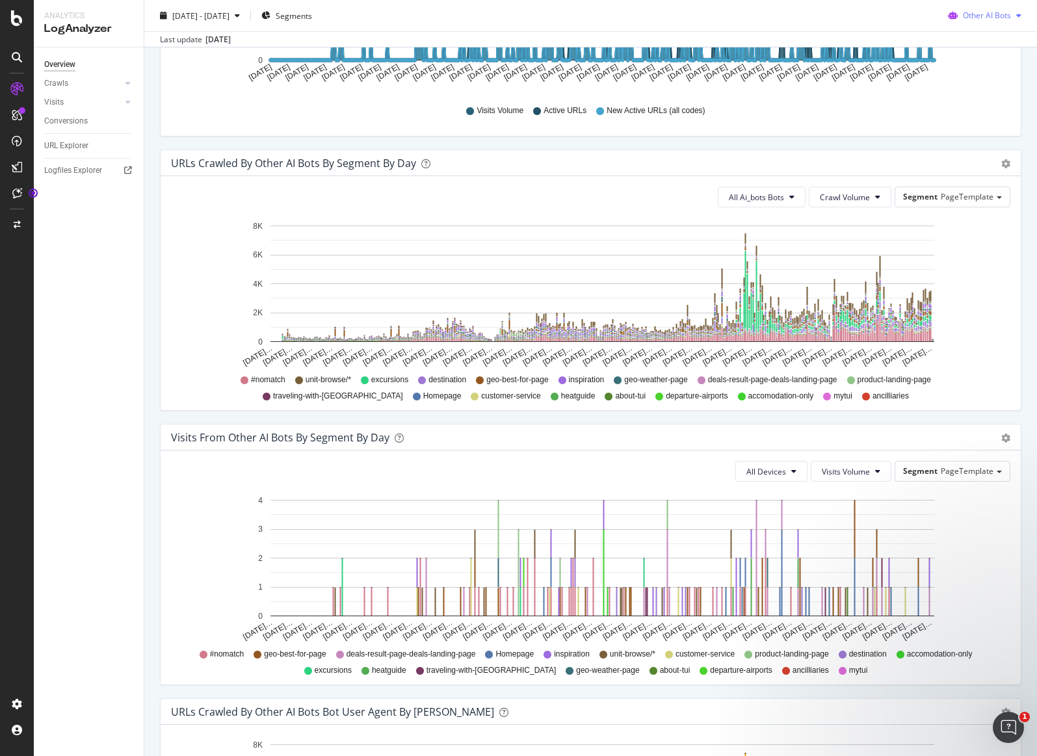
click at [977, 16] on span "Other AI Bots" at bounding box center [986, 15] width 48 height 11
click at [999, 88] on span "OpenAI" at bounding box center [989, 90] width 51 height 12
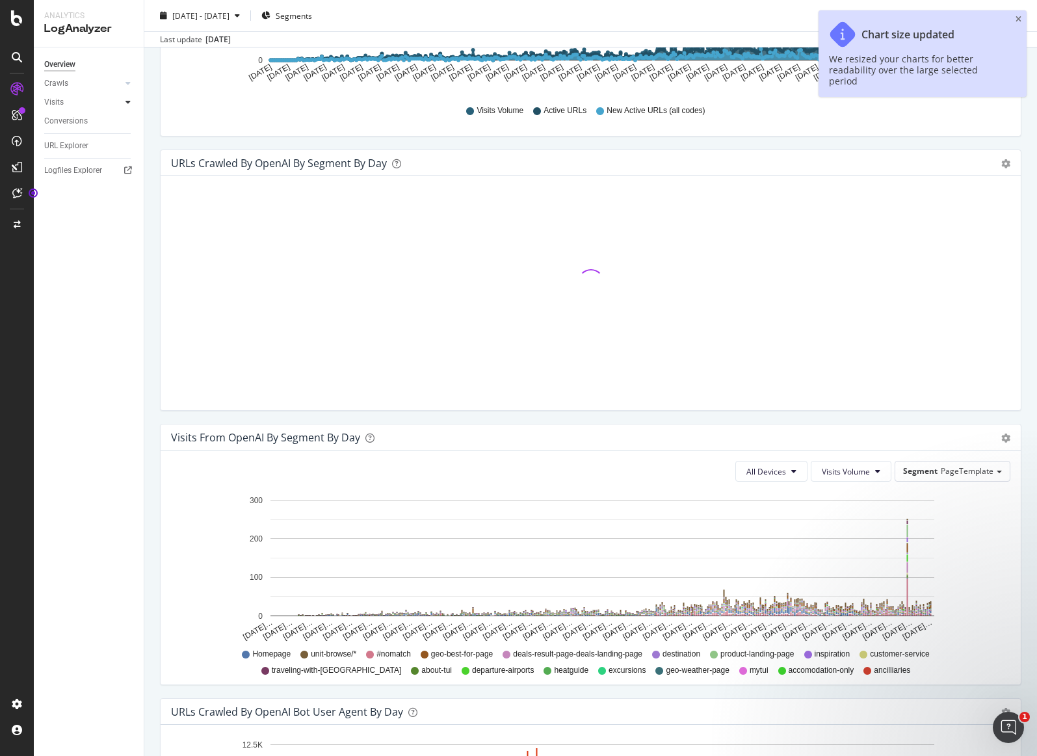
click at [125, 99] on icon at bounding box center [127, 102] width 5 height 8
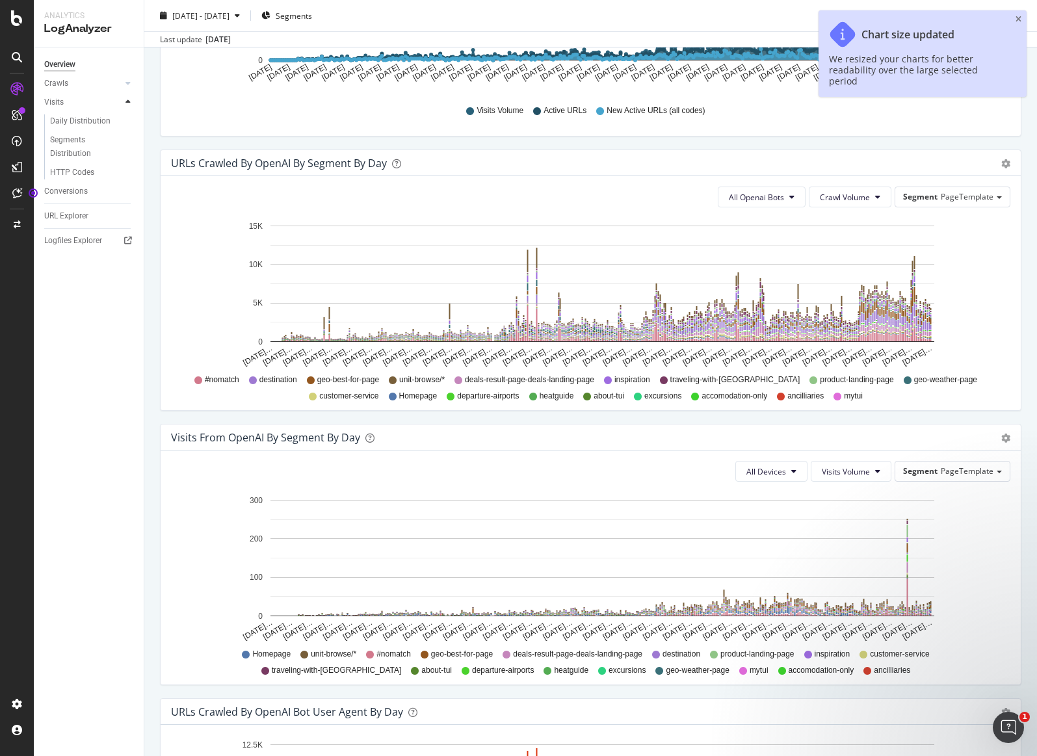
click at [127, 100] on icon at bounding box center [127, 102] width 5 height 8
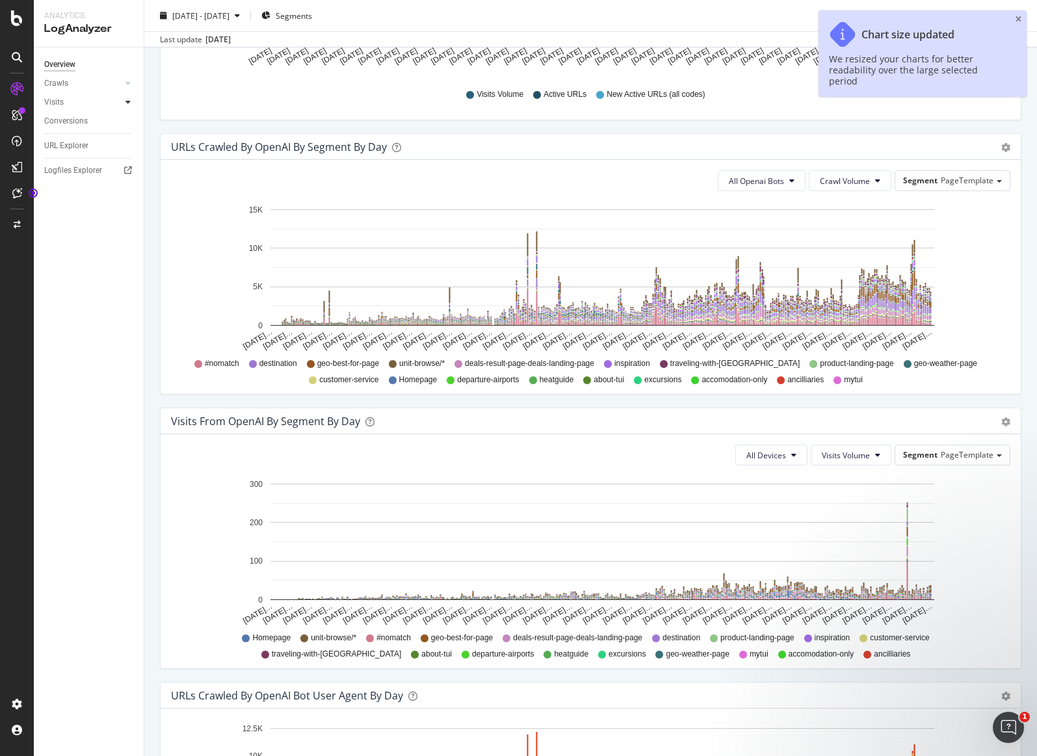
click at [127, 100] on icon at bounding box center [127, 102] width 5 height 8
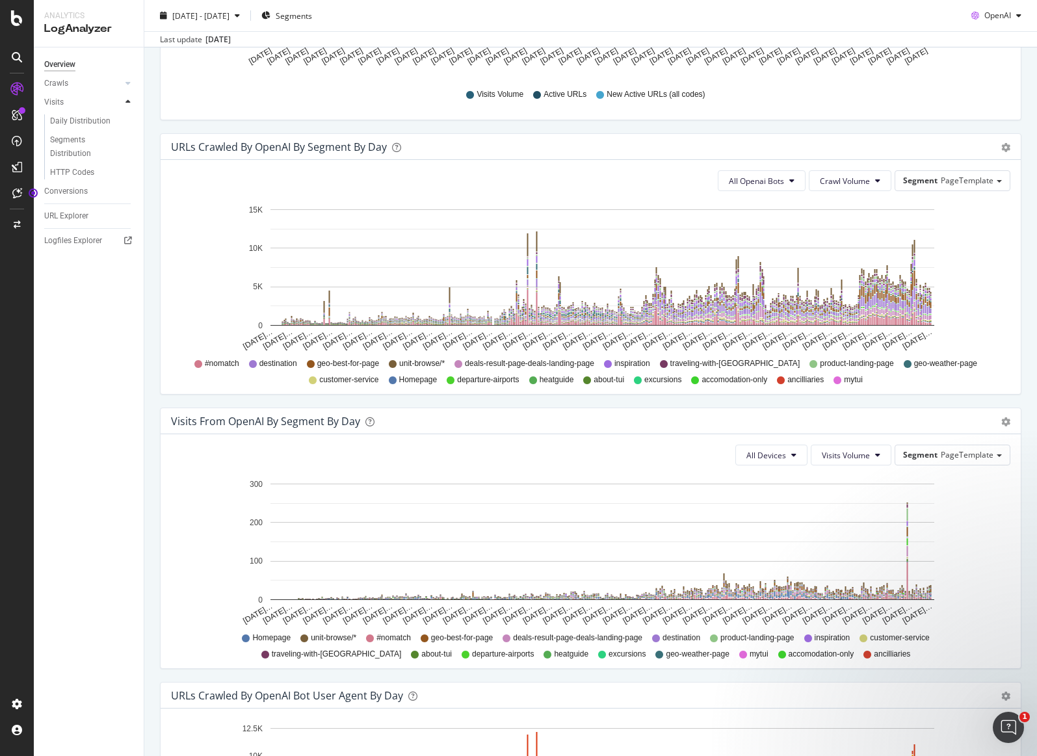
click at [127, 100] on icon at bounding box center [127, 102] width 5 height 8
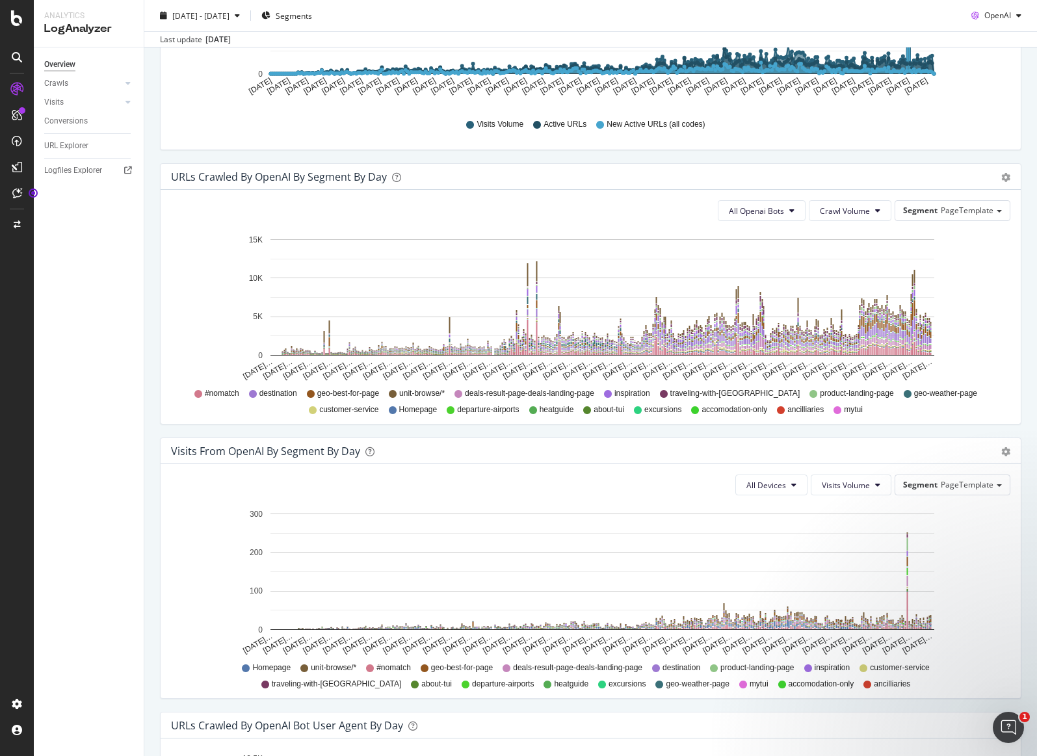
scroll to position [560, 0]
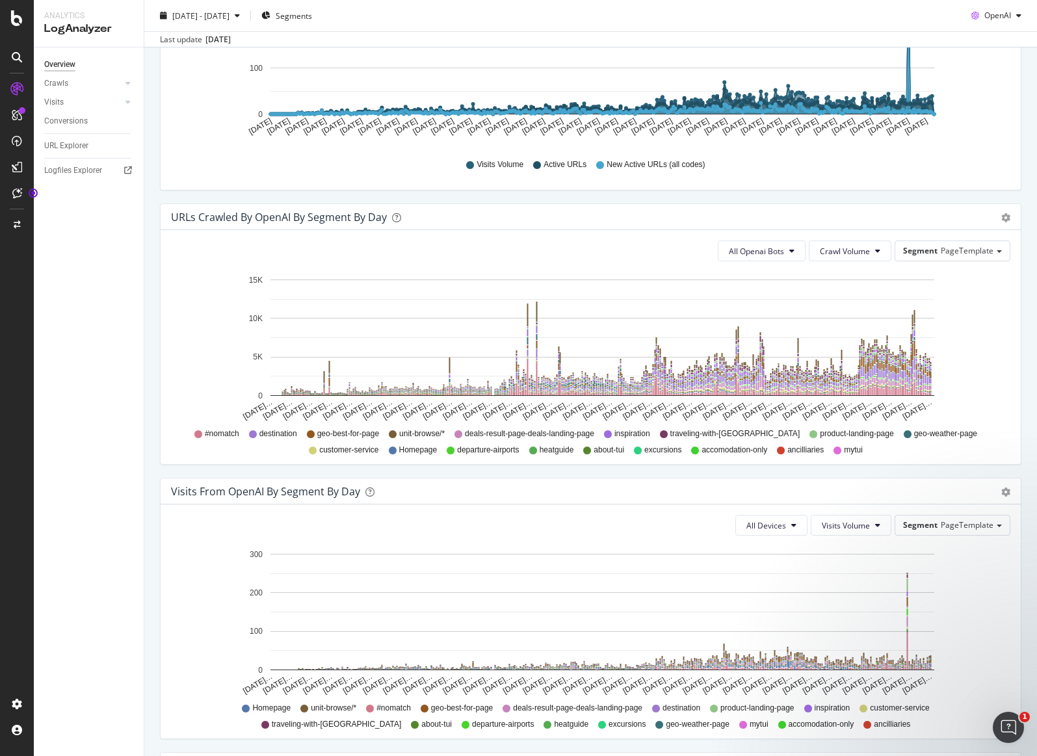
click at [988, 239] on div "All Openai Bots Crawl Volume Segment PageTemplate Hold CMD (⌘) while clicking t…" at bounding box center [591, 347] width 860 height 234
click at [988, 250] on div "Segment PageTemplate" at bounding box center [952, 250] width 114 height 19
click at [983, 253] on div "Segment PageTemplate" at bounding box center [952, 250] width 114 height 19
click at [769, 249] on span "All Openai Bots" at bounding box center [755, 251] width 55 height 11
click at [853, 259] on button "Crawl Volume" at bounding box center [849, 250] width 83 height 21
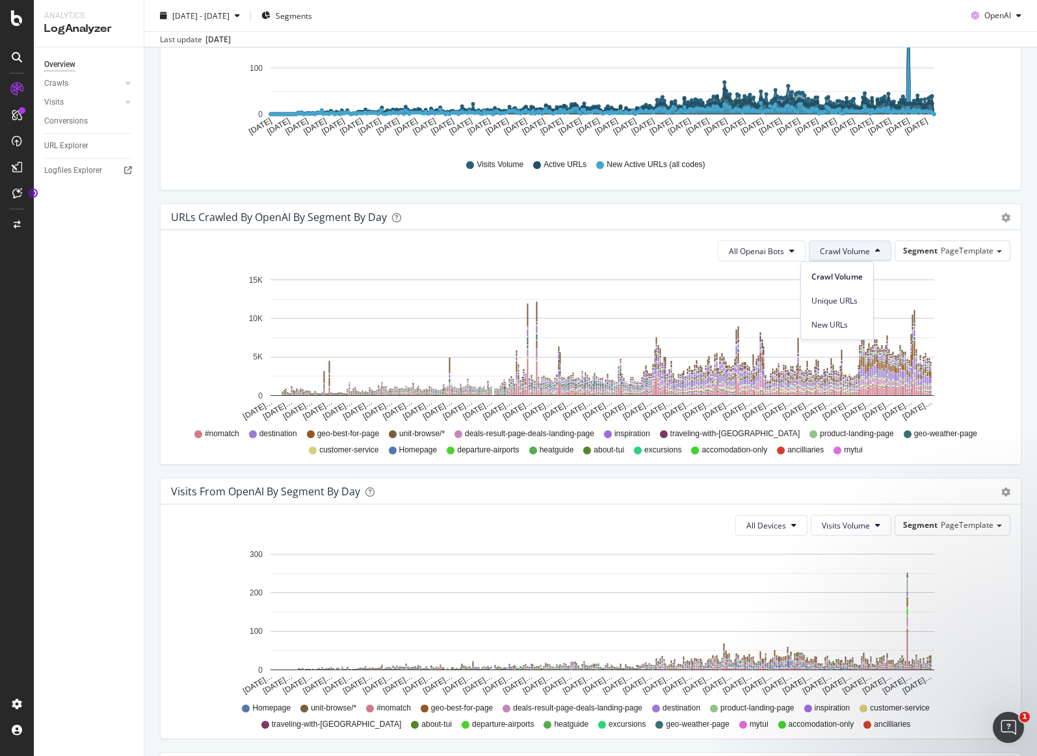
click at [855, 256] on span "Crawl Volume" at bounding box center [844, 251] width 50 height 11
click at [855, 255] on span "Crawl Volume" at bounding box center [844, 251] width 50 height 11
click at [857, 251] on span "Crawl Volume" at bounding box center [844, 251] width 50 height 11
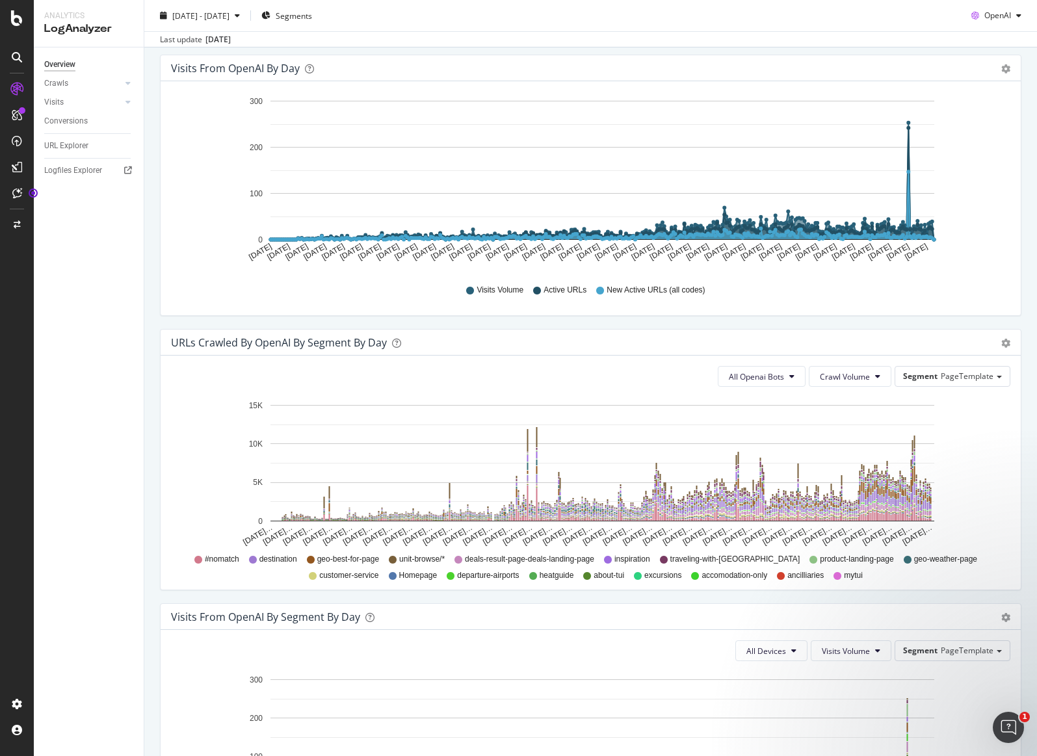
scroll to position [435, 0]
click at [210, 138] on icon "[DATE] [DATE] [DATE] [DATE] [DATE] [DATE] [DATE] [DATE] [DATE] [DATE] [DATE] [D…" at bounding box center [585, 181] width 829 height 181
